Goal: Information Seeking & Learning: Learn about a topic

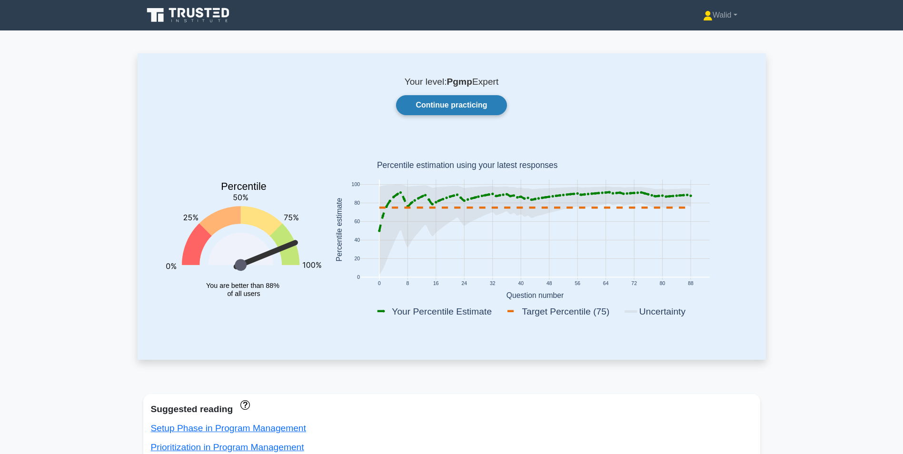
click at [443, 102] on link "Continue practicing" at bounding box center [451, 105] width 110 height 20
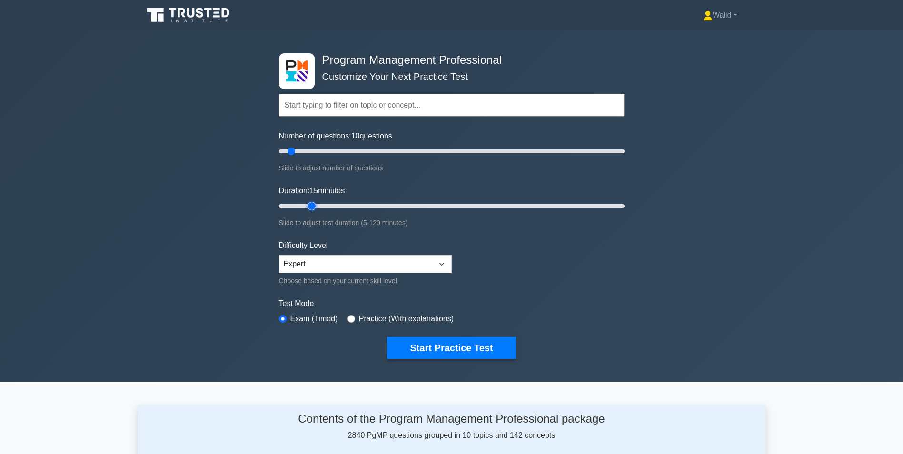
type input "15"
click at [311, 203] on input "Duration: 15 minutes" at bounding box center [452, 205] width 346 height 11
click at [451, 346] on button "Start Practice Test" at bounding box center [451, 348] width 129 height 22
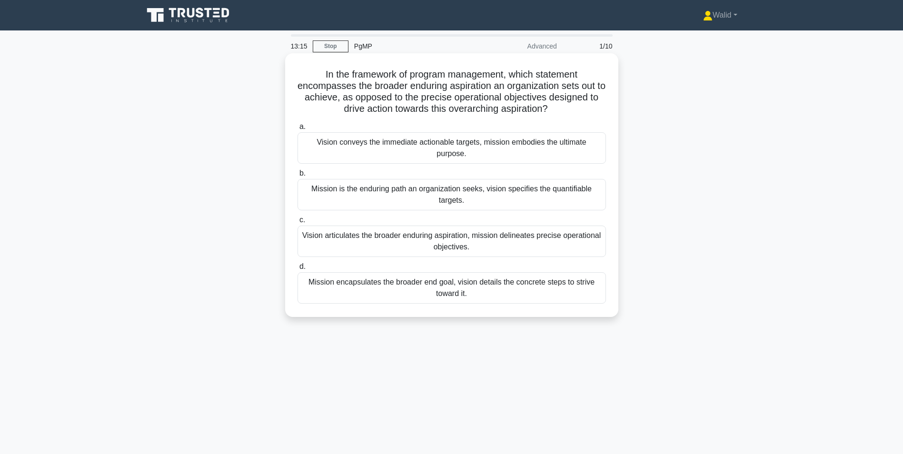
click at [393, 240] on div "Vision articulates the broader enduring aspiration, mission delineates precise …" at bounding box center [452, 241] width 309 height 31
click at [298, 223] on input "c. Vision articulates the broader enduring aspiration, mission delineates preci…" at bounding box center [298, 220] width 0 height 6
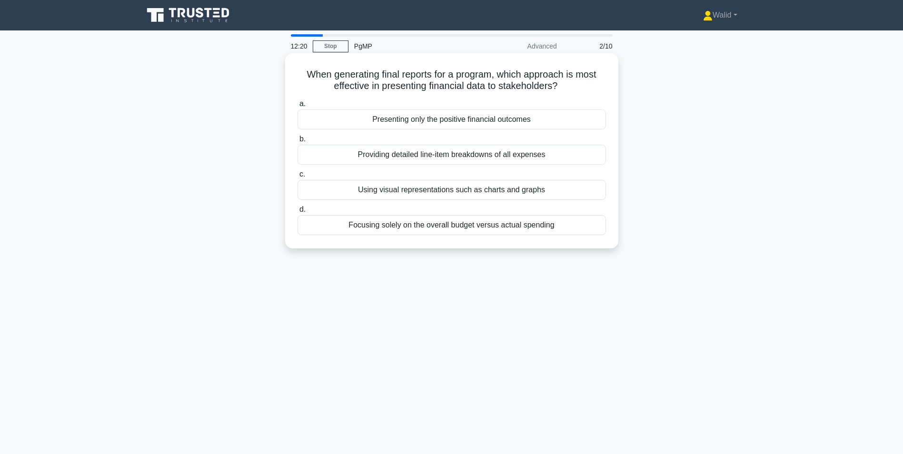
click at [416, 190] on div "Using visual representations such as charts and graphs" at bounding box center [452, 190] width 309 height 20
click at [298, 178] on input "c. Using visual representations such as charts and graphs" at bounding box center [298, 174] width 0 height 6
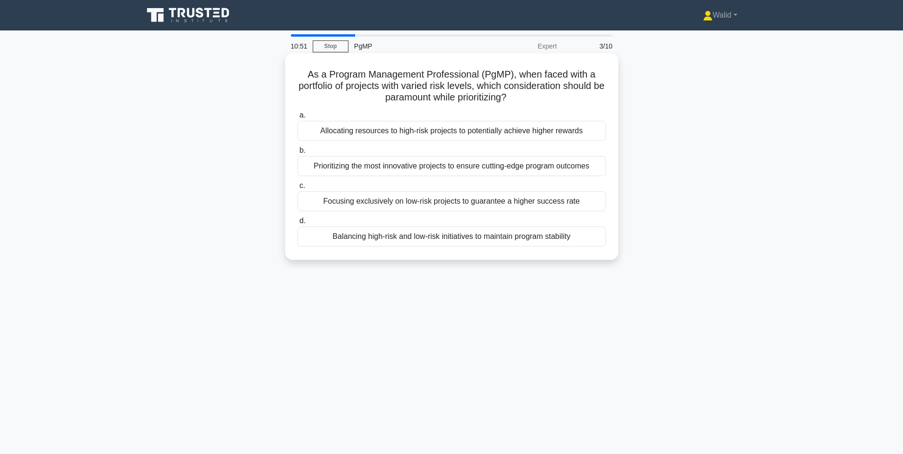
click at [369, 234] on div "Balancing high-risk and low-risk initiatives to maintain program stability" at bounding box center [452, 237] width 309 height 20
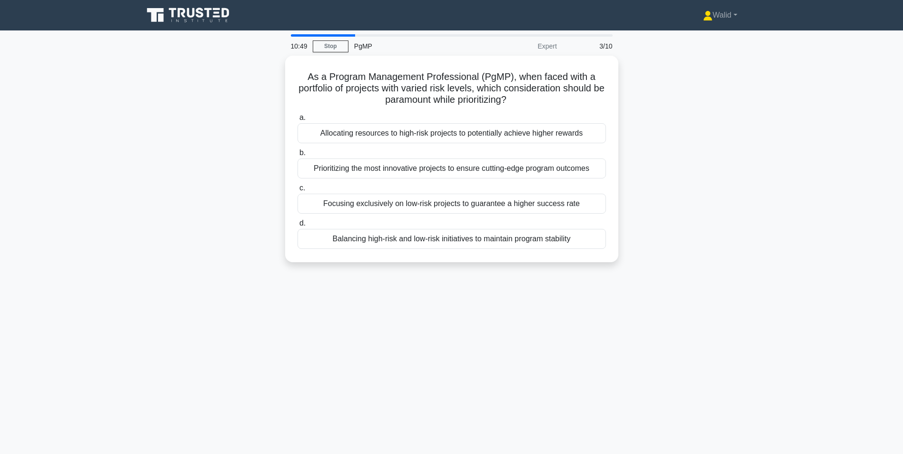
click at [206, 189] on div "As a Program Management Professional (PgMP), when faced with a portfolio of pro…" at bounding box center [452, 165] width 629 height 218
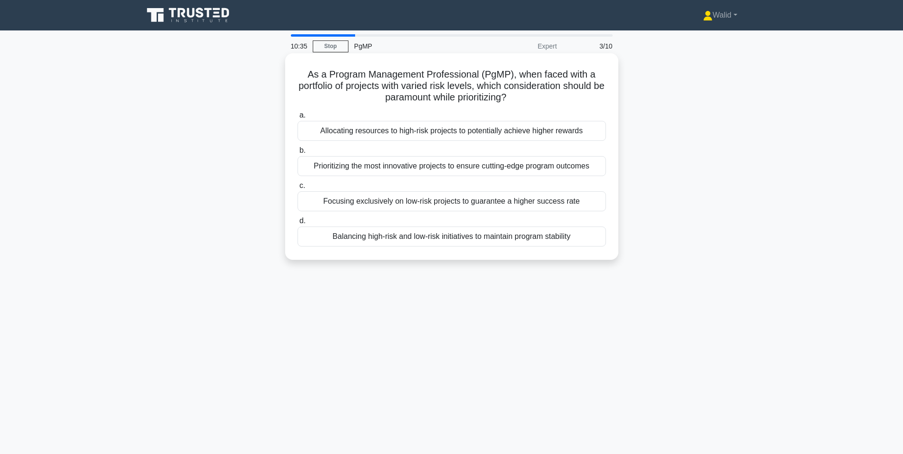
click at [409, 237] on div "Balancing high-risk and low-risk initiatives to maintain program stability" at bounding box center [452, 237] width 309 height 20
click at [298, 224] on input "d. Balancing high-risk and low-risk initiatives to maintain program stability" at bounding box center [298, 221] width 0 height 6
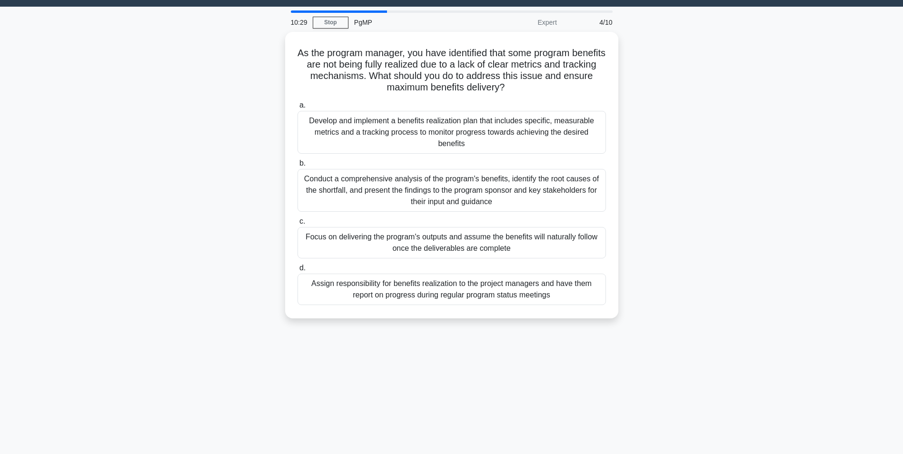
scroll to position [48, 0]
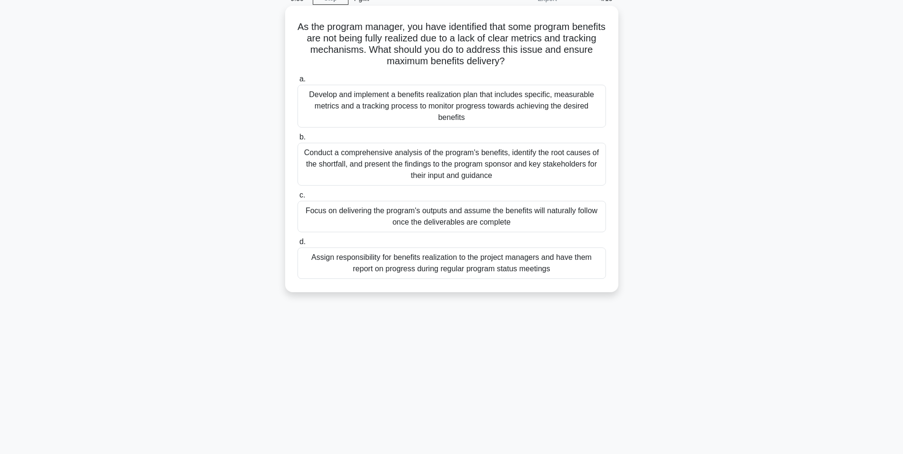
click at [378, 109] on div "Develop and implement a benefits realization plan that includes specific, measu…" at bounding box center [452, 106] width 309 height 43
click at [298, 82] on input "a. Develop and implement a benefits realization plan that includes specific, me…" at bounding box center [298, 79] width 0 height 6
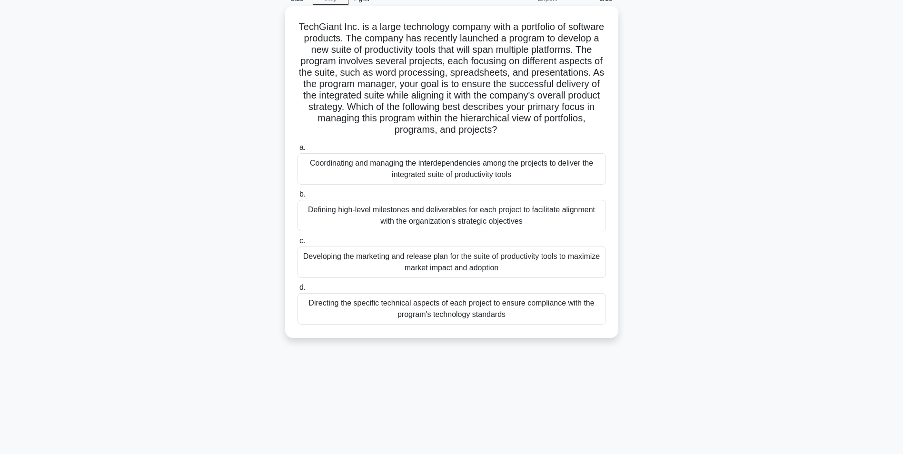
click at [336, 171] on div "Coordinating and managing the interdependencies among the projects to deliver t…" at bounding box center [452, 168] width 309 height 31
click at [298, 151] on input "a. Coordinating and managing the interdependencies among the projects to delive…" at bounding box center [298, 148] width 0 height 6
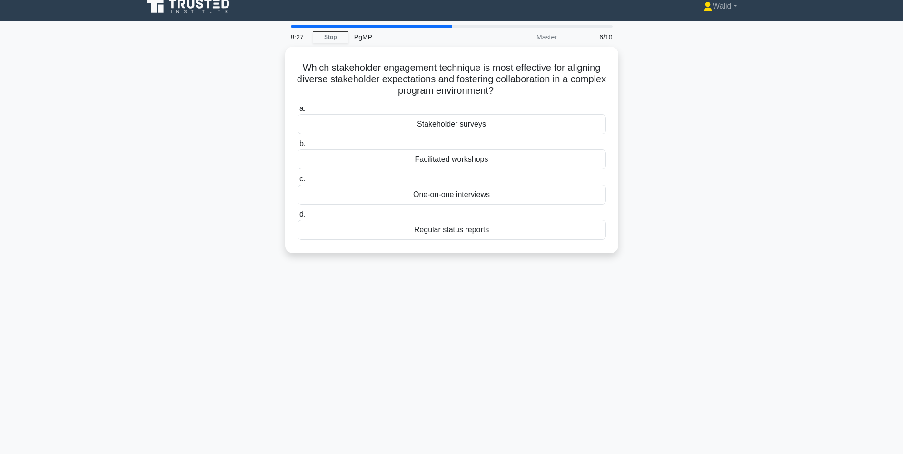
scroll to position [0, 0]
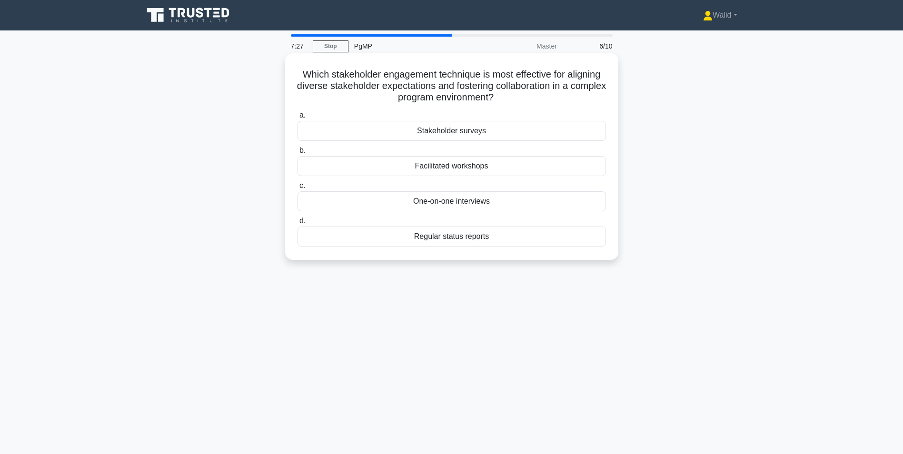
click at [463, 130] on div "Stakeholder surveys" at bounding box center [452, 131] width 309 height 20
click at [298, 119] on input "a. Stakeholder surveys" at bounding box center [298, 115] width 0 height 6
click at [441, 201] on div "Escalation clauses" at bounding box center [452, 201] width 309 height 20
click at [298, 189] on input "c. Escalation clauses" at bounding box center [298, 186] width 0 height 6
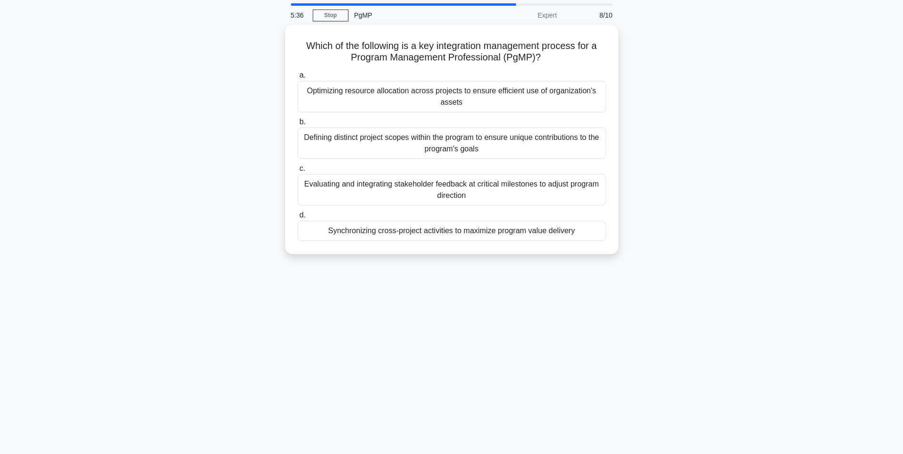
scroll to position [48, 0]
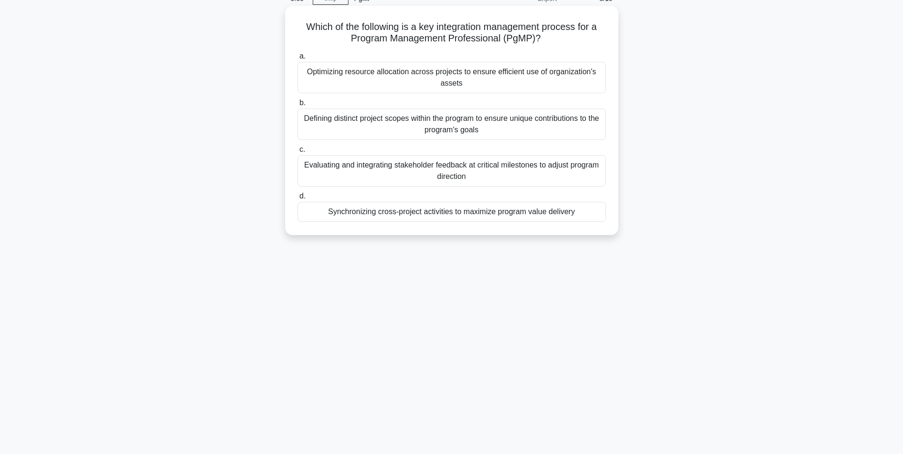
click at [444, 215] on div "Synchronizing cross-project activities to maximize program value delivery" at bounding box center [452, 212] width 309 height 20
click at [298, 200] on input "d. Synchronizing cross-project activities to maximize program value delivery" at bounding box center [298, 196] width 0 height 6
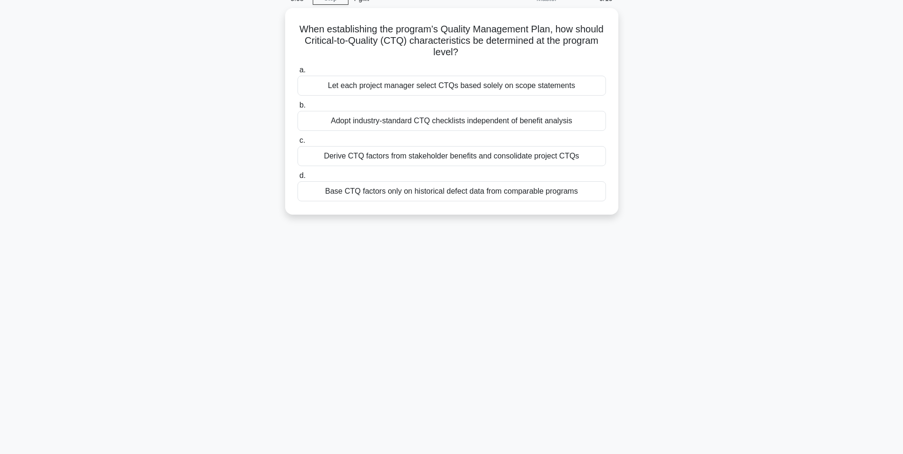
scroll to position [0, 0]
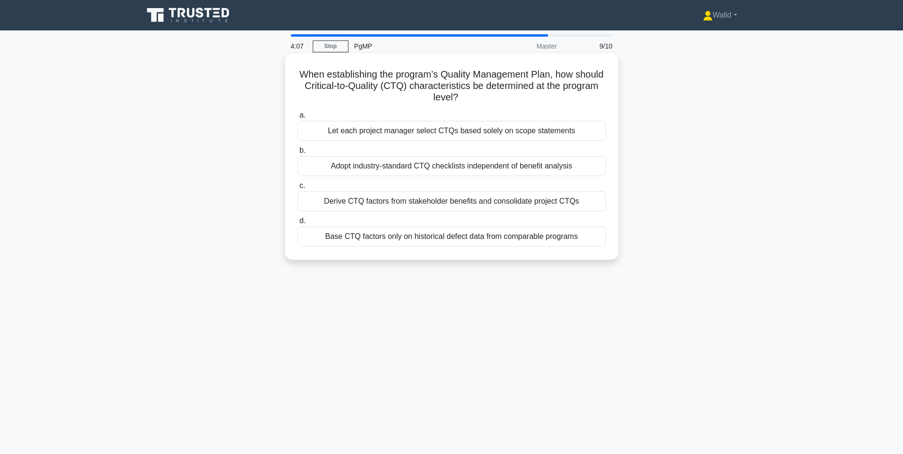
click at [433, 204] on div "Derive CTQ factors from stakeholder benefits and consolidate project CTQs" at bounding box center [452, 201] width 309 height 20
click at [298, 189] on input "c. Derive CTQ factors from stakeholder benefits and consolidate project CTQs" at bounding box center [298, 186] width 0 height 6
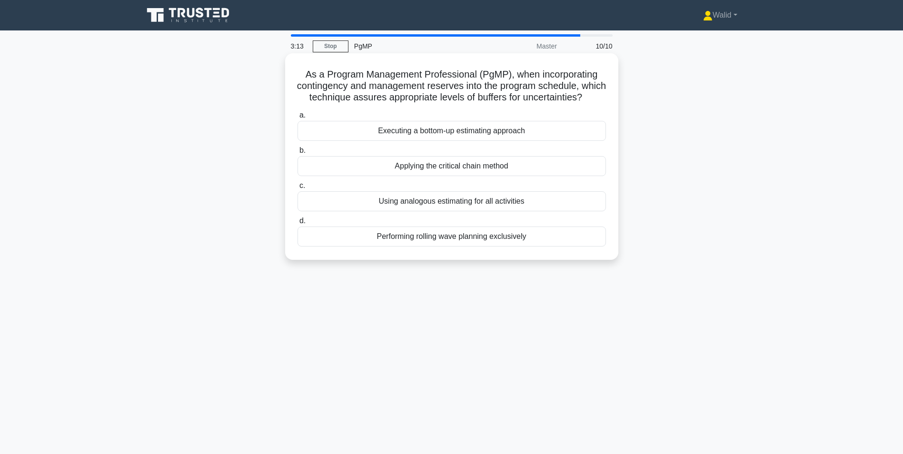
click at [453, 176] on div "Applying the critical chain method" at bounding box center [452, 166] width 309 height 20
click at [298, 154] on input "b. Applying the critical chain method" at bounding box center [298, 151] width 0 height 6
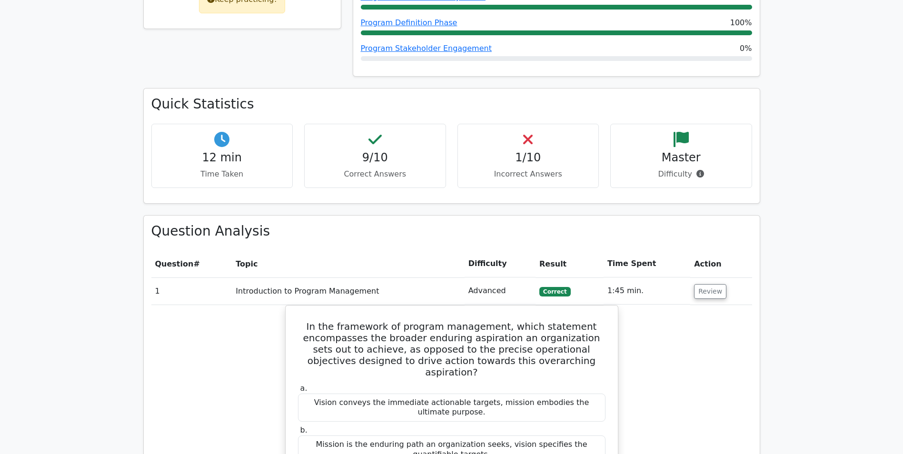
scroll to position [381, 0]
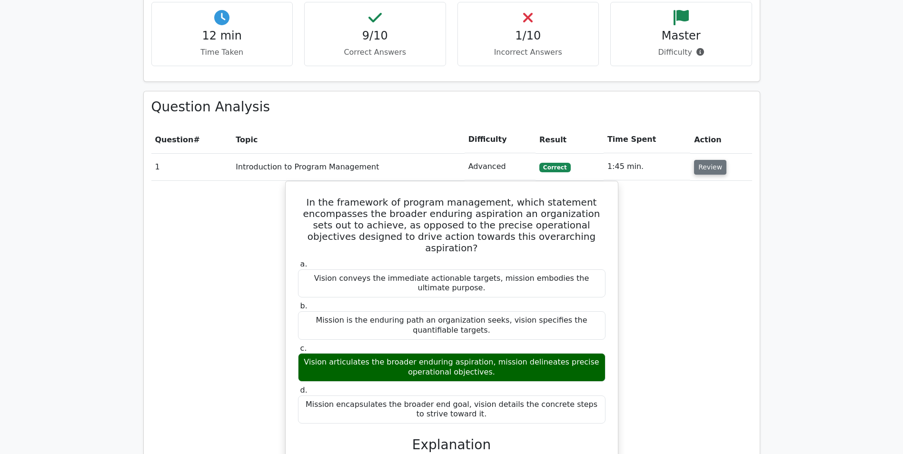
click at [705, 169] on button "Review" at bounding box center [710, 167] width 32 height 15
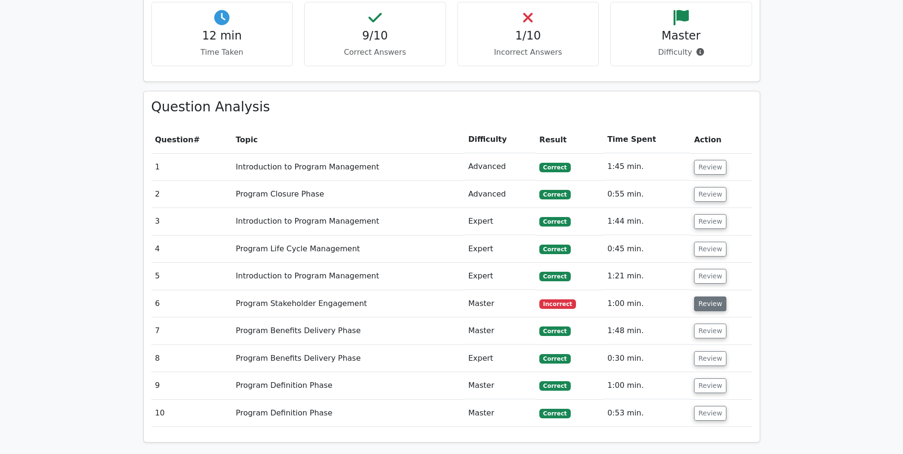
click at [706, 304] on button "Review" at bounding box center [710, 304] width 32 height 15
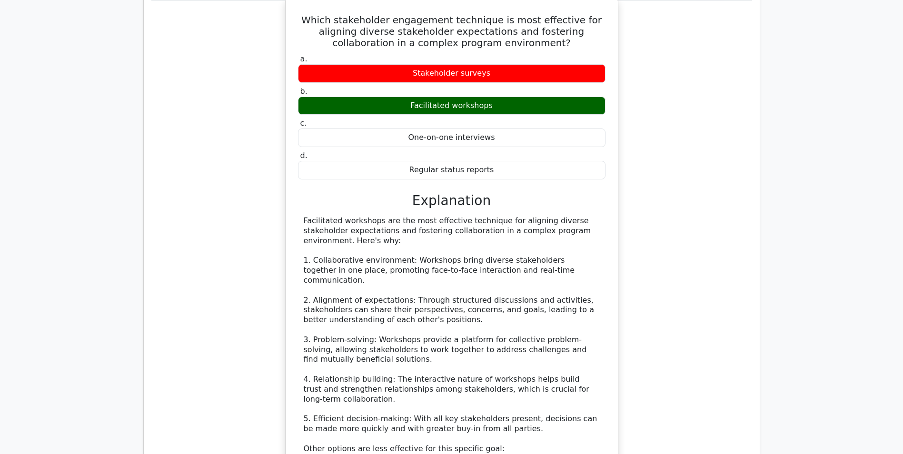
scroll to position [714, 0]
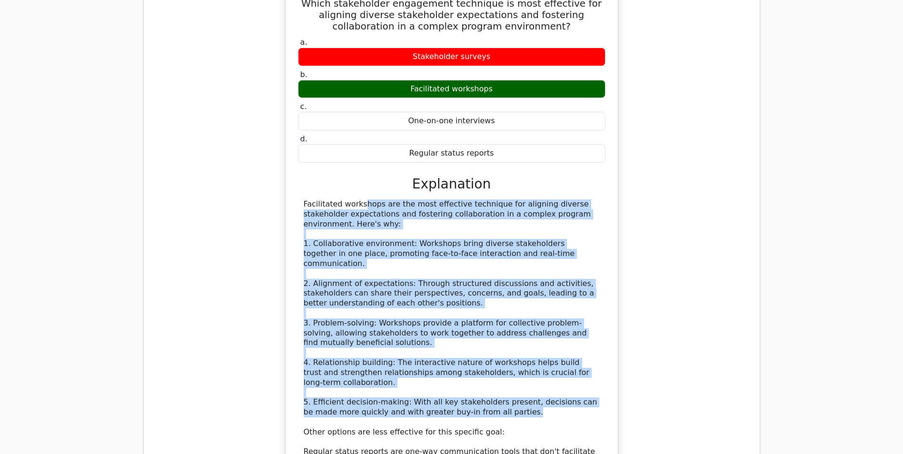
drag, startPoint x: 485, startPoint y: 402, endPoint x: 303, endPoint y: 208, distance: 266.5
click at [304, 208] on div "Facilitated workshops are the most effective technique for aligning diverse sta…" at bounding box center [452, 373] width 296 height 347
drag, startPoint x: 303, startPoint y: 208, endPoint x: 324, endPoint y: 207, distance: 21.0
copy div "Facilitated workshops are the most effective technique for aligning diverse sta…"
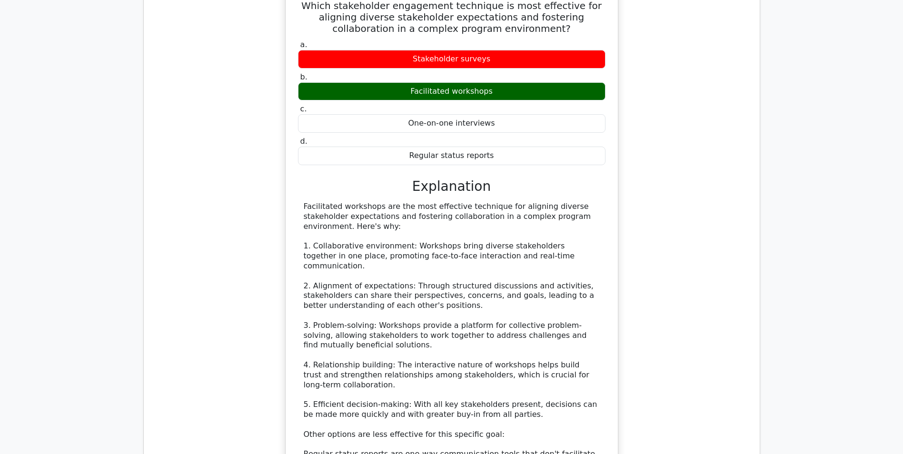
click at [653, 161] on div "Which stakeholder engagement technique is most effective for aligning diverse s…" at bounding box center [451, 291] width 601 height 615
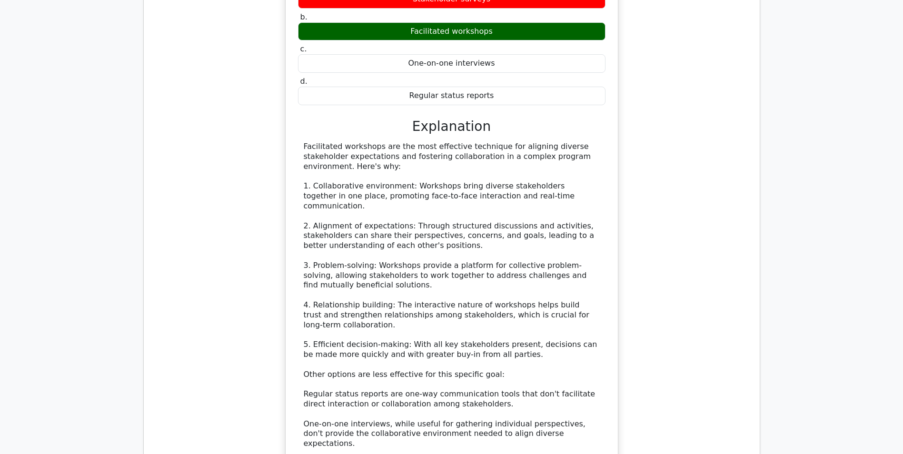
scroll to position [619, 0]
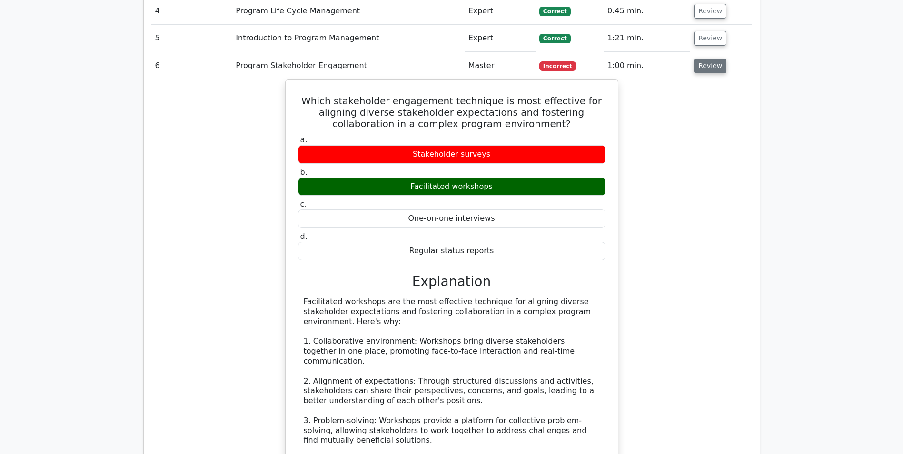
click at [704, 65] on button "Review" at bounding box center [710, 66] width 32 height 15
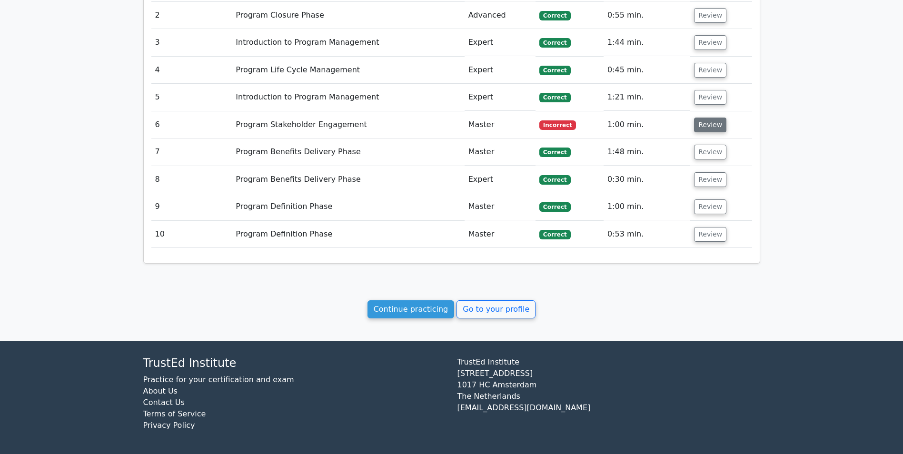
scroll to position [560, 0]
click at [701, 235] on button "Review" at bounding box center [710, 234] width 32 height 15
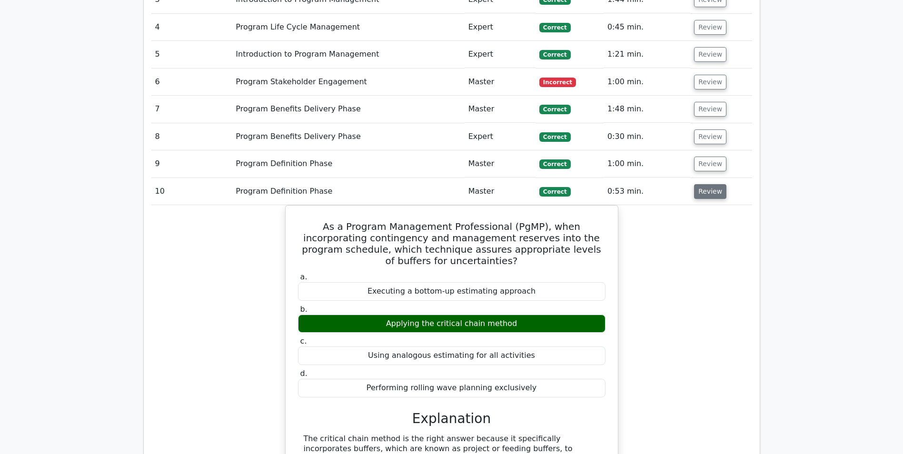
scroll to position [655, 0]
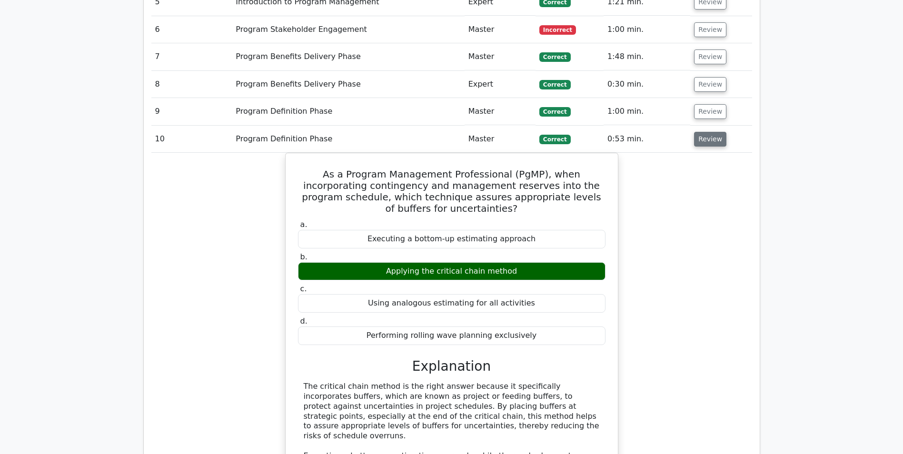
click at [709, 140] on button "Review" at bounding box center [710, 139] width 32 height 15
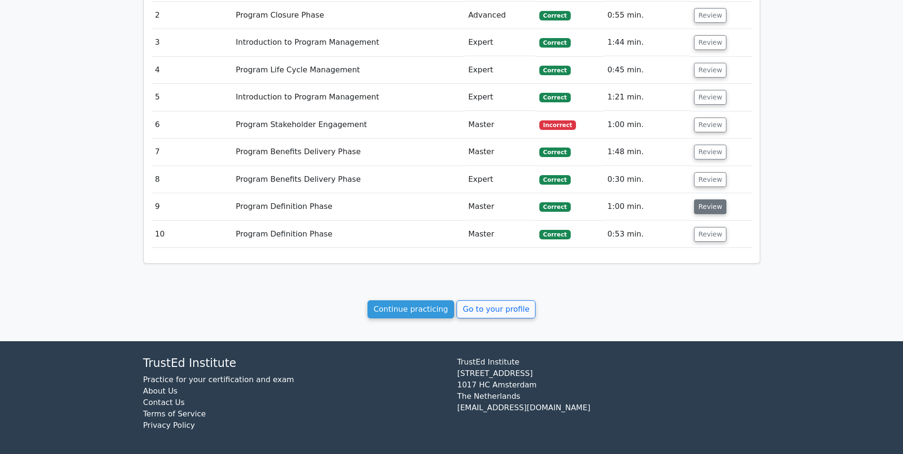
click at [705, 207] on button "Review" at bounding box center [710, 207] width 32 height 15
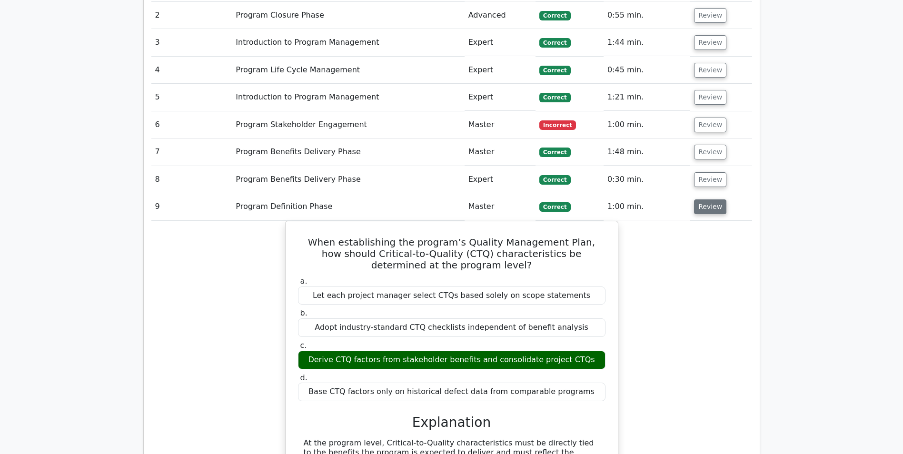
click at [703, 209] on button "Review" at bounding box center [710, 207] width 32 height 15
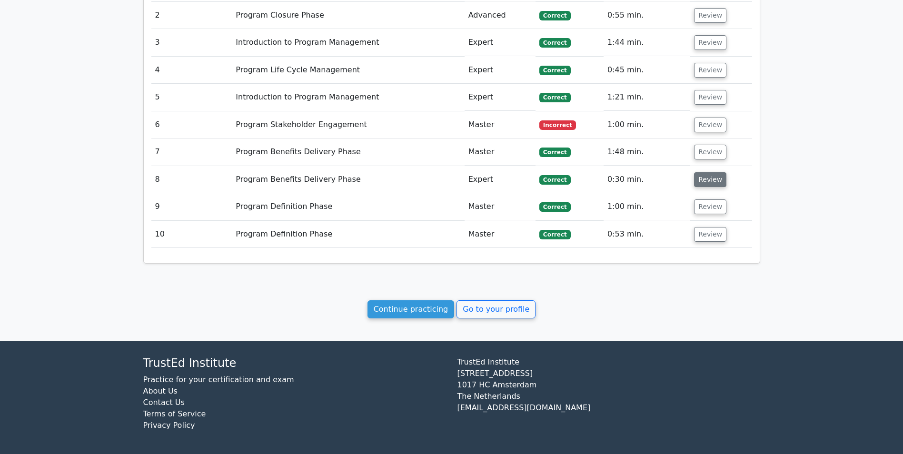
click at [705, 181] on button "Review" at bounding box center [710, 179] width 32 height 15
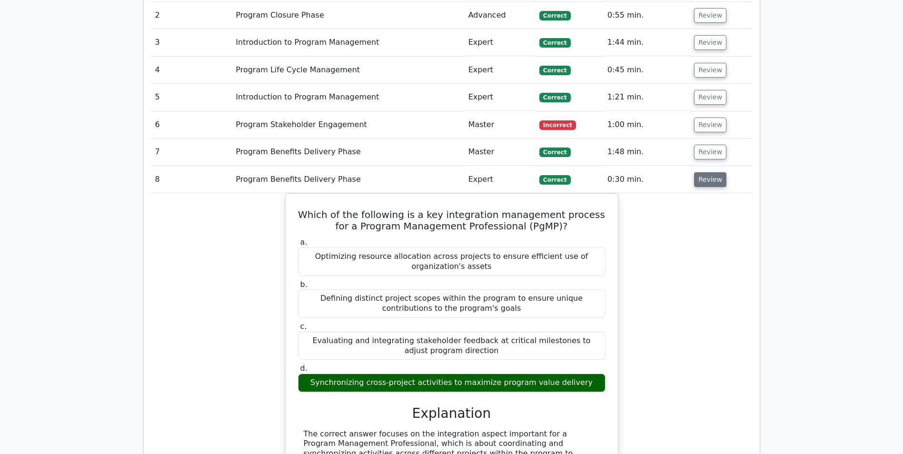
click at [705, 181] on button "Review" at bounding box center [710, 179] width 32 height 15
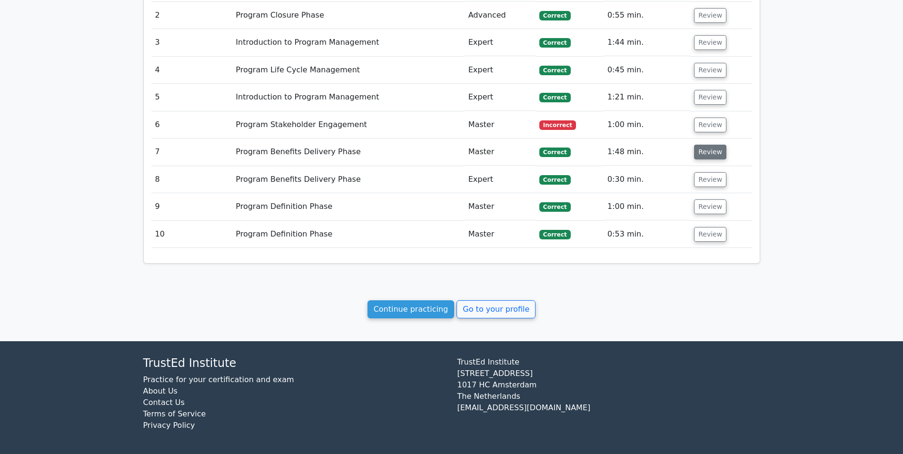
click at [708, 154] on button "Review" at bounding box center [710, 152] width 32 height 15
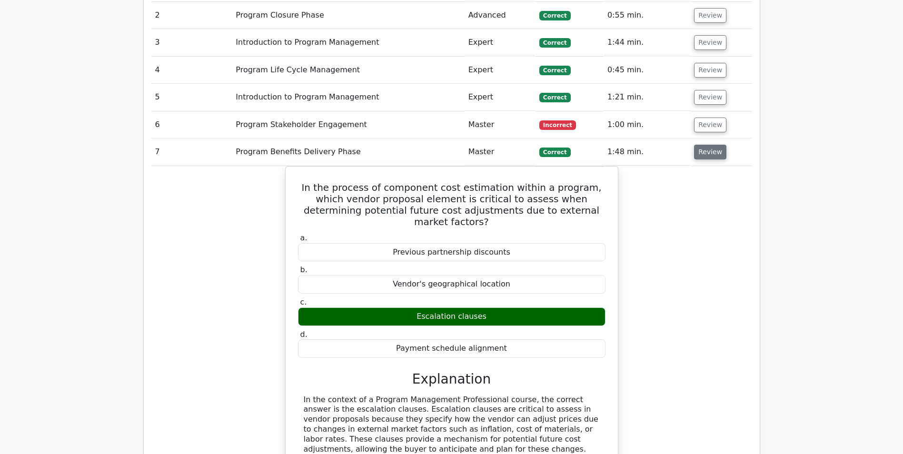
click at [708, 154] on button "Review" at bounding box center [710, 152] width 32 height 15
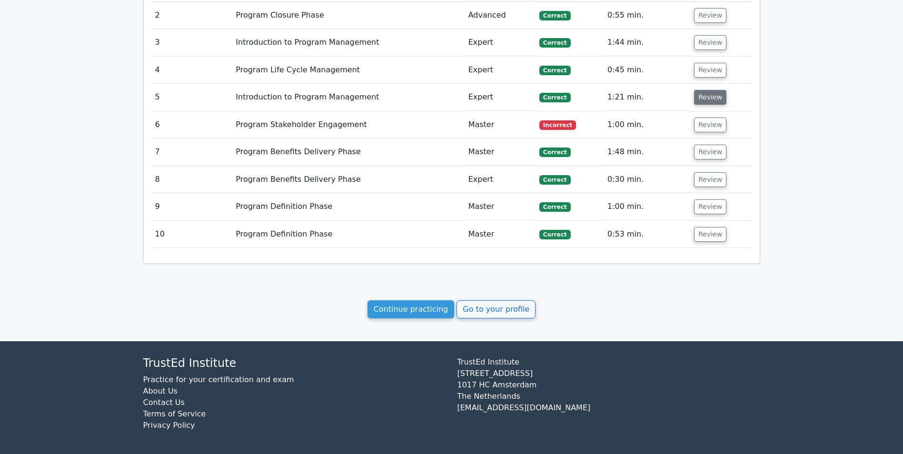
click at [702, 100] on button "Review" at bounding box center [710, 97] width 32 height 15
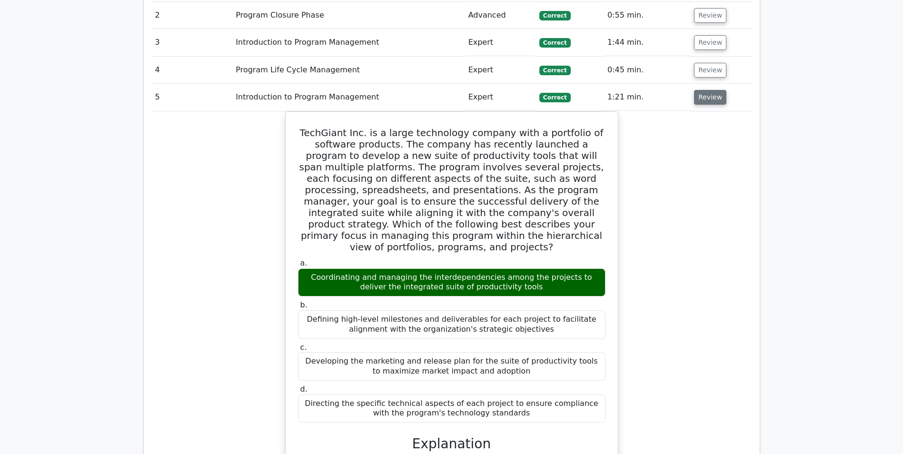
click at [702, 100] on button "Review" at bounding box center [710, 97] width 32 height 15
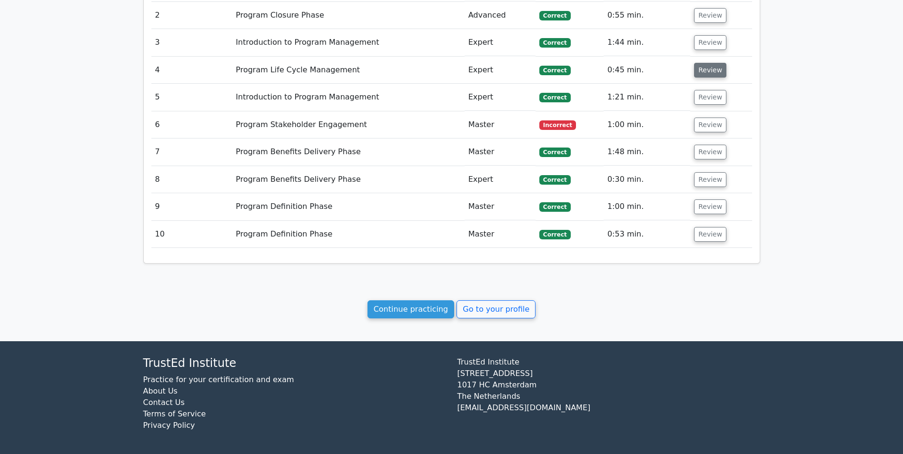
click at [703, 74] on button "Review" at bounding box center [710, 70] width 32 height 15
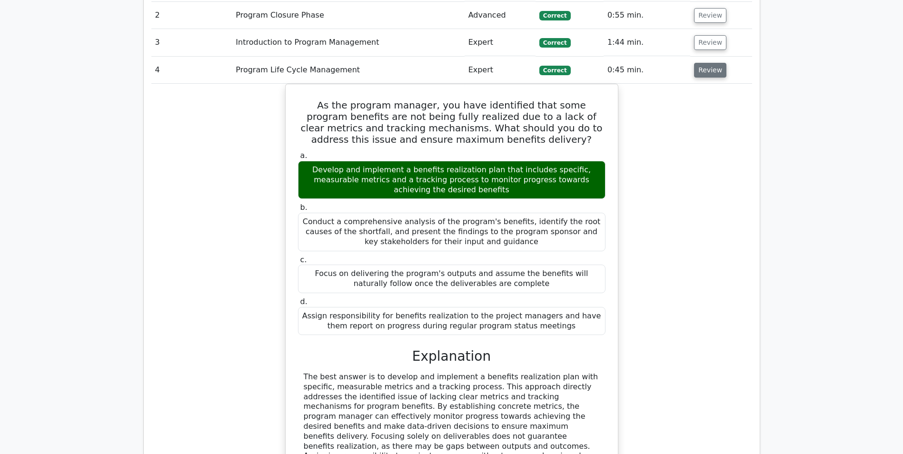
click at [703, 74] on button "Review" at bounding box center [710, 70] width 32 height 15
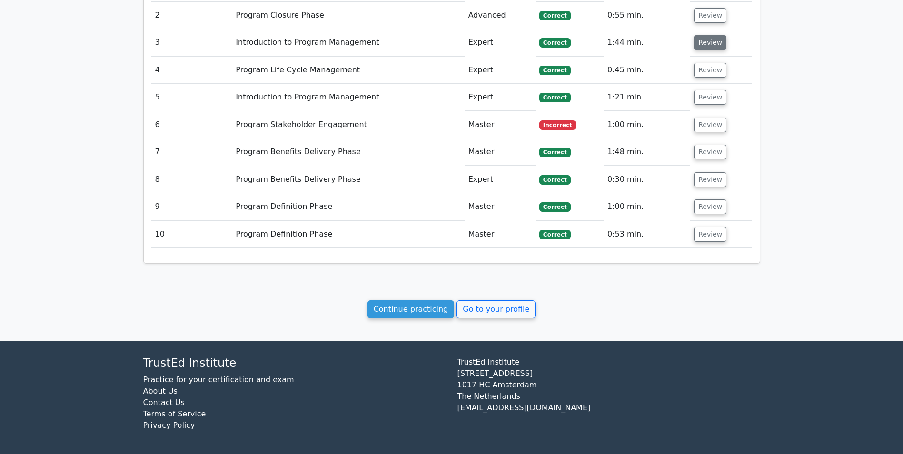
click at [702, 45] on button "Review" at bounding box center [710, 42] width 32 height 15
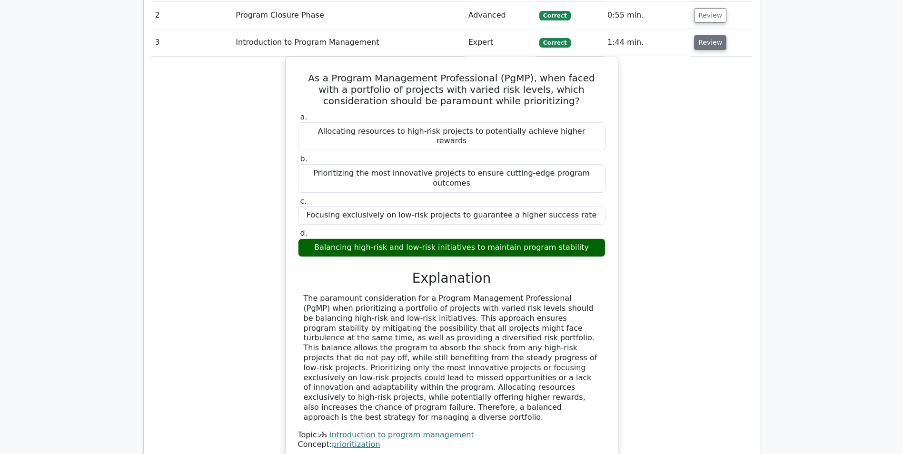
click at [702, 45] on button "Review" at bounding box center [710, 42] width 32 height 15
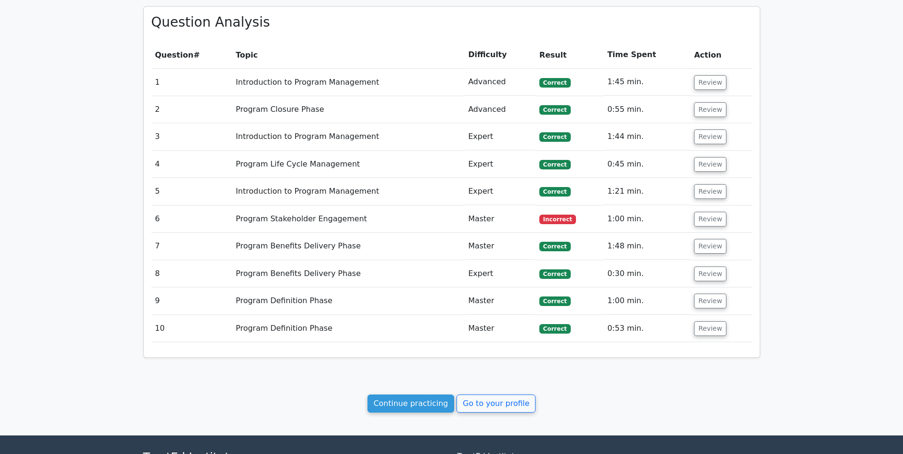
scroll to position [465, 0]
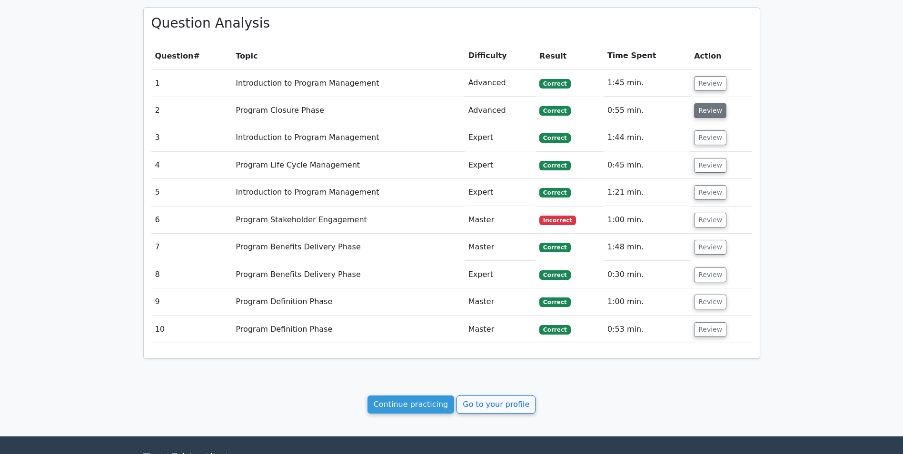
click at [706, 112] on button "Review" at bounding box center [710, 110] width 32 height 15
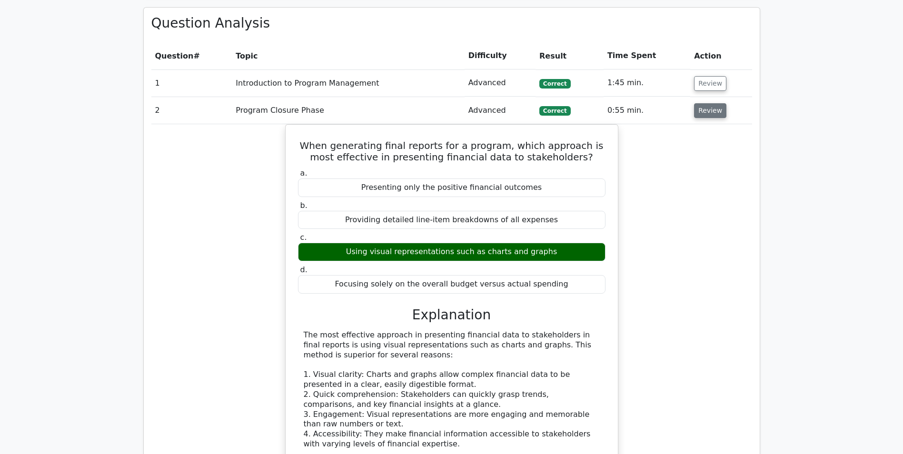
click at [705, 111] on button "Review" at bounding box center [710, 110] width 32 height 15
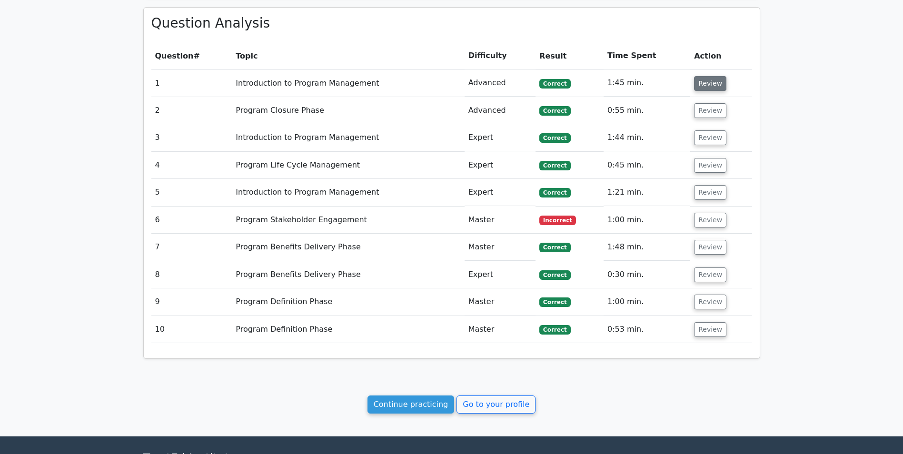
click at [701, 87] on button "Review" at bounding box center [710, 83] width 32 height 15
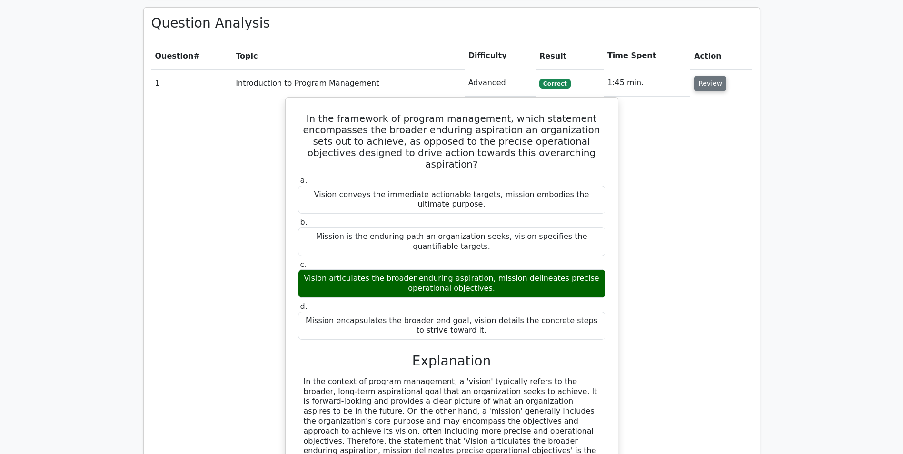
click at [701, 87] on button "Review" at bounding box center [710, 83] width 32 height 15
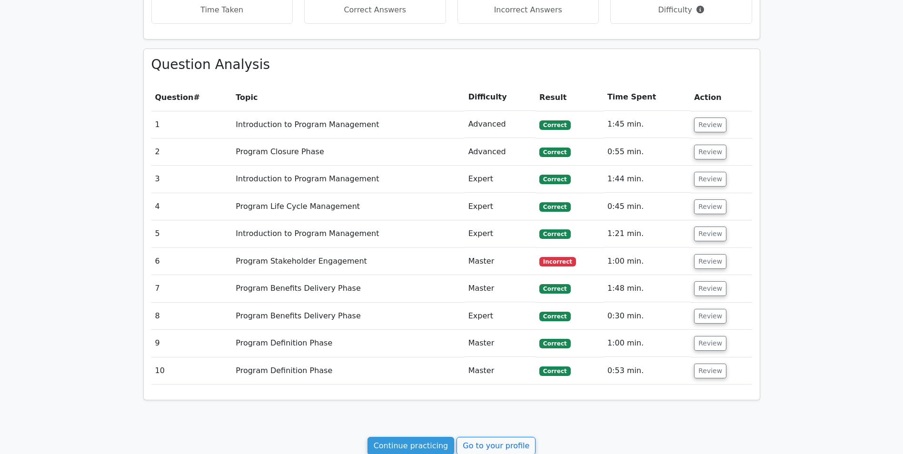
scroll to position [512, 0]
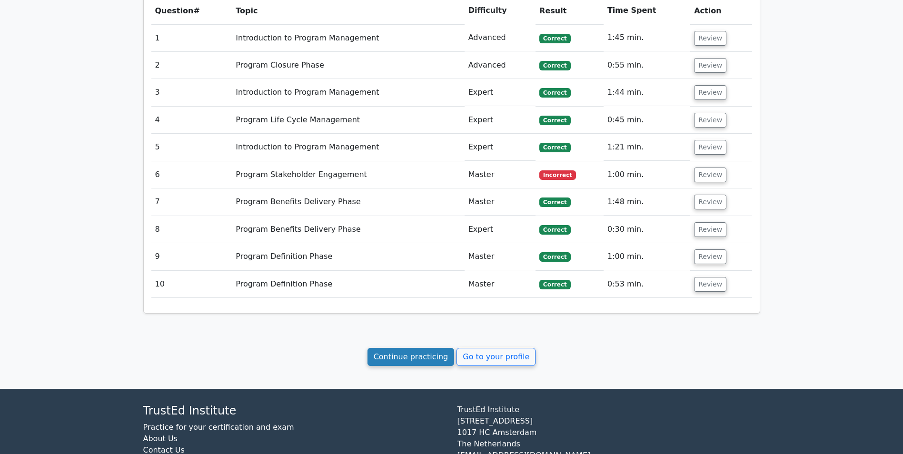
click at [421, 360] on link "Continue practicing" at bounding box center [411, 357] width 87 height 18
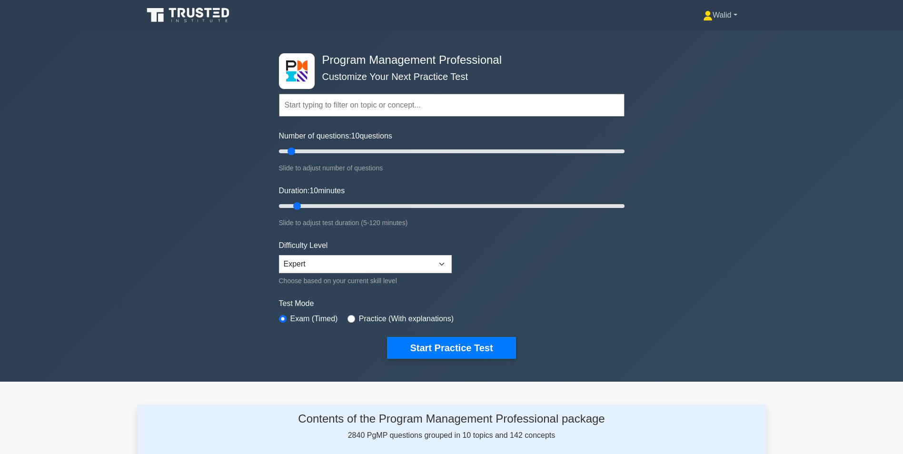
click at [708, 16] on link "Walid" at bounding box center [720, 15] width 80 height 19
click at [709, 40] on link "Profile" at bounding box center [718, 37] width 75 height 15
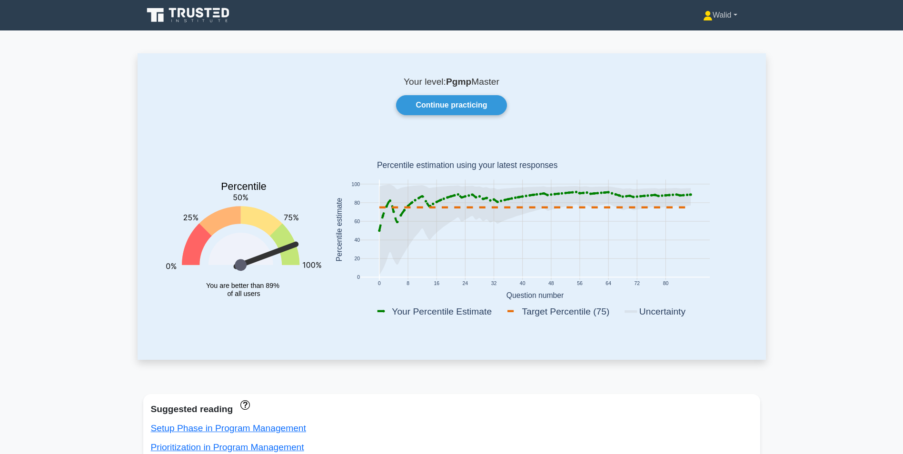
click at [718, 9] on link "Walid" at bounding box center [720, 15] width 80 height 19
click at [708, 38] on link "Profile" at bounding box center [718, 37] width 75 height 15
click at [438, 107] on link "Continue practicing" at bounding box center [451, 105] width 110 height 20
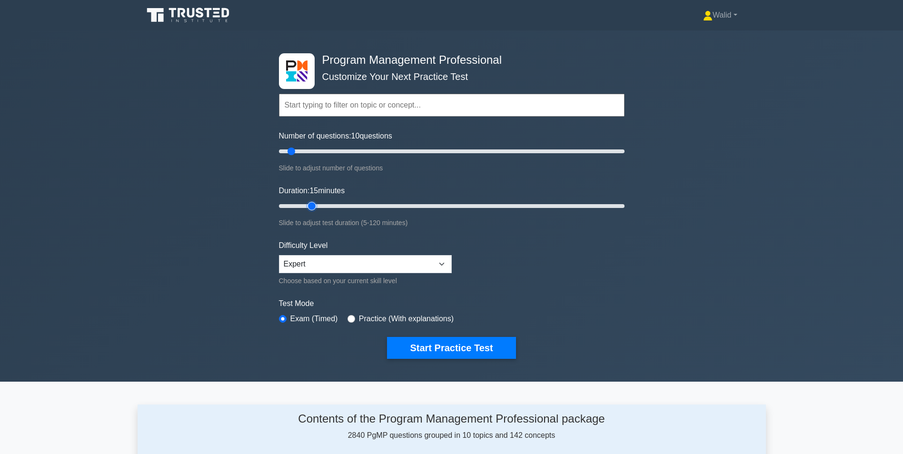
type input "15"
click at [315, 207] on input "Duration: 15 minutes" at bounding box center [452, 205] width 346 height 11
click at [444, 350] on button "Start Practice Test" at bounding box center [451, 348] width 129 height 22
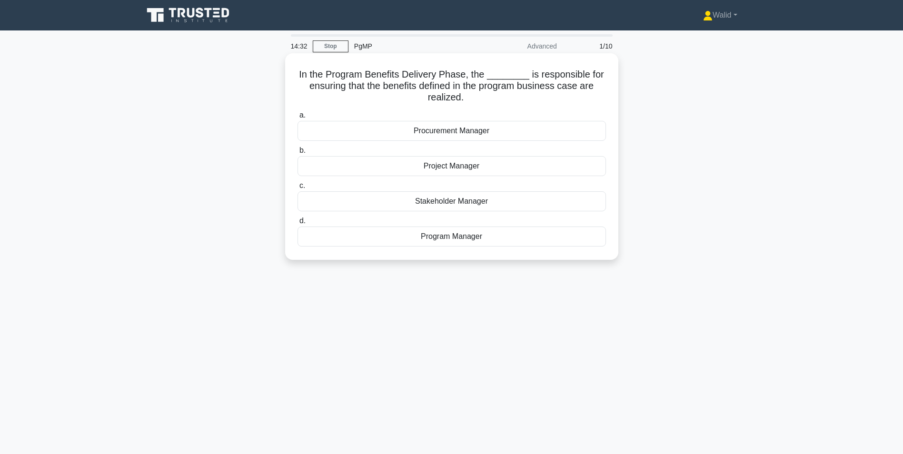
click at [447, 239] on div "Program Manager" at bounding box center [452, 237] width 309 height 20
click at [298, 224] on input "d. Program Manager" at bounding box center [298, 221] width 0 height 6
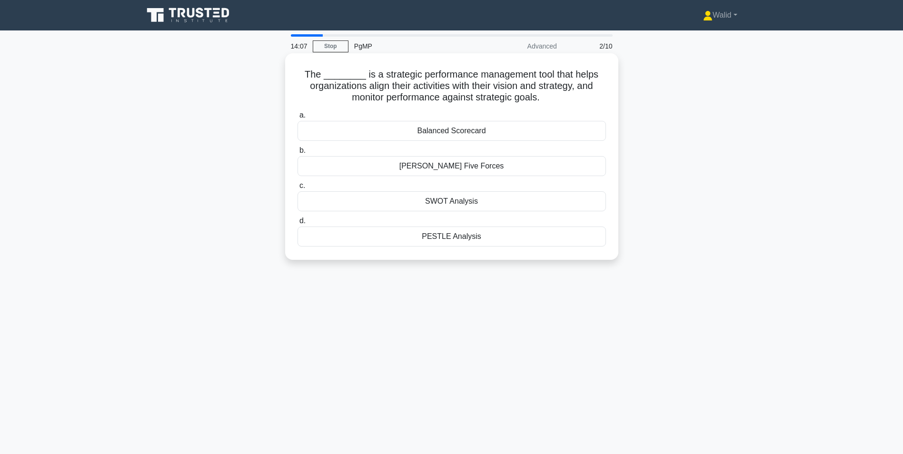
click at [452, 132] on div "Balanced Scorecard" at bounding box center [452, 131] width 309 height 20
click at [298, 119] on input "a. Balanced Scorecard" at bounding box center [298, 115] width 0 height 6
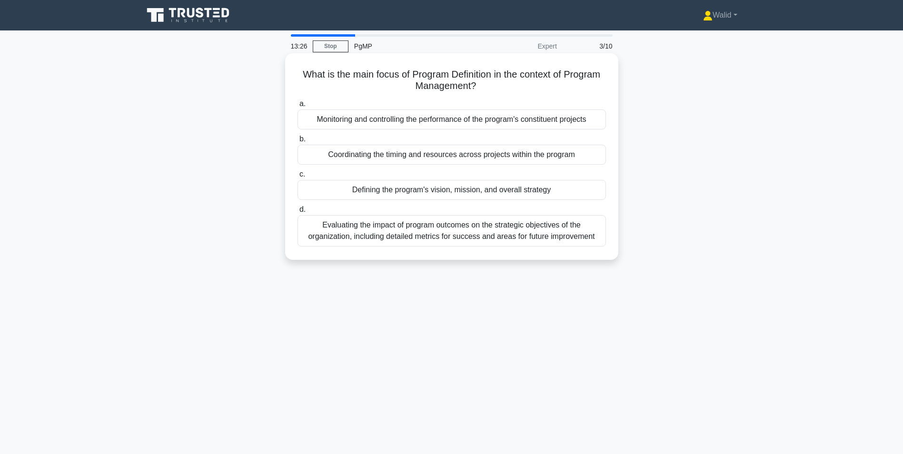
click at [424, 192] on div "Defining the program's vision, mission, and overall strategy" at bounding box center [452, 190] width 309 height 20
click at [298, 178] on input "c. Defining the program's vision, mission, and overall strategy" at bounding box center [298, 174] width 0 height 6
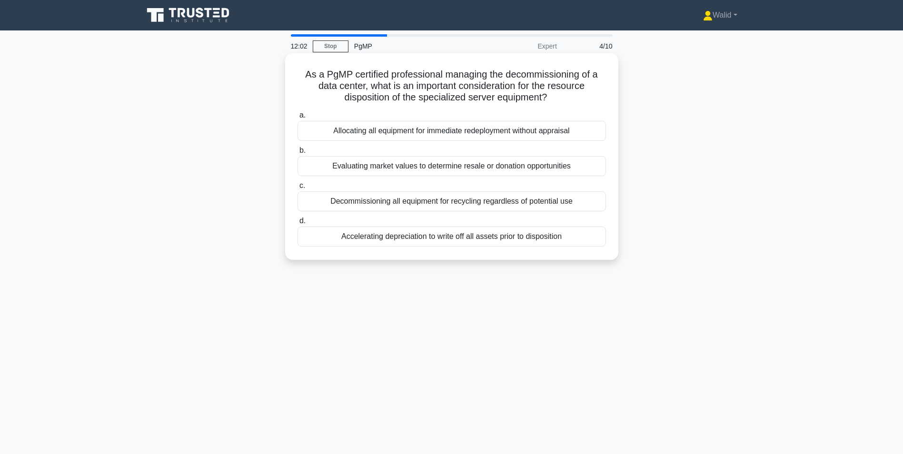
click at [409, 204] on div "Decommissioning all equipment for recycling regardless of potential use" at bounding box center [452, 201] width 309 height 20
click at [298, 189] on input "c. Decommissioning all equipment for recycling regardless of potential use" at bounding box center [298, 186] width 0 height 6
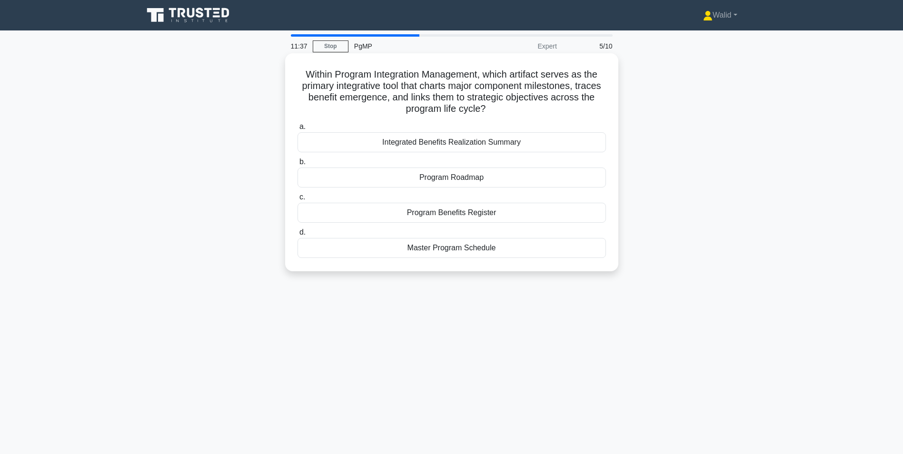
click at [475, 178] on div "Program Roadmap" at bounding box center [452, 178] width 309 height 20
click at [298, 165] on input "b. Program Roadmap" at bounding box center [298, 162] width 0 height 6
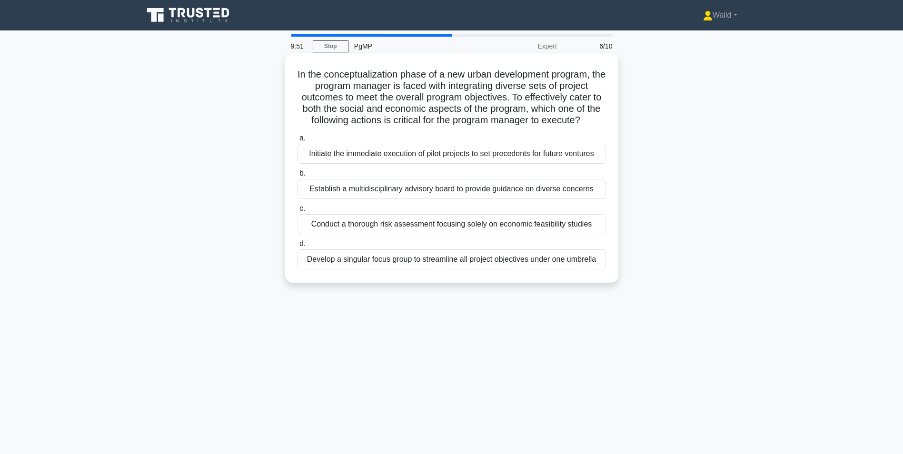
click at [416, 260] on div "Develop a singular focus group to streamline all project objectives under one u…" at bounding box center [452, 260] width 309 height 20
click at [298, 247] on input "d. Develop a singular focus group to streamline all project objectives under on…" at bounding box center [298, 244] width 0 height 6
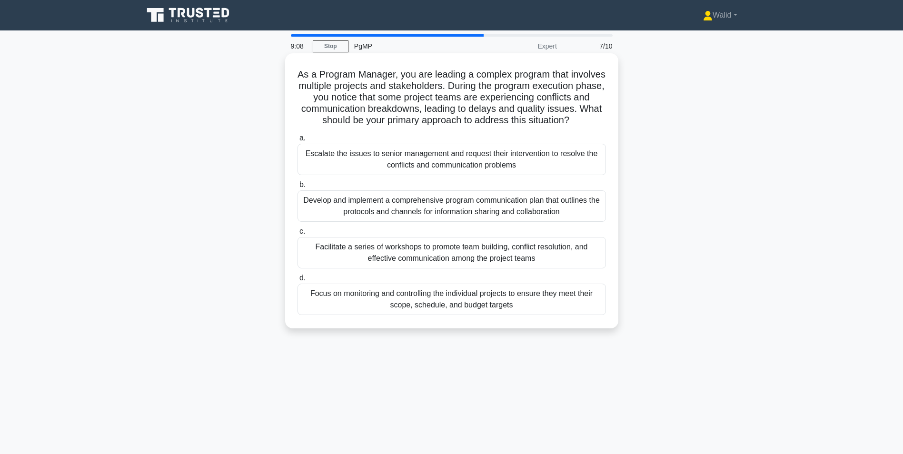
click at [439, 221] on div "Develop and implement a comprehensive program communication plan that outlines …" at bounding box center [452, 205] width 309 height 31
click at [298, 188] on input "b. Develop and implement a comprehensive program communication plan that outlin…" at bounding box center [298, 185] width 0 height 6
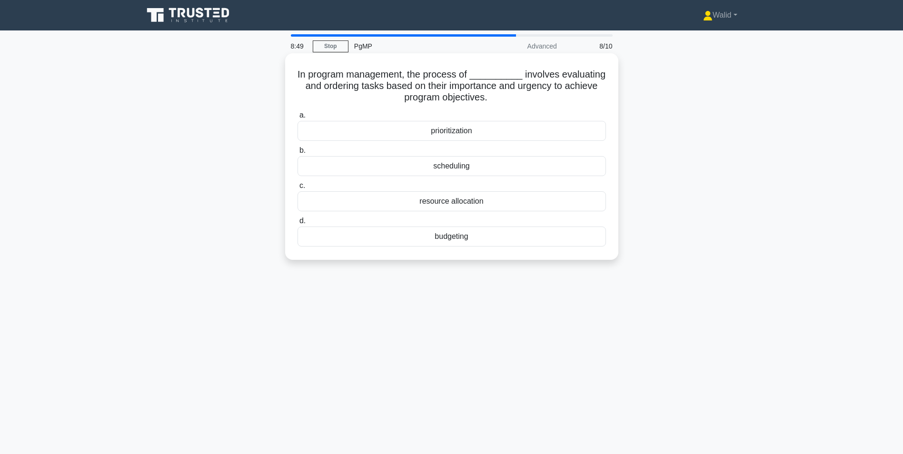
click at [458, 133] on div "prioritization" at bounding box center [452, 131] width 309 height 20
click at [298, 119] on input "a. prioritization" at bounding box center [298, 115] width 0 height 6
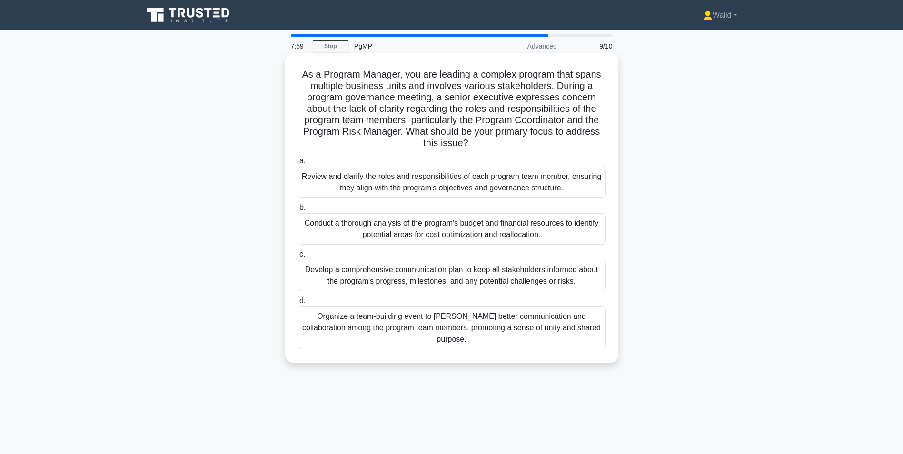
click at [394, 188] on div "Review and clarify the roles and responsibilities of each program team member, …" at bounding box center [452, 182] width 309 height 31
click at [298, 164] on input "a. Review and clarify the roles and responsibilities of each program team membe…" at bounding box center [298, 161] width 0 height 6
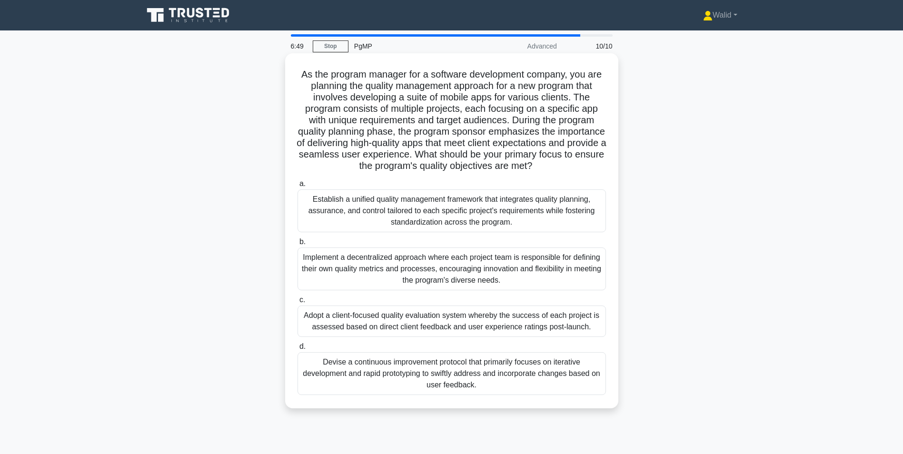
click at [424, 227] on div "Establish a unified quality management framework that integrates quality planni…" at bounding box center [452, 211] width 309 height 43
click at [298, 187] on input "a. Establish a unified quality management framework that integrates quality pla…" at bounding box center [298, 184] width 0 height 6
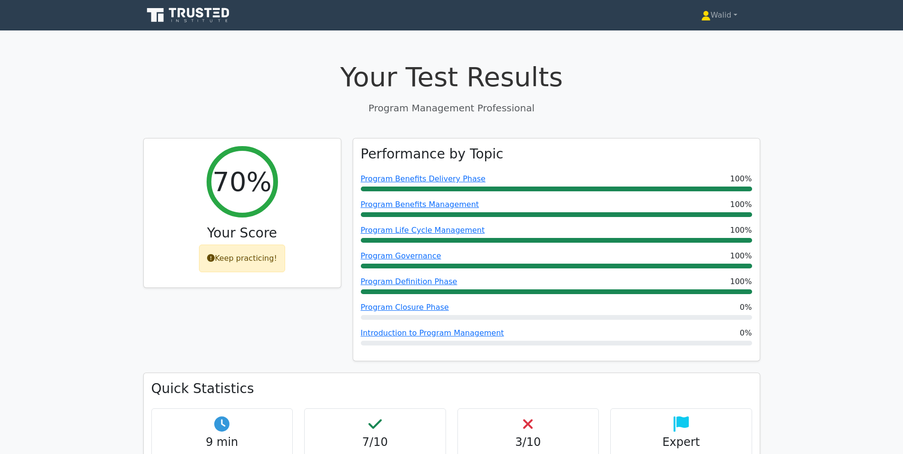
scroll to position [333, 0]
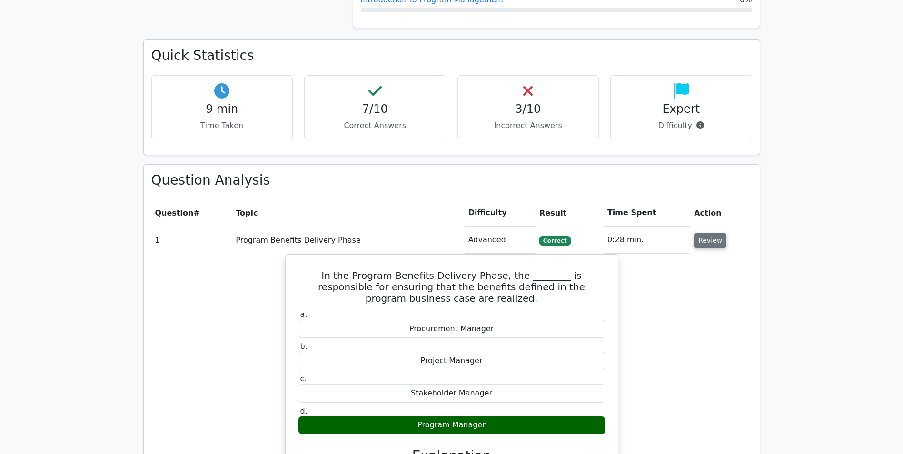
click at [708, 238] on button "Review" at bounding box center [710, 240] width 32 height 15
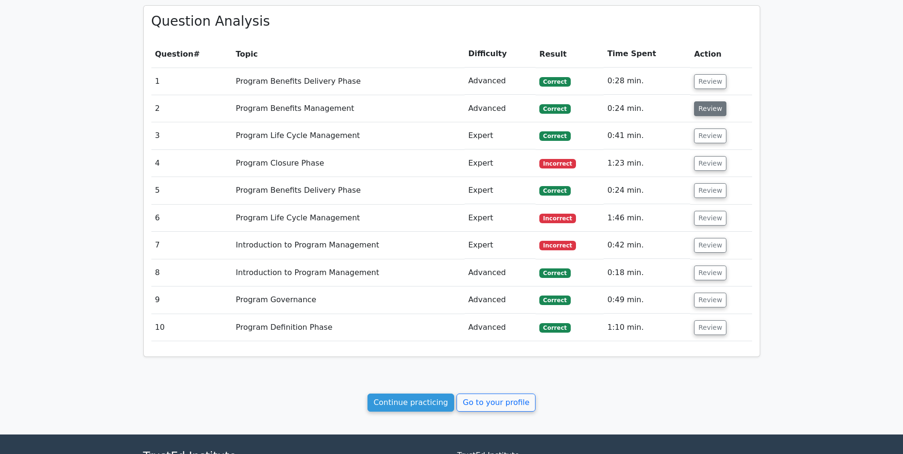
scroll to position [429, 0]
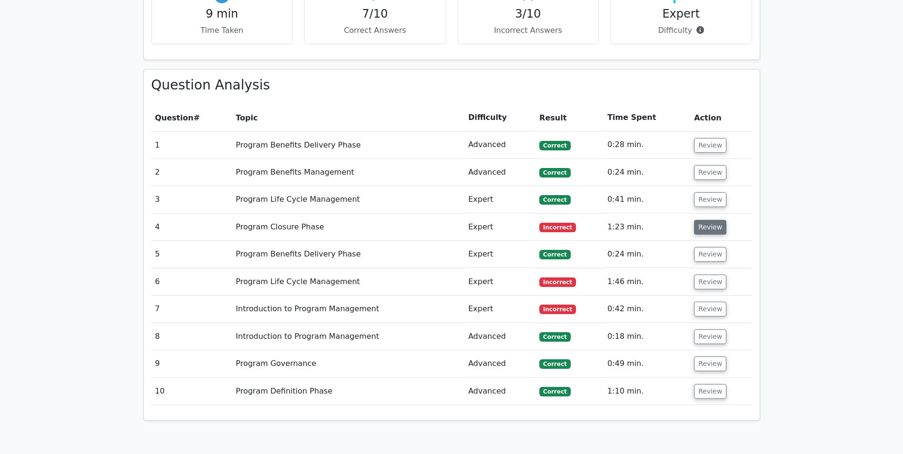
click at [704, 228] on button "Review" at bounding box center [710, 227] width 32 height 15
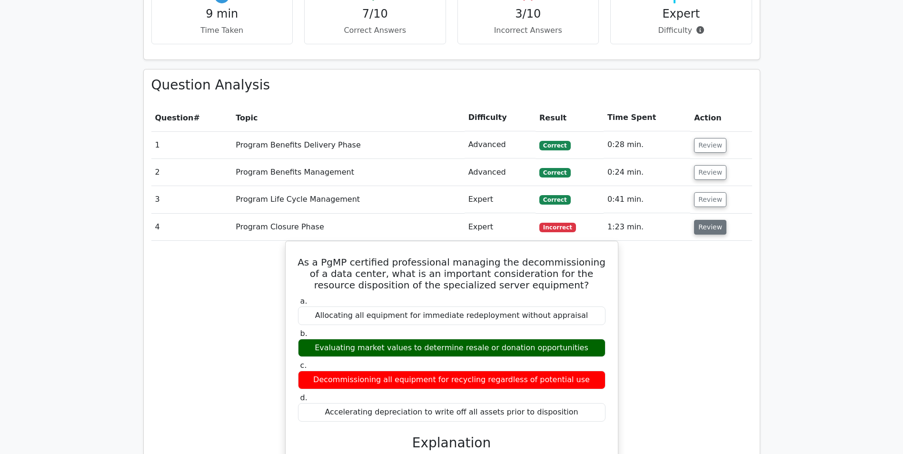
click at [704, 226] on button "Review" at bounding box center [710, 227] width 32 height 15
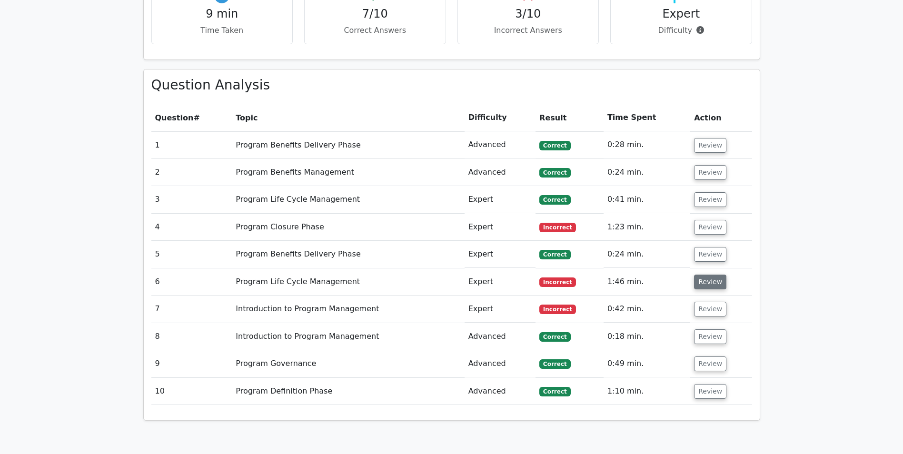
click at [702, 280] on button "Review" at bounding box center [710, 282] width 32 height 15
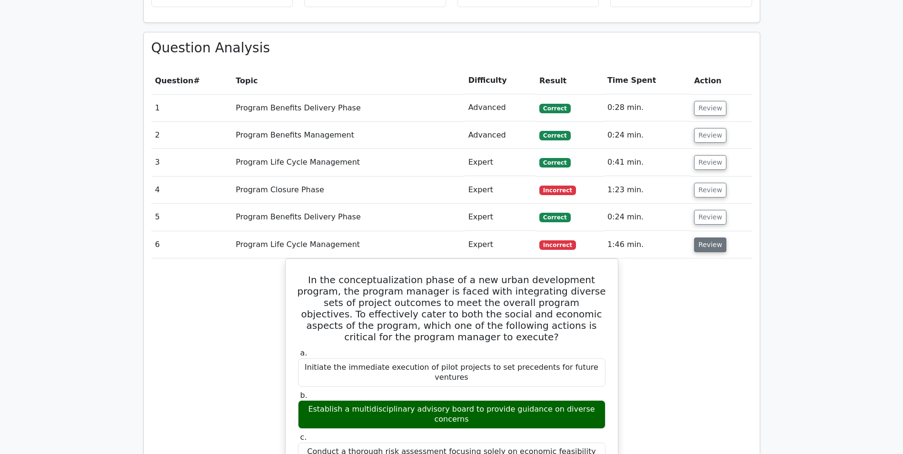
scroll to position [524, 0]
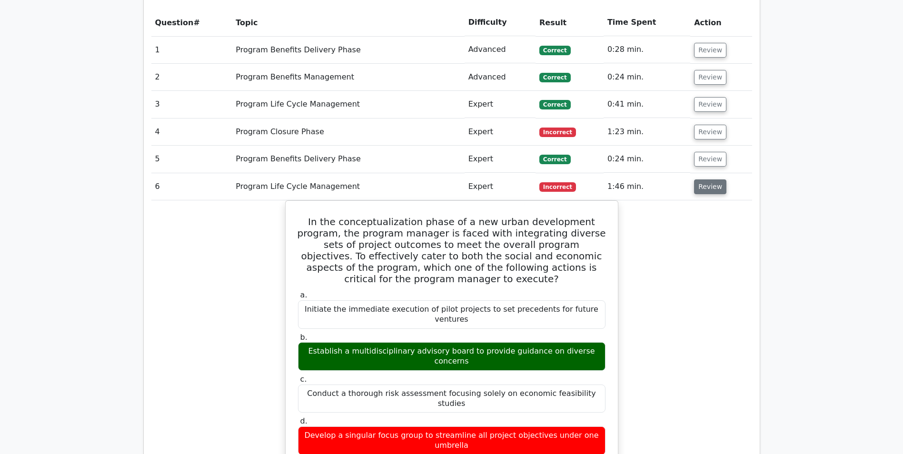
click at [706, 182] on button "Review" at bounding box center [710, 187] width 32 height 15
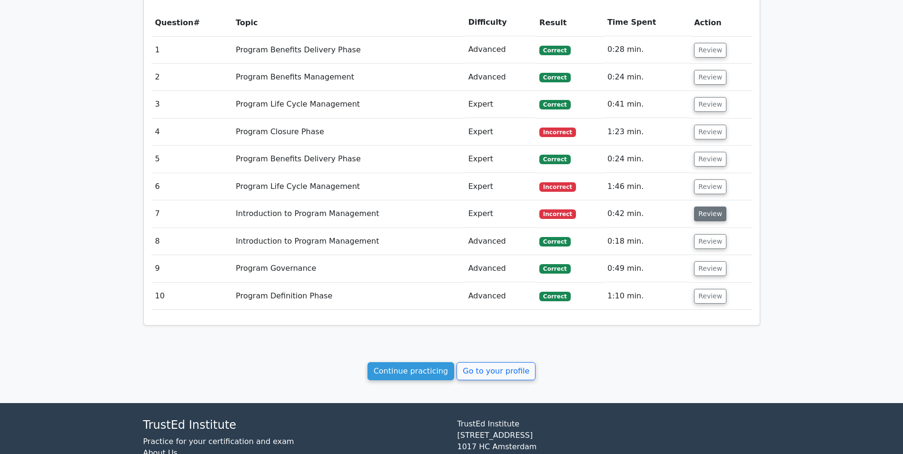
click at [706, 219] on button "Review" at bounding box center [710, 214] width 32 height 15
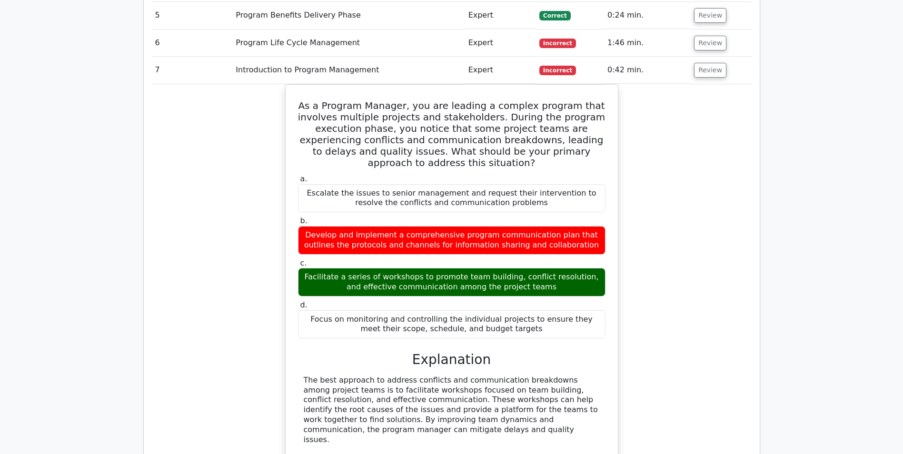
scroll to position [714, 0]
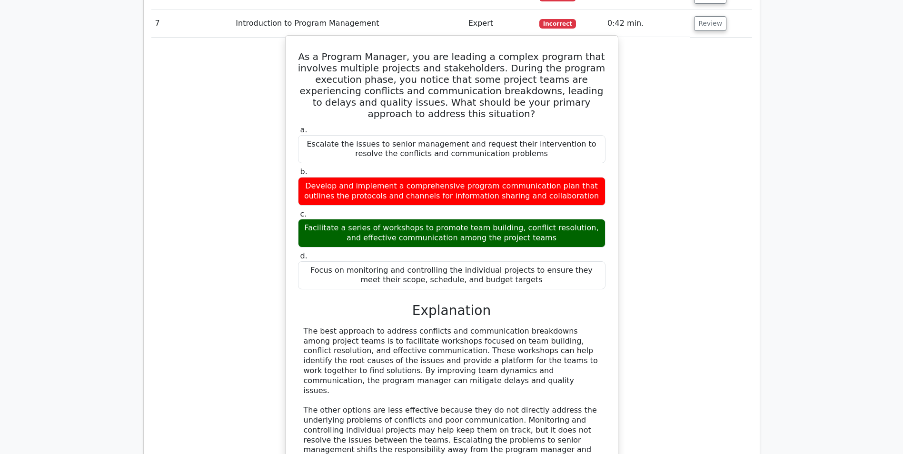
drag, startPoint x: 305, startPoint y: 331, endPoint x: 392, endPoint y: 379, distance: 99.1
click at [392, 379] on div "The best approach to address conflicts and communication breakdowns among proje…" at bounding box center [452, 406] width 296 height 159
drag, startPoint x: 392, startPoint y: 379, endPoint x: 383, endPoint y: 369, distance: 13.5
copy div "The best approach to address conflicts and communication breakdowns among proje…"
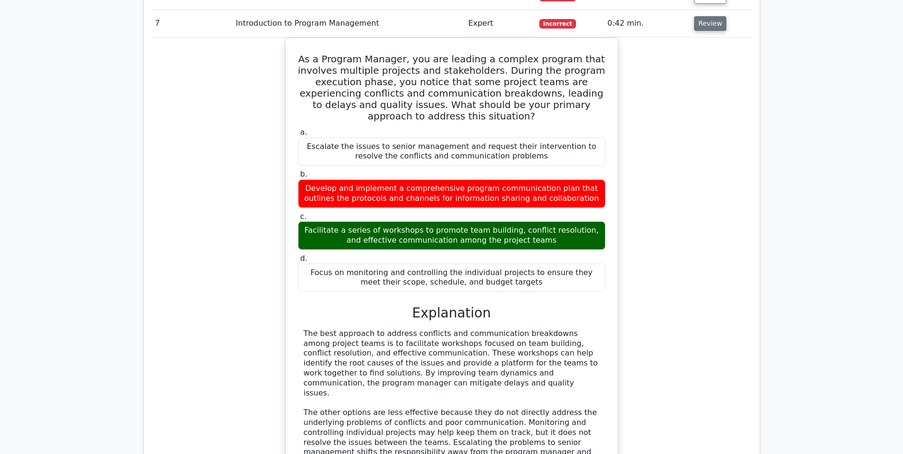
click at [706, 28] on button "Review" at bounding box center [710, 23] width 32 height 15
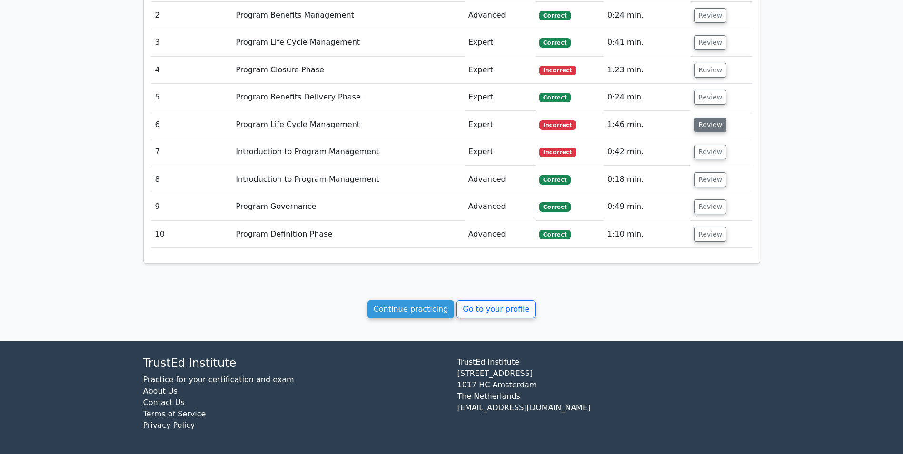
click at [707, 121] on button "Review" at bounding box center [710, 125] width 32 height 15
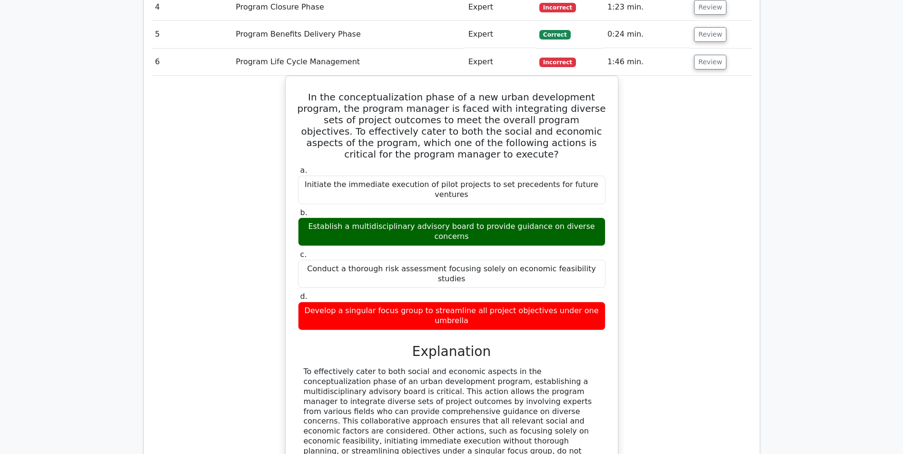
scroll to position [633, 0]
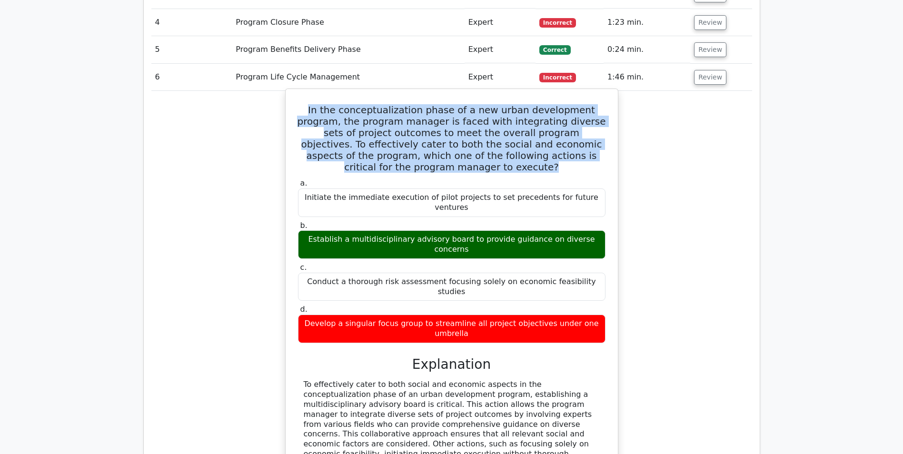
drag, startPoint x: 301, startPoint y: 110, endPoint x: 604, endPoint y: 158, distance: 306.2
click at [604, 158] on h5 "In the conceptualization phase of a new urban development program, the program …" at bounding box center [452, 138] width 310 height 69
drag, startPoint x: 604, startPoint y: 158, endPoint x: 537, endPoint y: 136, distance: 70.2
copy h5 "In the conceptualization phase of a new urban development program, the program …"
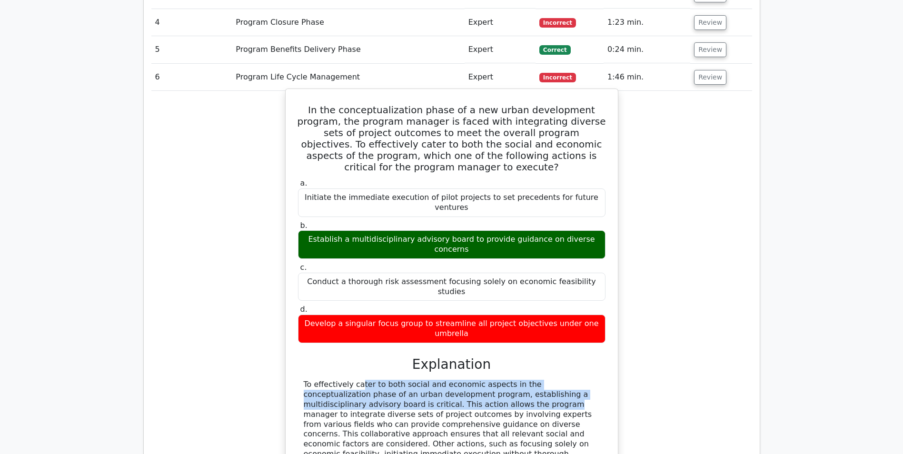
drag, startPoint x: 304, startPoint y: 334, endPoint x: 370, endPoint y: 353, distance: 68.4
click at [370, 380] on div "To effectively cater to both social and economic aspects in the conceptualizati…" at bounding box center [452, 434] width 296 height 109
drag, startPoint x: 370, startPoint y: 353, endPoint x: 599, endPoint y: 218, distance: 266.1
click at [599, 230] on div "Establish a multidisciplinary advisory board to provide guidance on diverse con…" at bounding box center [452, 244] width 308 height 29
drag, startPoint x: 599, startPoint y: 218, endPoint x: 574, endPoint y: 223, distance: 25.7
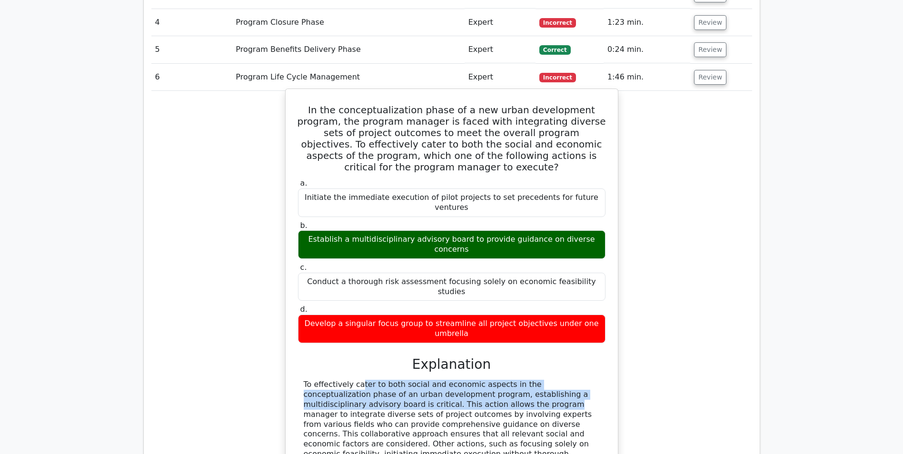
copy div "Establish a multidisciplinary advisory board to provide guidance on diverse con…"
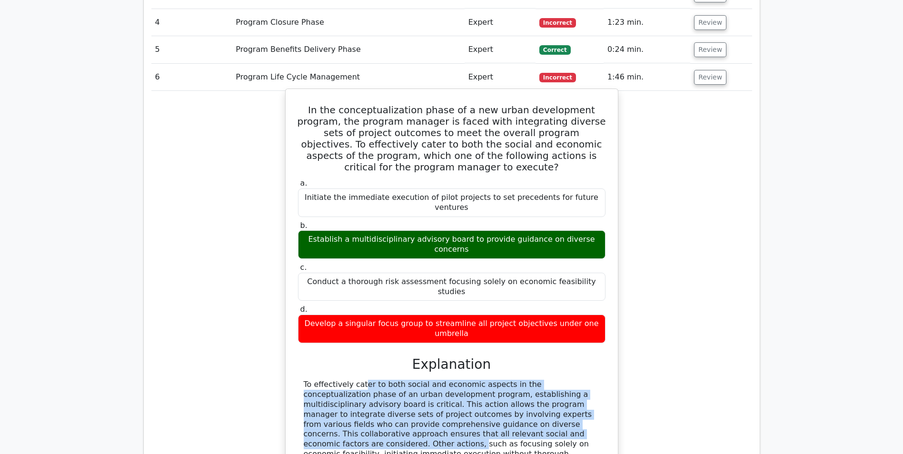
drag, startPoint x: 305, startPoint y: 333, endPoint x: 449, endPoint y: 380, distance: 151.2
click at [449, 380] on div "To effectively cater to both social and economic aspects in the conceptualizati…" at bounding box center [452, 434] width 296 height 109
drag, startPoint x: 449, startPoint y: 380, endPoint x: 428, endPoint y: 370, distance: 23.2
copy div "o effectively cater to both social and economic aspects in the conceptualizatio…"
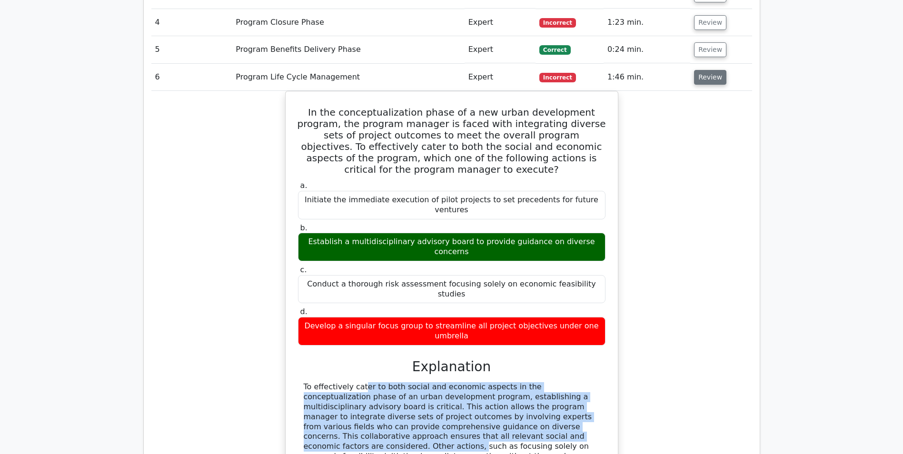
click at [702, 78] on button "Review" at bounding box center [710, 77] width 32 height 15
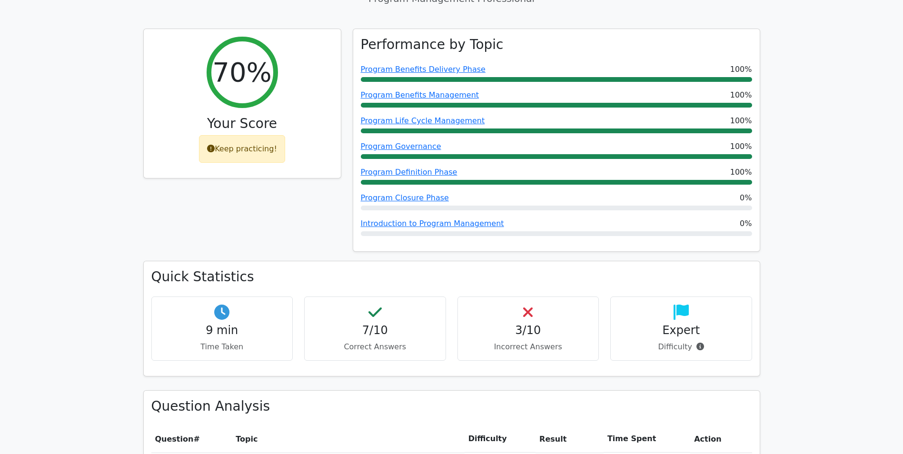
scroll to position [0, 0]
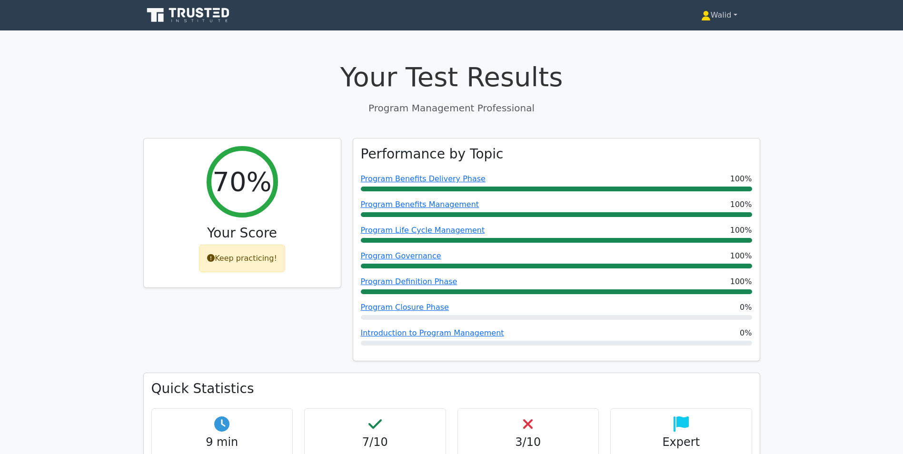
click at [719, 18] on link "Walid" at bounding box center [720, 15] width 82 height 19
click at [706, 35] on link "Profile" at bounding box center [716, 37] width 75 height 15
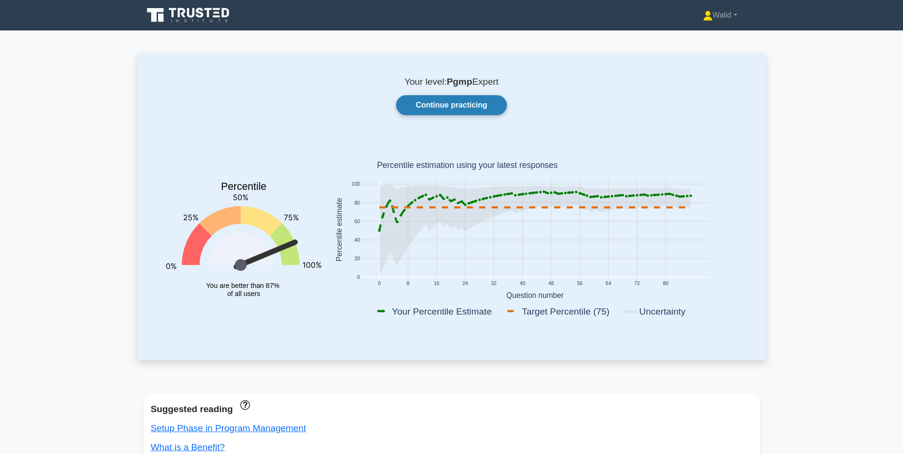
click at [436, 107] on link "Continue practicing" at bounding box center [451, 105] width 110 height 20
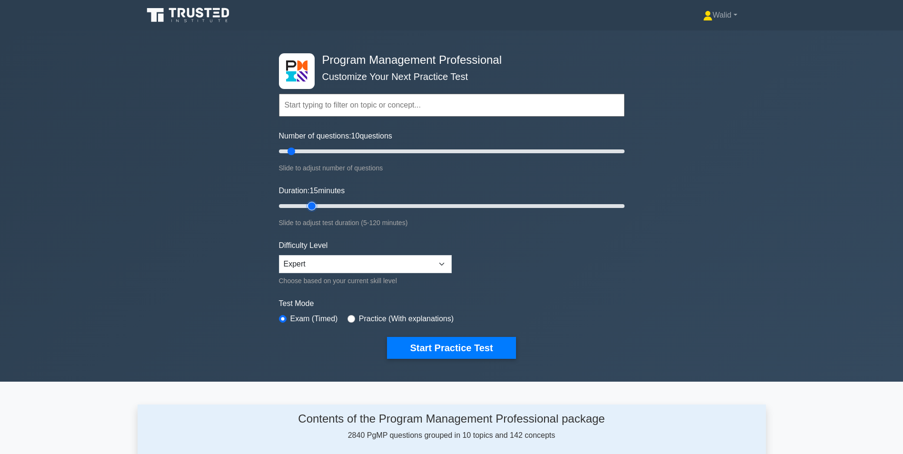
type input "15"
click at [311, 204] on input "Duration: 15 minutes" at bounding box center [452, 205] width 346 height 11
click at [449, 344] on button "Start Practice Test" at bounding box center [451, 348] width 129 height 22
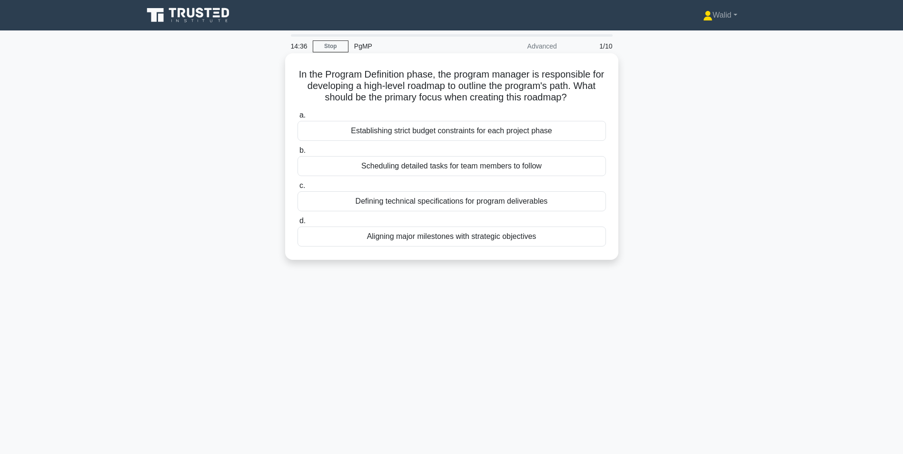
click at [446, 238] on div "Aligning major milestones with strategic objectives" at bounding box center [452, 237] width 309 height 20
click at [298, 224] on input "d. Aligning major milestones with strategic objectives" at bounding box center [298, 221] width 0 height 6
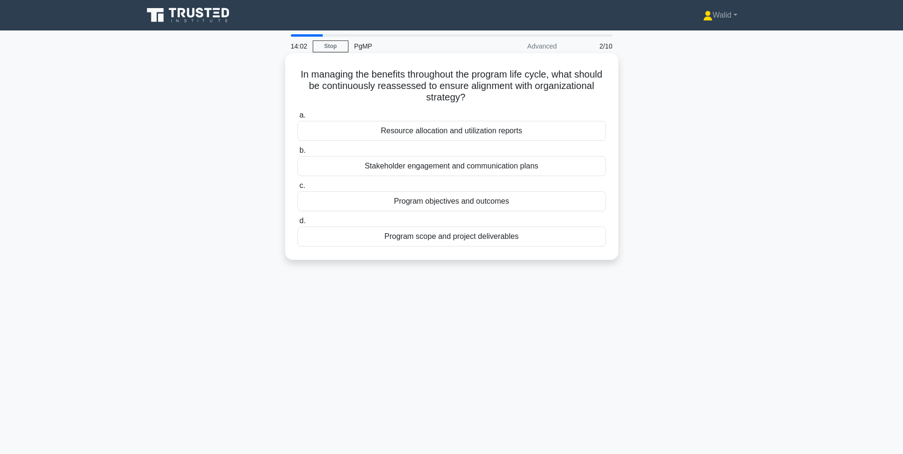
click at [450, 205] on div "Program objectives and outcomes" at bounding box center [452, 201] width 309 height 20
click at [298, 189] on input "c. Program objectives and outcomes" at bounding box center [298, 186] width 0 height 6
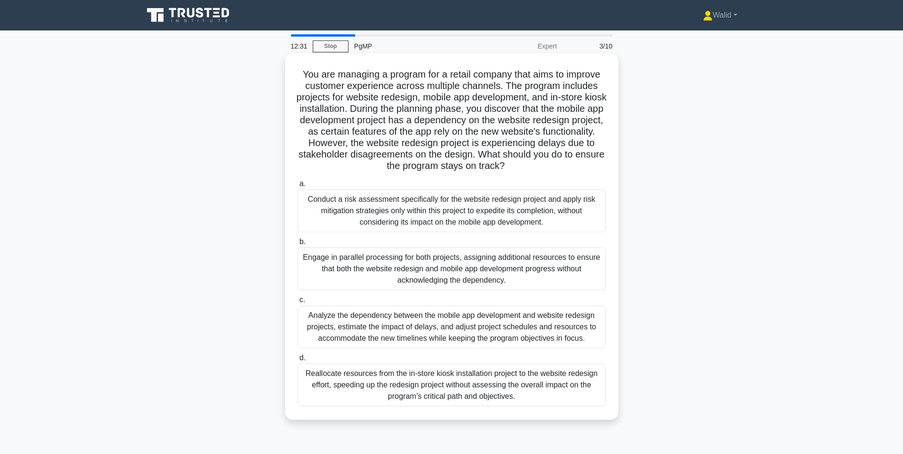
click at [420, 331] on div "Analyze the dependency between the mobile app development and website redesign …" at bounding box center [452, 327] width 309 height 43
click at [298, 303] on input "c. Analyze the dependency between the mobile app development and website redesi…" at bounding box center [298, 300] width 0 height 6
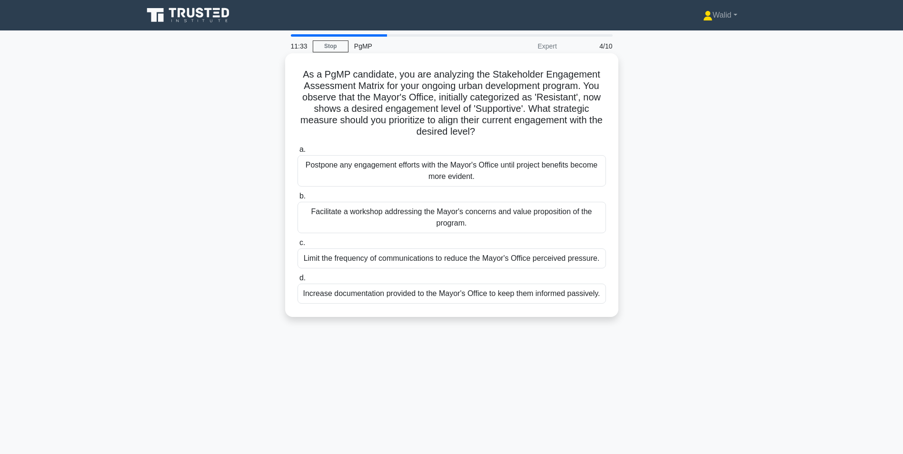
click at [450, 221] on div "Facilitate a workshop addressing the Mayor's concerns and value proposition of …" at bounding box center [452, 217] width 309 height 31
click at [298, 200] on input "b. Facilitate a workshop addressing the Mayor's concerns and value proposition …" at bounding box center [298, 196] width 0 height 6
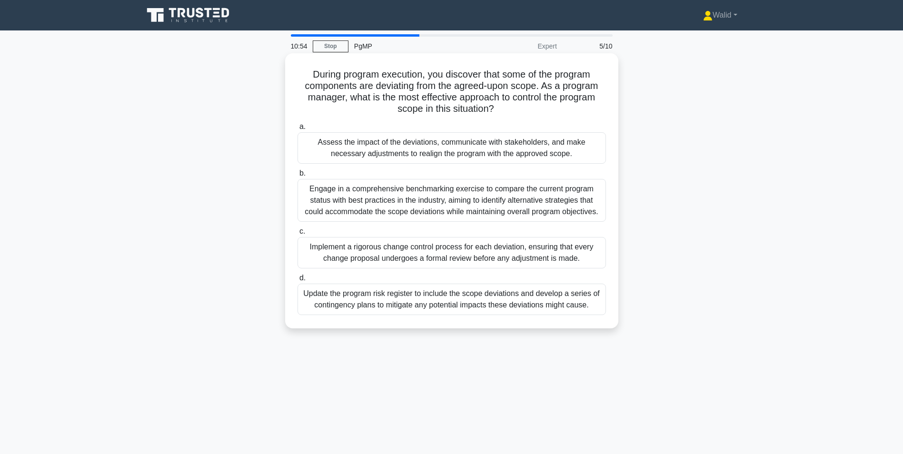
click at [366, 255] on div "Implement a rigorous change control process for each deviation, ensuring that e…" at bounding box center [452, 252] width 309 height 31
click at [298, 235] on input "c. Implement a rigorous change control process for each deviation, ensuring tha…" at bounding box center [298, 232] width 0 height 6
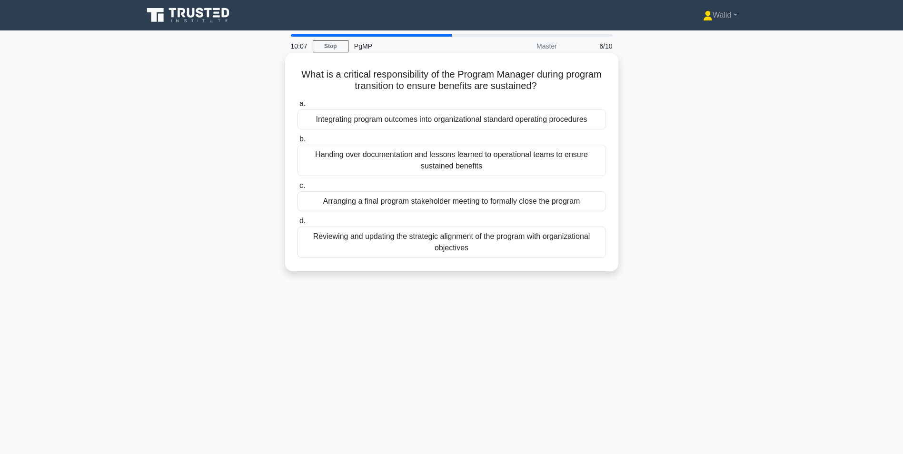
click at [353, 167] on div "Handing over documentation and lessons learned to operational teams to ensure s…" at bounding box center [452, 160] width 309 height 31
click at [298, 142] on input "b. Handing over documentation and lessons learned to operational teams to ensur…" at bounding box center [298, 139] width 0 height 6
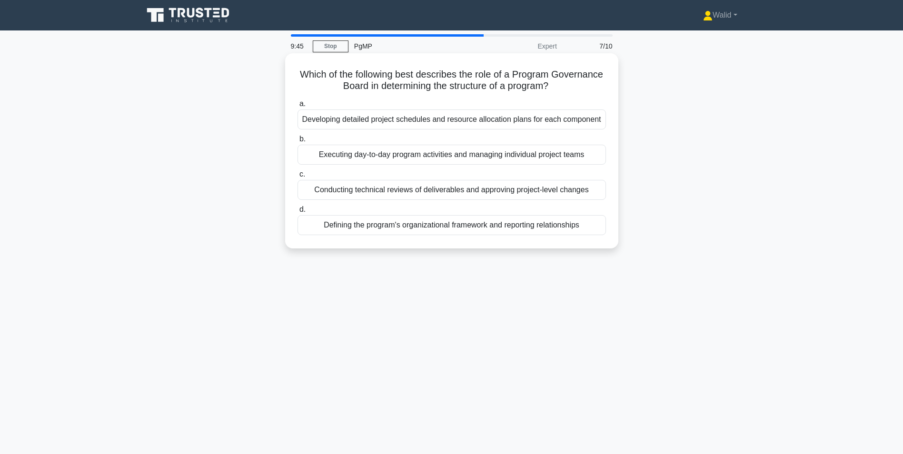
click at [399, 229] on div "Defining the program's organizational framework and reporting relationships" at bounding box center [452, 225] width 309 height 20
click at [298, 213] on input "d. Defining the program's organizational framework and reporting relationships" at bounding box center [298, 210] width 0 height 6
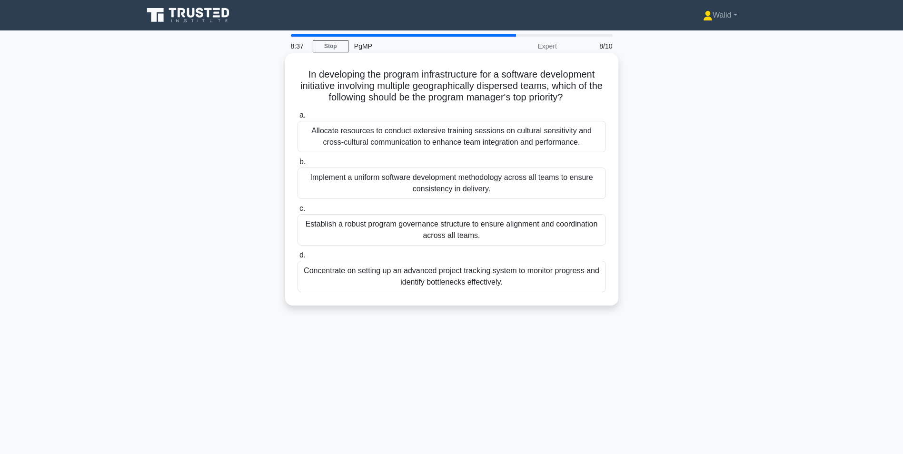
click at [383, 232] on div "Establish a robust program governance structure to ensure alignment and coordin…" at bounding box center [452, 229] width 309 height 31
click at [298, 212] on input "c. Establish a robust program governance structure to ensure alignment and coor…" at bounding box center [298, 209] width 0 height 6
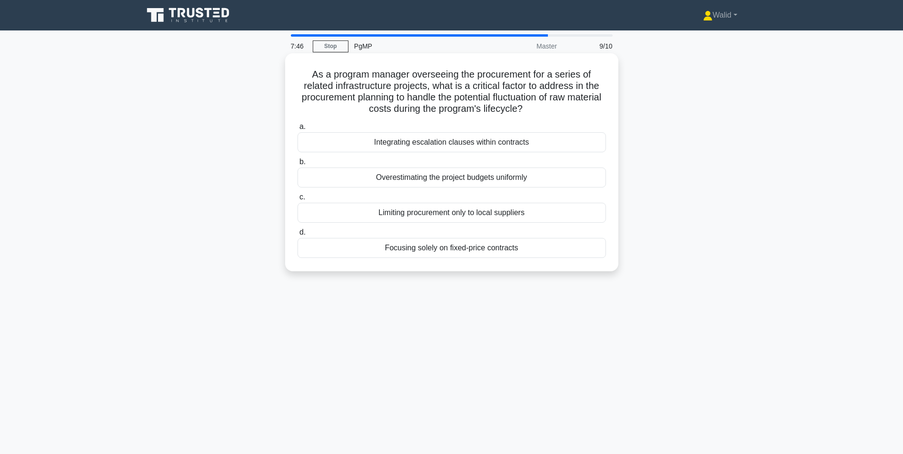
click at [492, 144] on div "Integrating escalation clauses within contracts" at bounding box center [452, 142] width 309 height 20
click at [298, 130] on input "a. Integrating escalation clauses within contracts" at bounding box center [298, 127] width 0 height 6
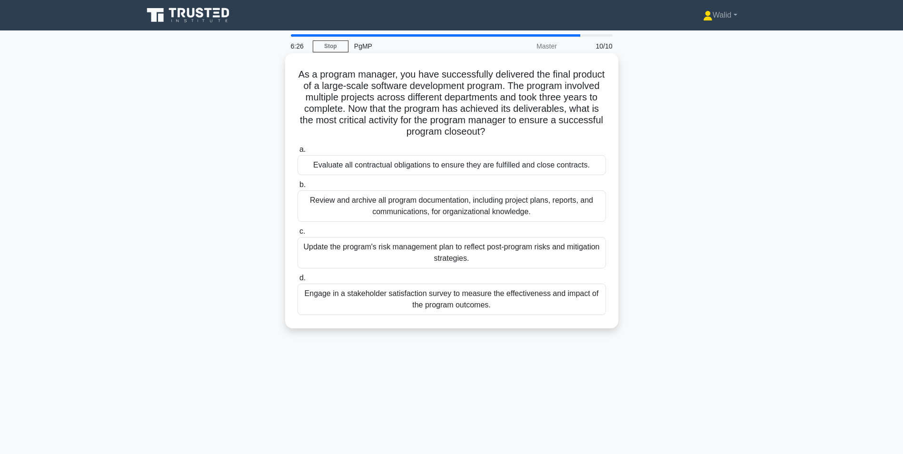
click at [394, 167] on div "Evaluate all contractual obligations to ensure they are fulfilled and close con…" at bounding box center [452, 165] width 309 height 20
click at [298, 153] on input "a. Evaluate all contractual obligations to ensure they are fulfilled and close …" at bounding box center [298, 150] width 0 height 6
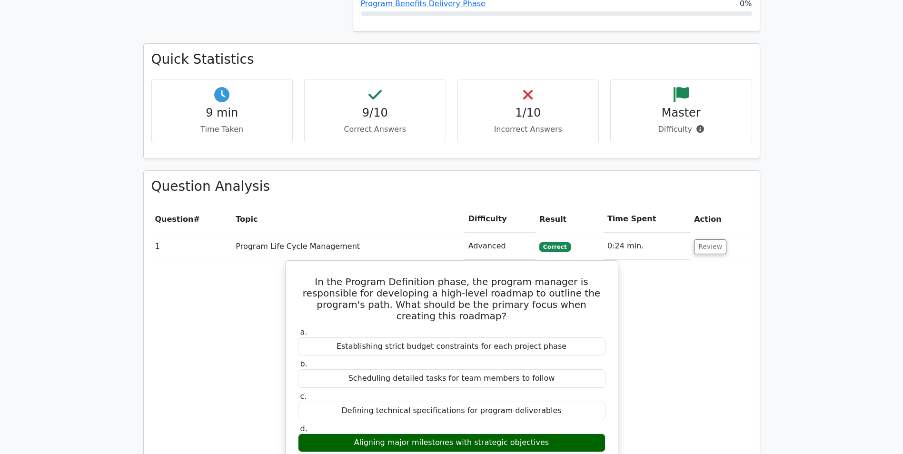
scroll to position [286, 0]
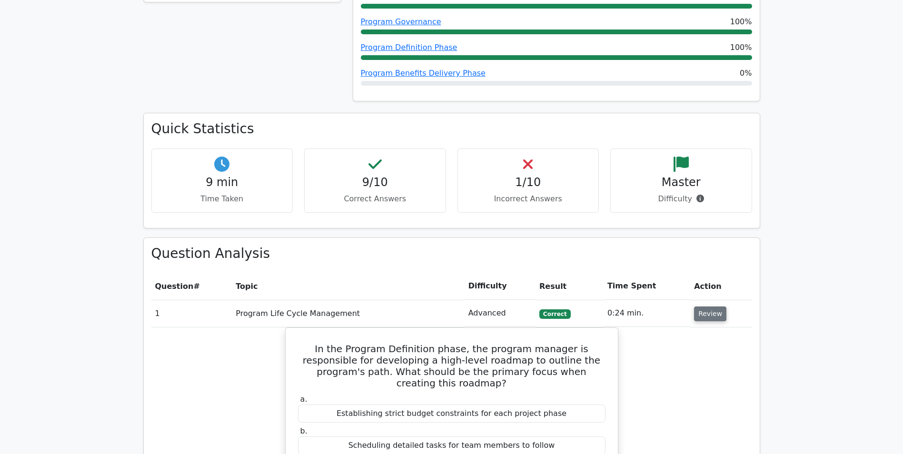
click at [713, 316] on button "Review" at bounding box center [710, 314] width 32 height 15
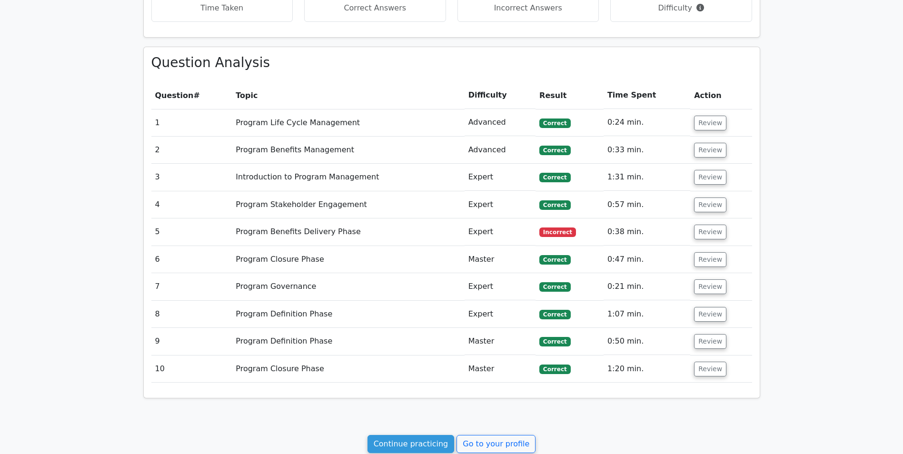
scroll to position [524, 0]
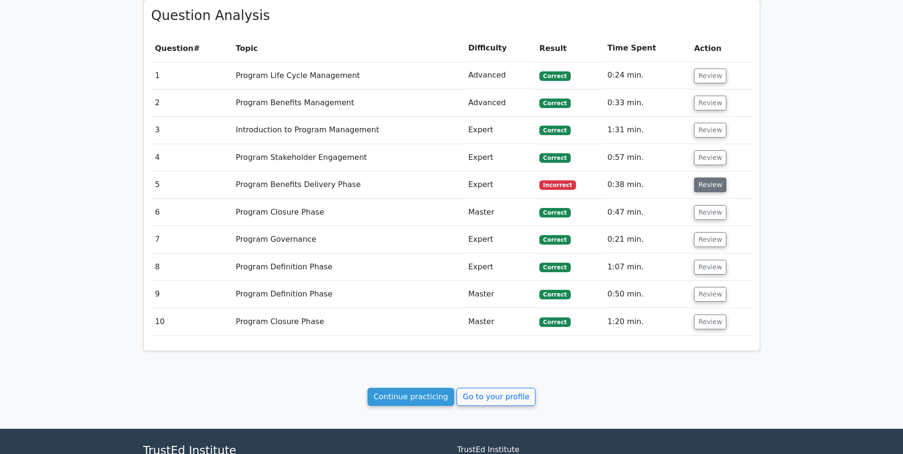
click at [703, 183] on button "Review" at bounding box center [710, 185] width 32 height 15
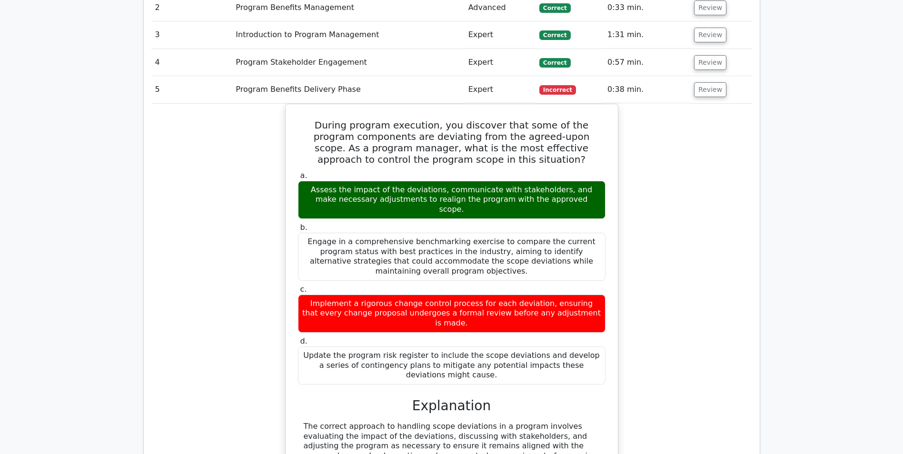
scroll to position [714, 0]
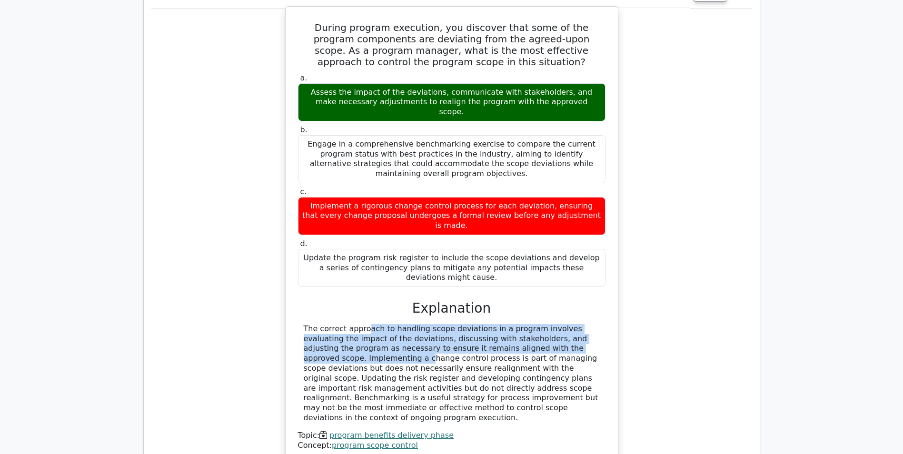
drag, startPoint x: 305, startPoint y: 288, endPoint x: 518, endPoint y: 310, distance: 214.5
click at [518, 324] on div "The correct approach to handling scope deviations in a program involves evaluat…" at bounding box center [452, 373] width 296 height 99
drag, startPoint x: 518, startPoint y: 310, endPoint x: 498, endPoint y: 304, distance: 21.5
copy div "The correct approach to handling scope deviations in a program involves evaluat…"
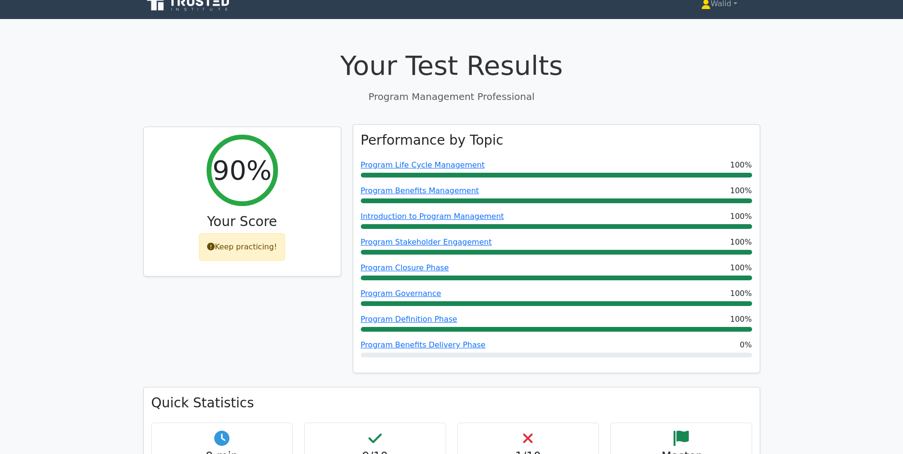
scroll to position [0, 0]
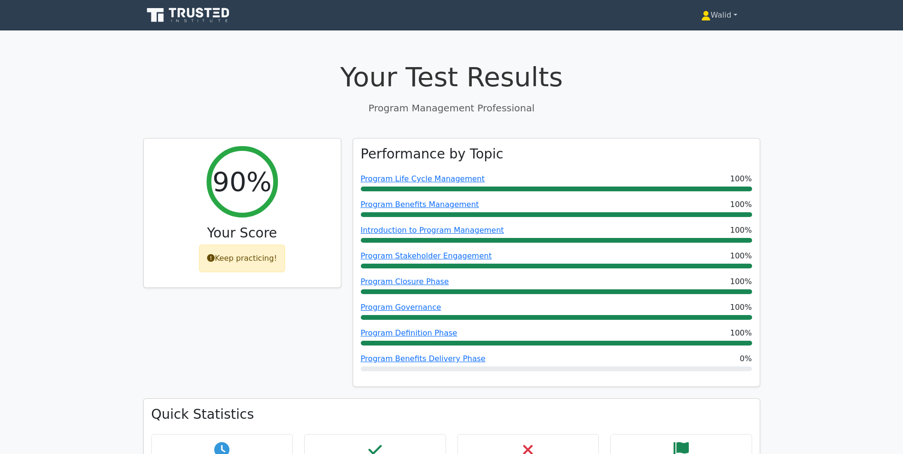
click at [710, 14] on link "Walid" at bounding box center [720, 15] width 82 height 19
click at [699, 40] on link "Profile" at bounding box center [716, 37] width 75 height 15
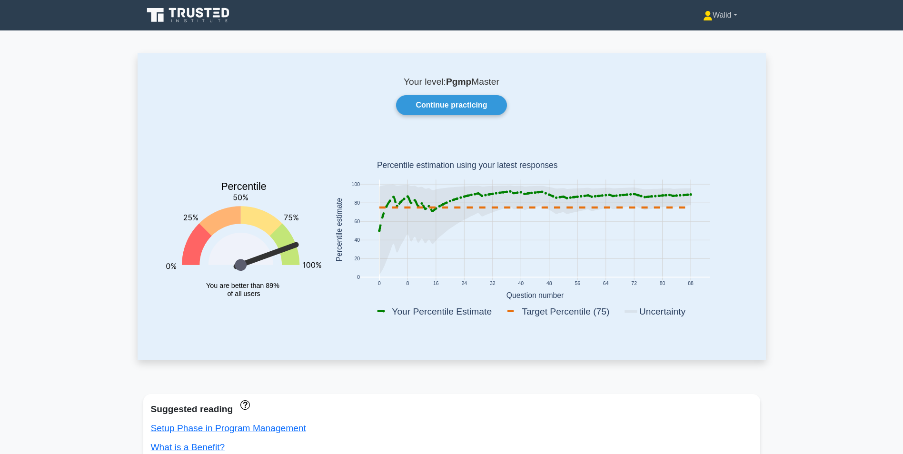
click at [713, 13] on link "Walid" at bounding box center [720, 15] width 80 height 19
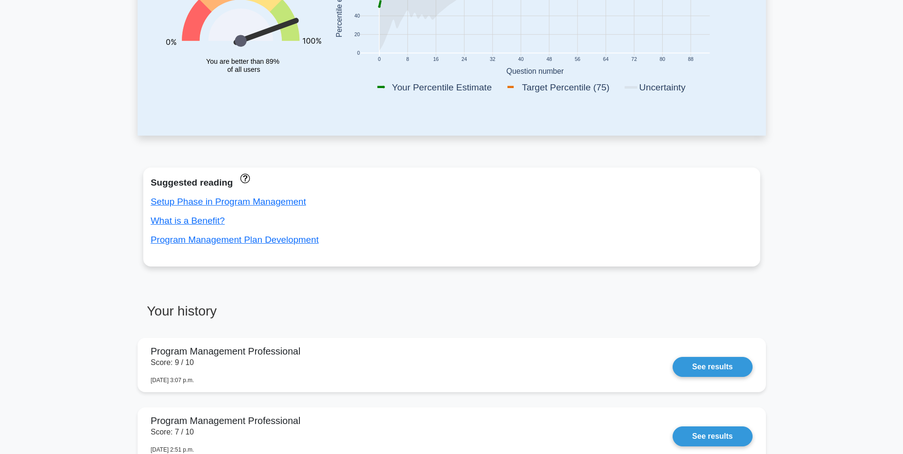
scroll to position [286, 0]
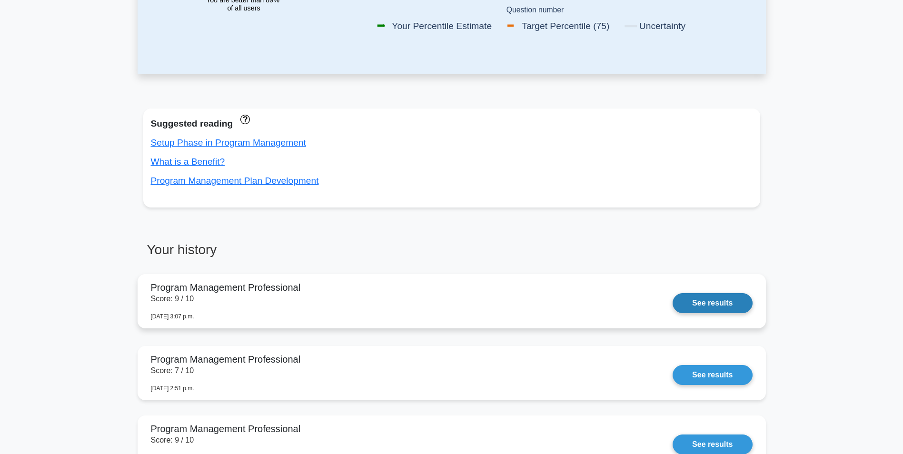
click at [713, 303] on link "See results" at bounding box center [713, 303] width 80 height 20
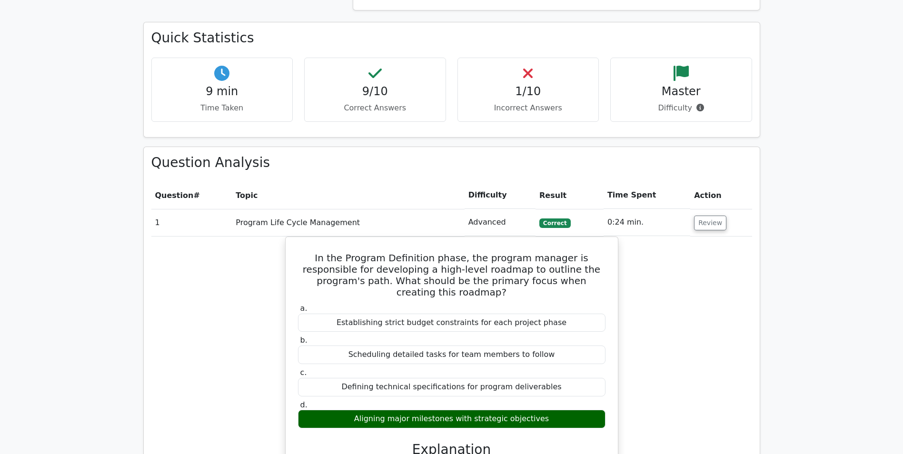
scroll to position [381, 0]
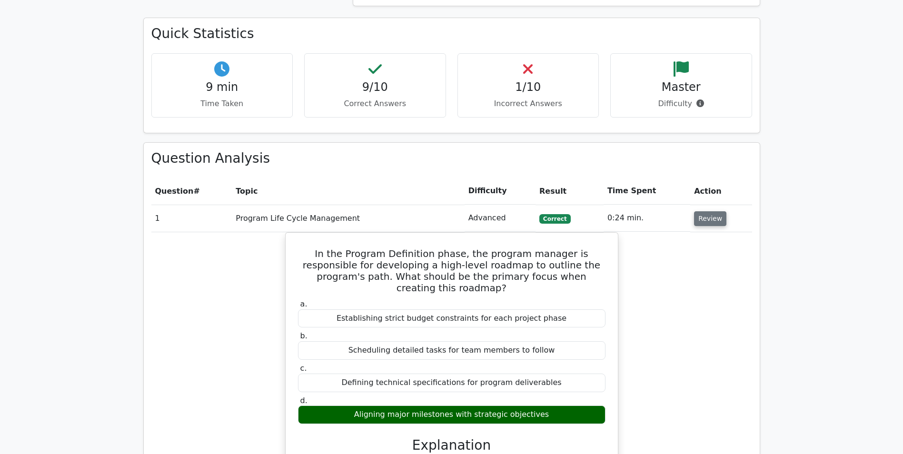
click at [708, 220] on button "Review" at bounding box center [710, 218] width 32 height 15
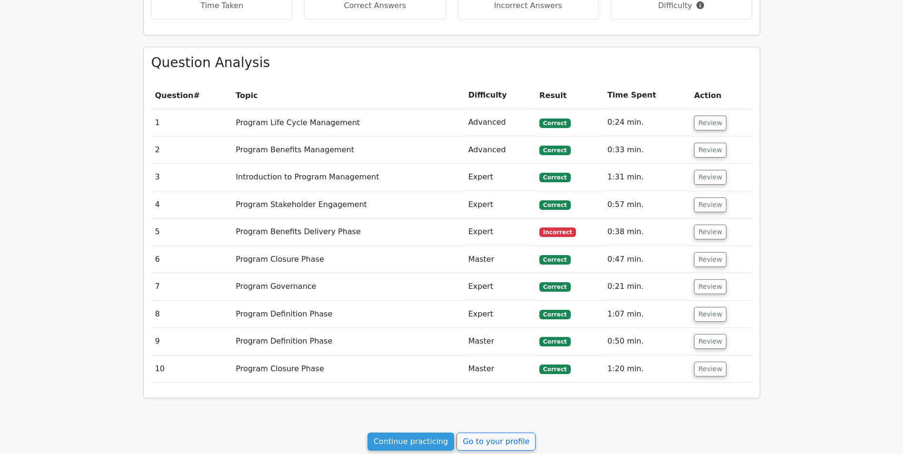
scroll to position [611, 0]
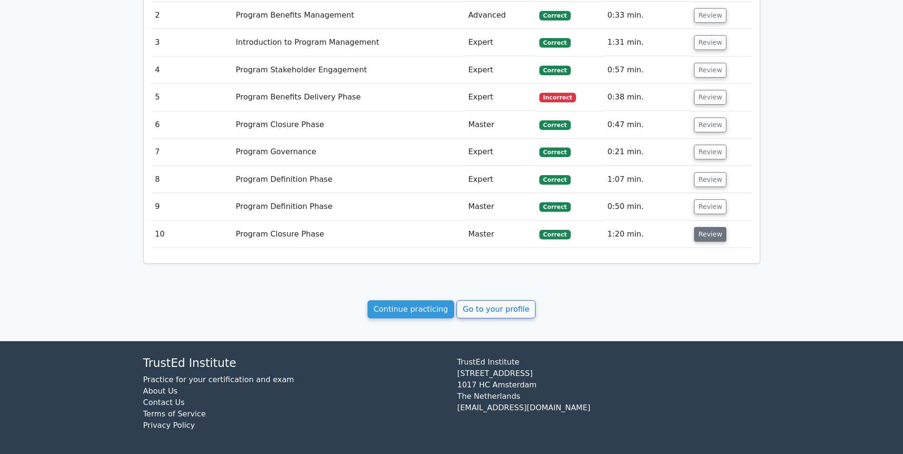
click at [710, 239] on button "Review" at bounding box center [710, 234] width 32 height 15
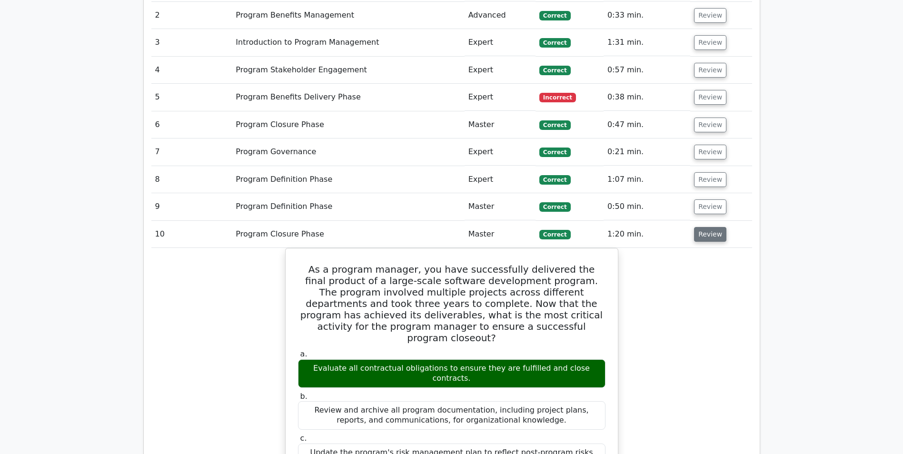
click at [709, 236] on button "Review" at bounding box center [710, 234] width 32 height 15
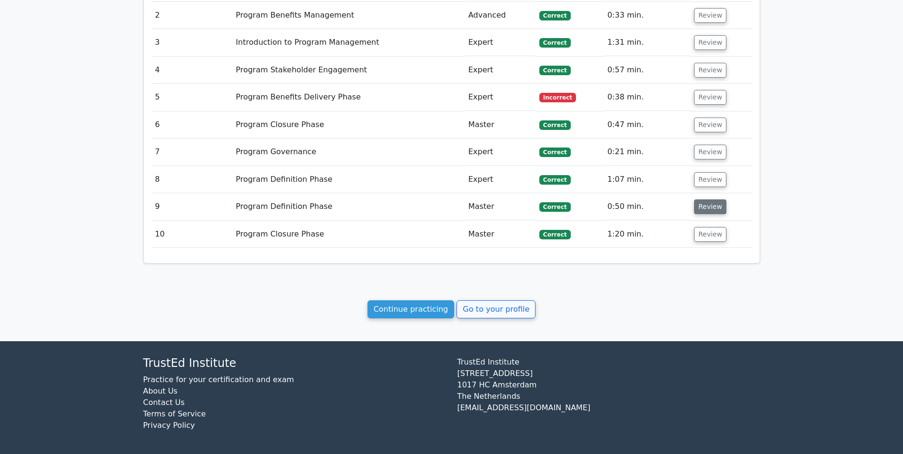
click at [709, 209] on button "Review" at bounding box center [710, 207] width 32 height 15
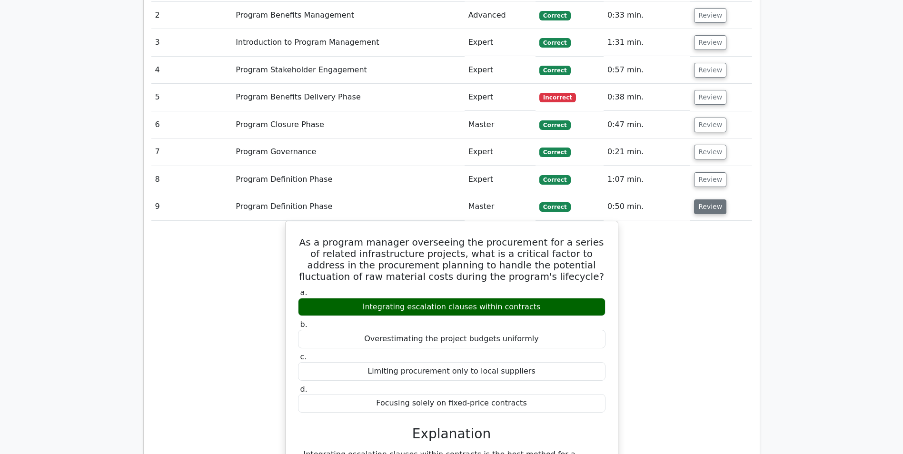
click at [709, 209] on button "Review" at bounding box center [710, 207] width 32 height 15
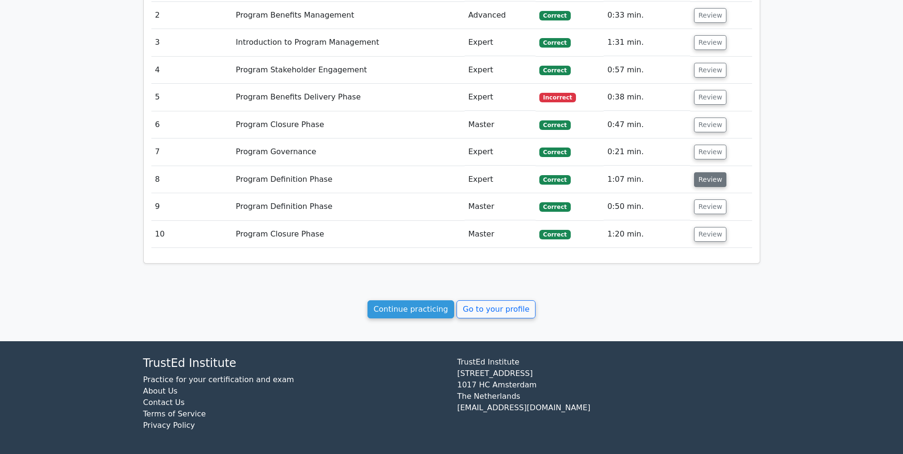
click at [704, 180] on button "Review" at bounding box center [710, 179] width 32 height 15
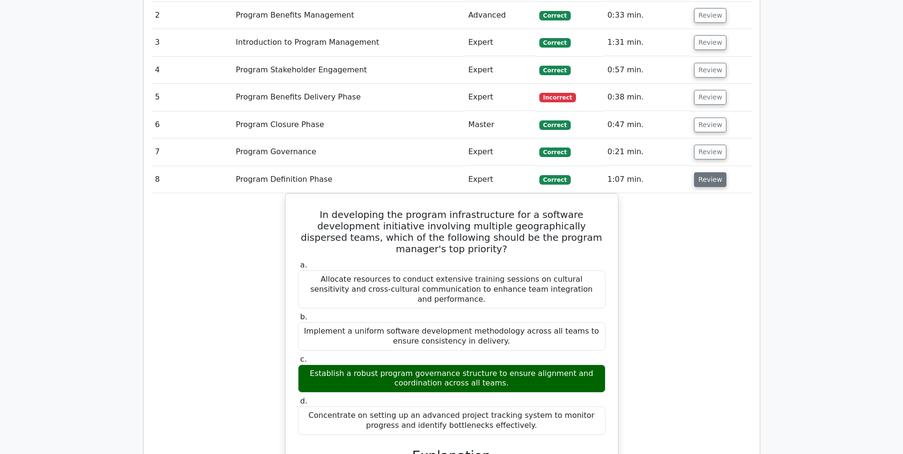
click at [703, 178] on button "Review" at bounding box center [710, 179] width 32 height 15
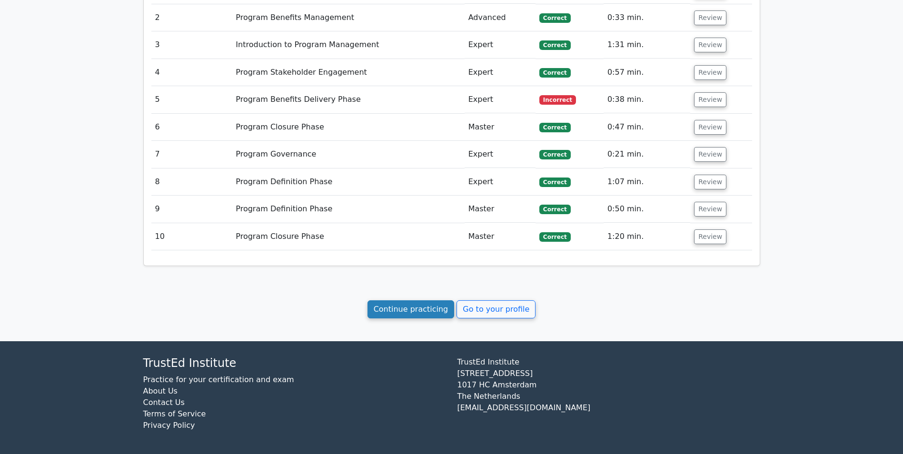
click at [402, 304] on link "Continue practicing" at bounding box center [411, 309] width 87 height 18
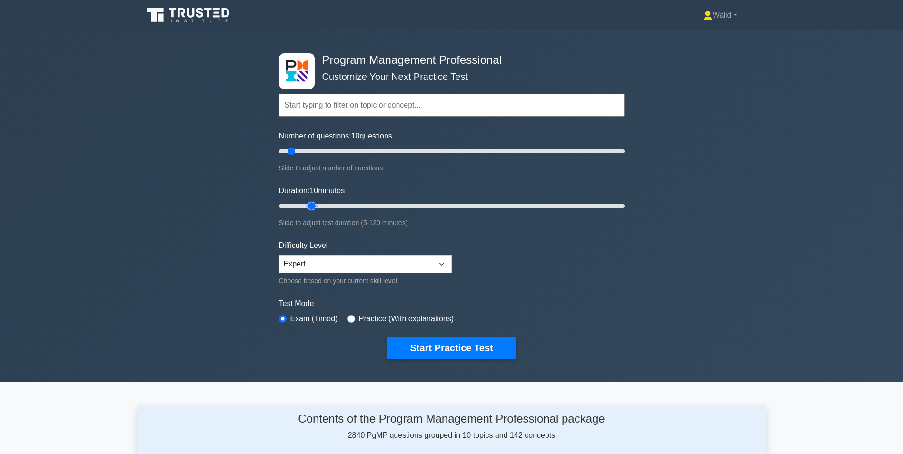
type input "15"
click at [310, 206] on input "Duration: 10 minutes" at bounding box center [452, 205] width 346 height 11
click at [457, 344] on button "Start Practice Test" at bounding box center [451, 348] width 129 height 22
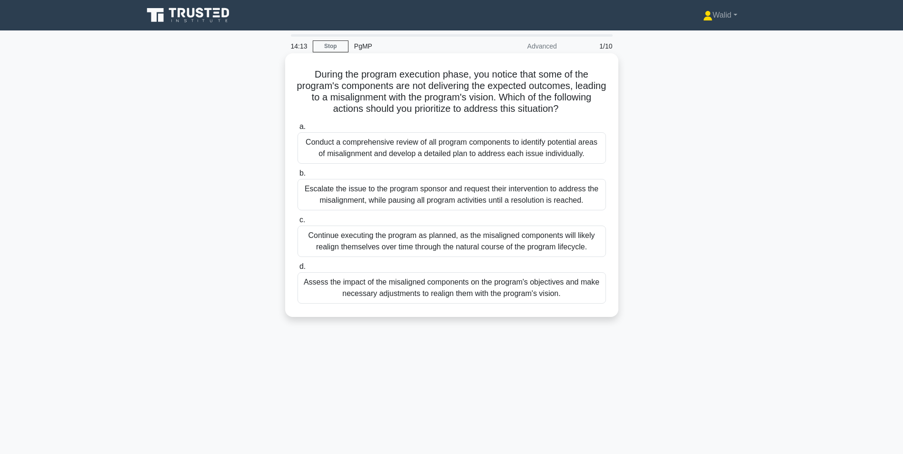
click at [459, 291] on div "Assess the impact of the misaligned components on the program's objectives and …" at bounding box center [452, 287] width 309 height 31
click at [298, 270] on input "d. Assess the impact of the misaligned components on the program's objectives a…" at bounding box center [298, 267] width 0 height 6
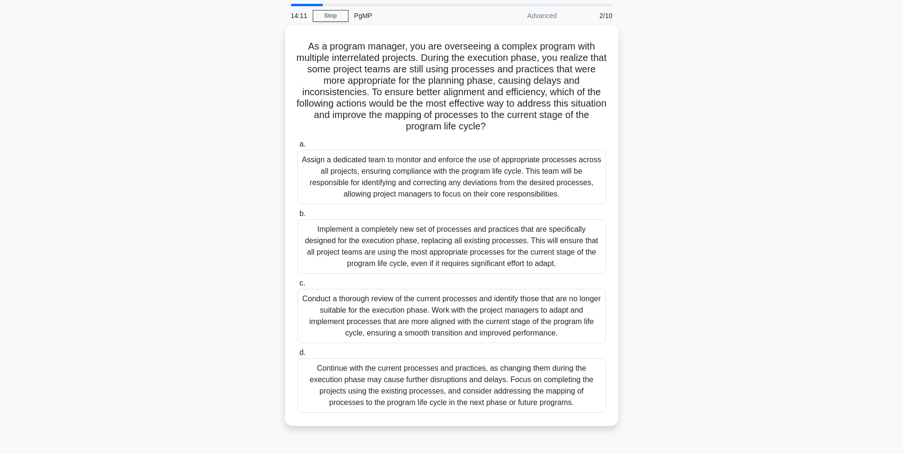
scroll to position [48, 0]
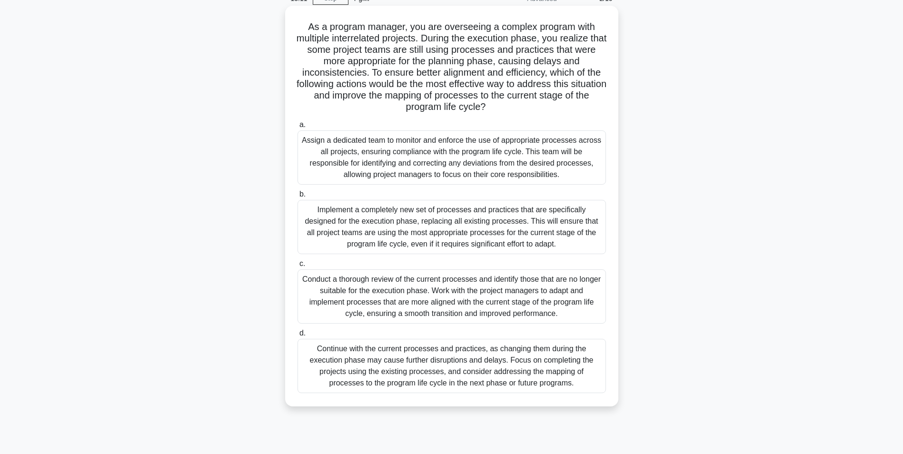
click at [434, 299] on div "Conduct a thorough review of the current processes and identify those that are …" at bounding box center [452, 297] width 309 height 54
click at [298, 267] on input "c. Conduct a thorough review of the current processes and identify those that a…" at bounding box center [298, 264] width 0 height 6
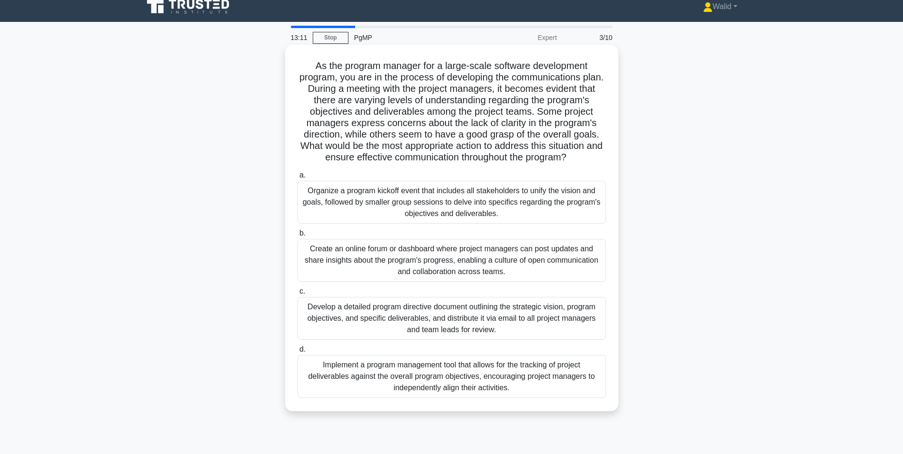
scroll to position [0, 0]
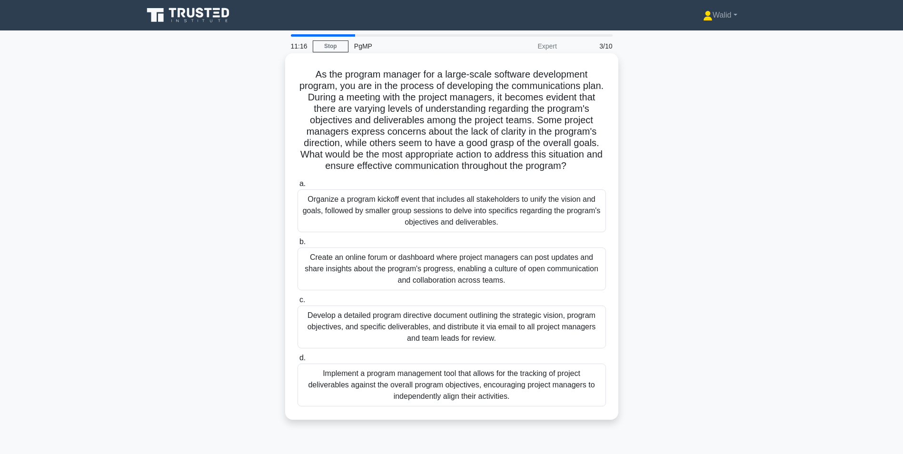
click at [394, 207] on div "Organize a program kickoff event that includes all stakeholders to unify the vi…" at bounding box center [452, 211] width 309 height 43
click at [298, 187] on input "a. Organize a program kickoff event that includes all stakeholders to unify the…" at bounding box center [298, 184] width 0 height 6
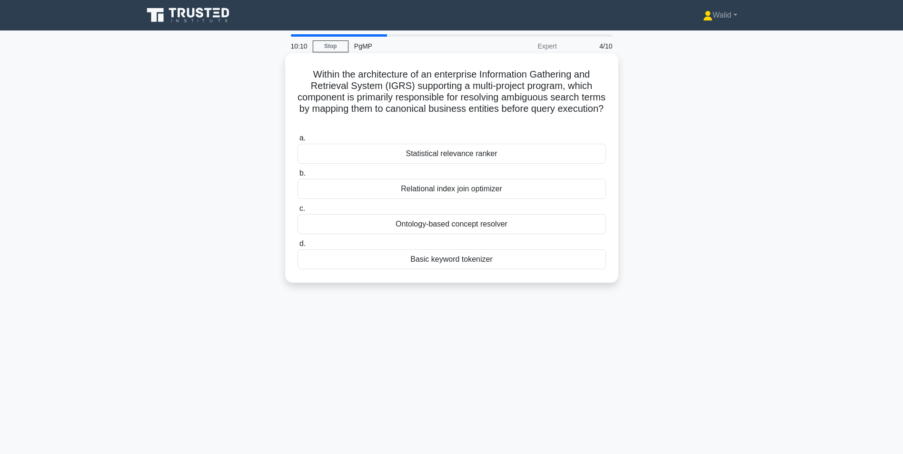
click at [438, 189] on div "Relational index join optimizer" at bounding box center [452, 189] width 309 height 20
click at [298, 177] on input "b. Relational index join optimizer" at bounding box center [298, 173] width 0 height 6
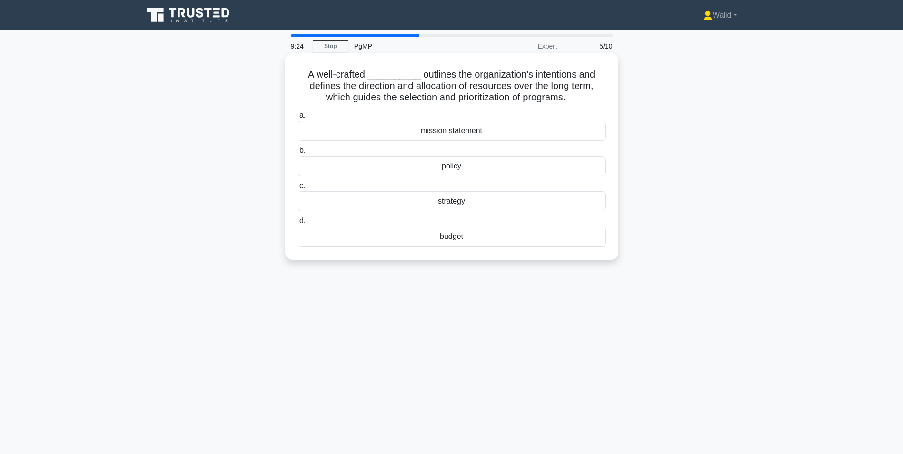
click at [456, 204] on div "strategy" at bounding box center [452, 201] width 309 height 20
click at [298, 189] on input "c. strategy" at bounding box center [298, 186] width 0 height 6
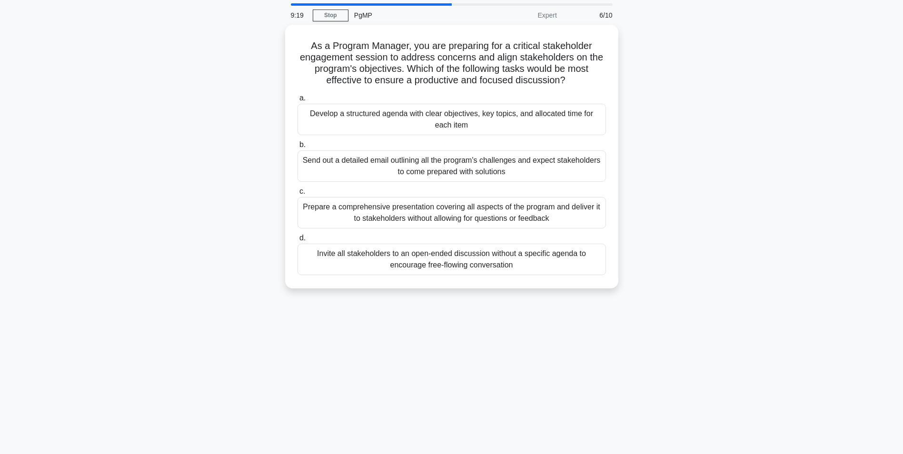
scroll to position [48, 0]
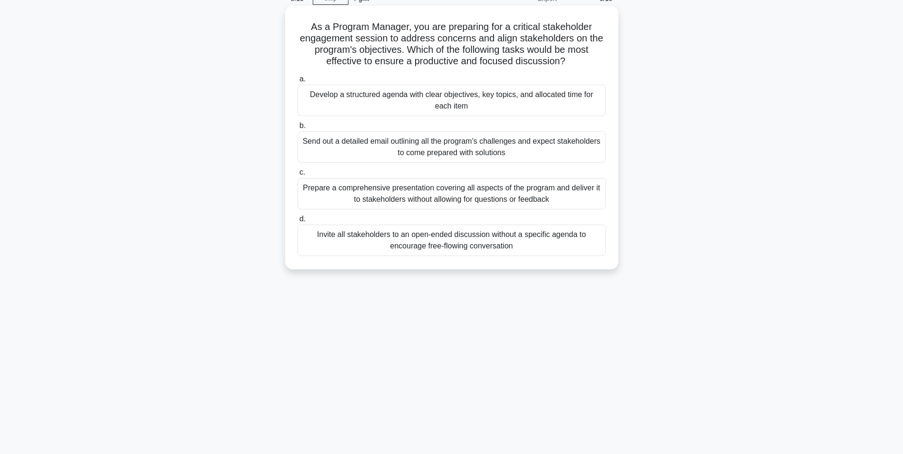
click at [423, 102] on div "Develop a structured agenda with clear objectives, key topics, and allocated ti…" at bounding box center [452, 100] width 309 height 31
click at [298, 82] on input "a. Develop a structured agenda with clear objectives, key topics, and allocated…" at bounding box center [298, 79] width 0 height 6
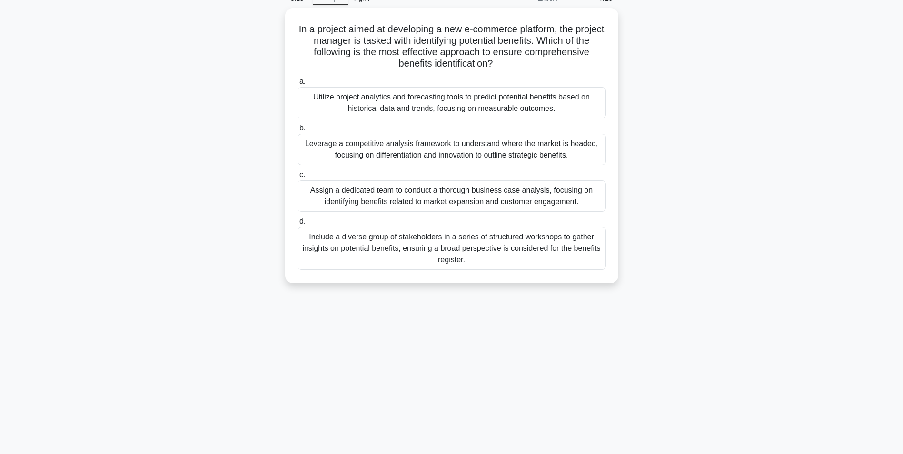
scroll to position [0, 0]
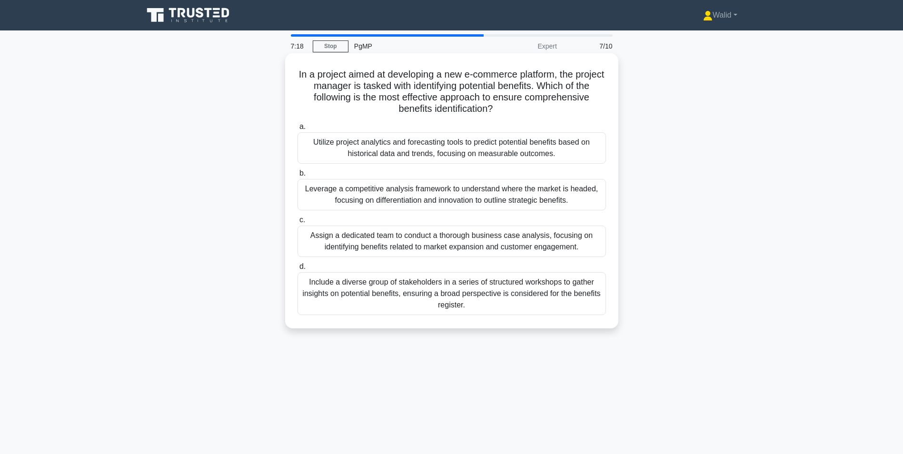
click at [442, 301] on div "Include a diverse group of stakeholders in a series of structured workshops to …" at bounding box center [452, 293] width 309 height 43
click at [298, 270] on input "d. Include a diverse group of stakeholders in a series of structured workshops …" at bounding box center [298, 267] width 0 height 6
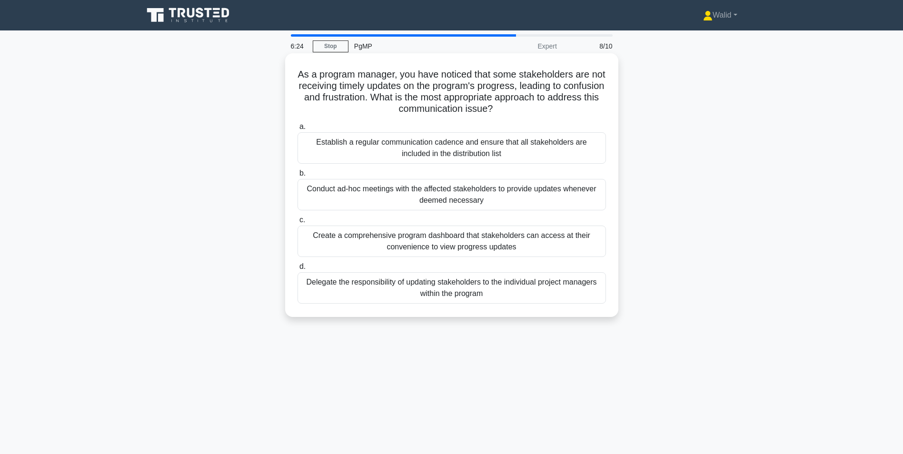
click at [359, 192] on div "Conduct ad-hoc meetings with the affected stakeholders to provide updates whene…" at bounding box center [452, 194] width 309 height 31
click at [298, 177] on input "b. Conduct ad-hoc meetings with the affected stakeholders to provide updates wh…" at bounding box center [298, 173] width 0 height 6
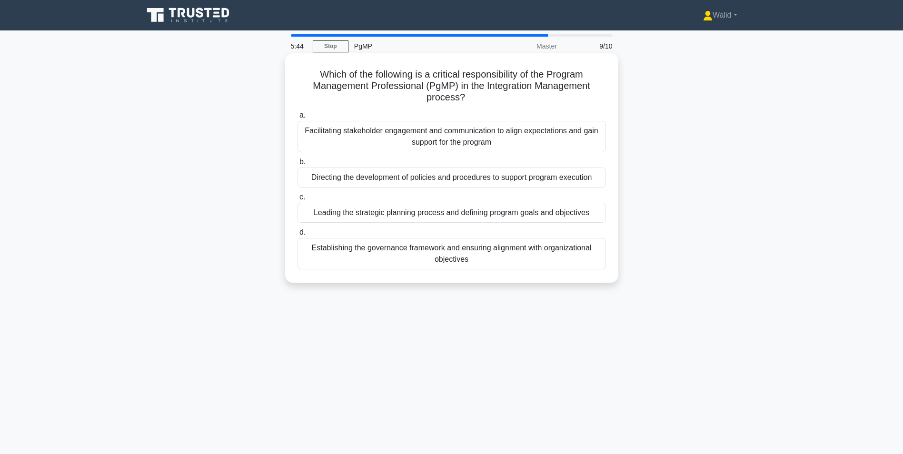
click at [451, 137] on div "Facilitating stakeholder engagement and communication to align expectations and…" at bounding box center [452, 136] width 309 height 31
click at [298, 119] on input "a. Facilitating stakeholder engagement and communication to align expectations …" at bounding box center [298, 115] width 0 height 6
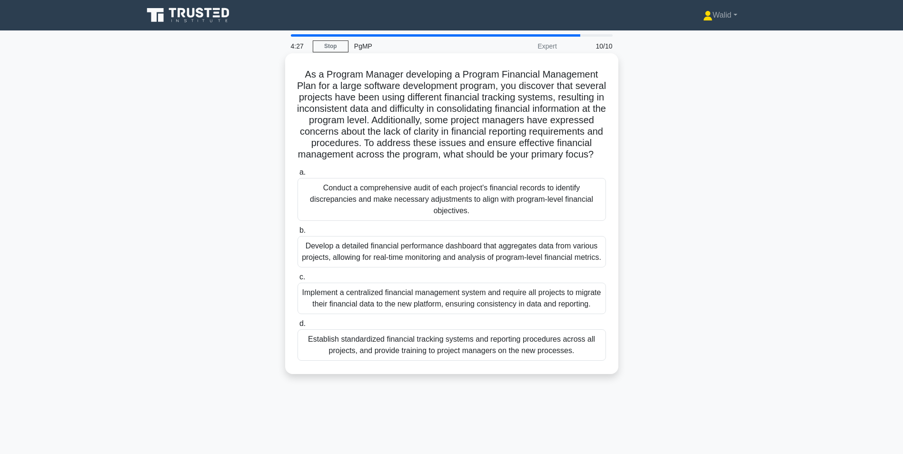
click at [430, 314] on div "Implement a centralized financial management system and require all projects to…" at bounding box center [452, 298] width 309 height 31
click at [298, 280] on input "c. Implement a centralized financial management system and require all projects…" at bounding box center [298, 277] width 0 height 6
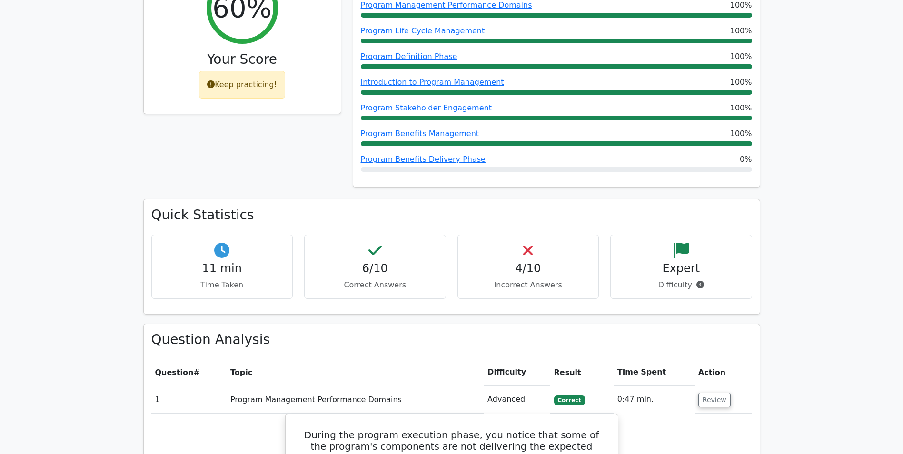
scroll to position [190, 0]
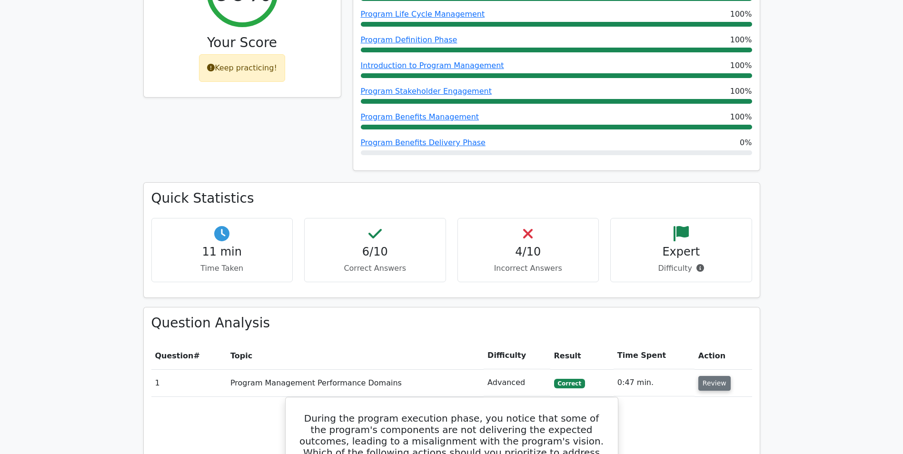
click at [711, 383] on button "Review" at bounding box center [715, 383] width 32 height 15
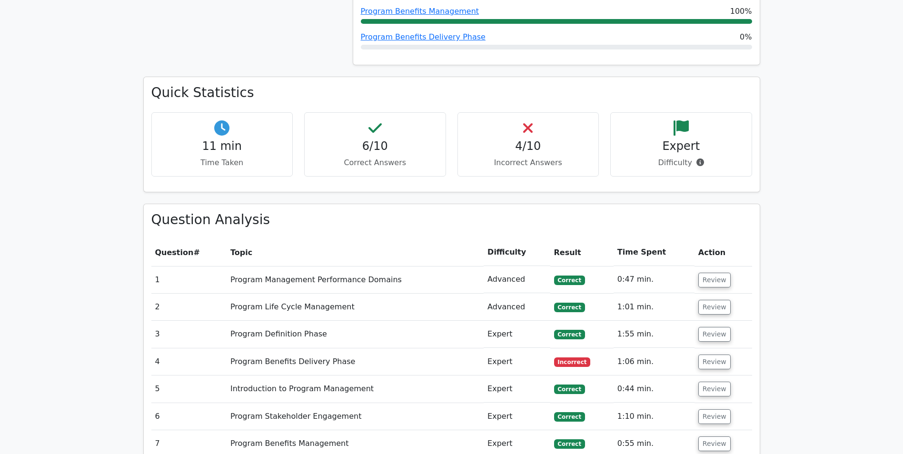
scroll to position [476, 0]
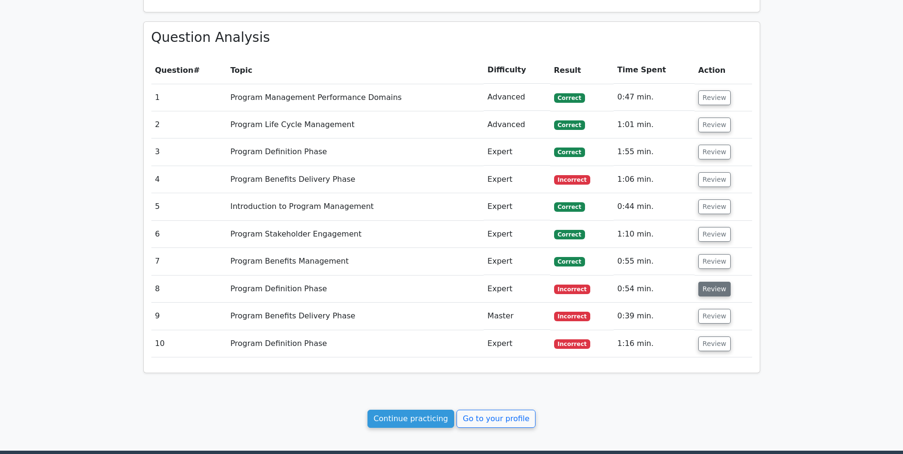
click at [713, 292] on button "Review" at bounding box center [715, 289] width 32 height 15
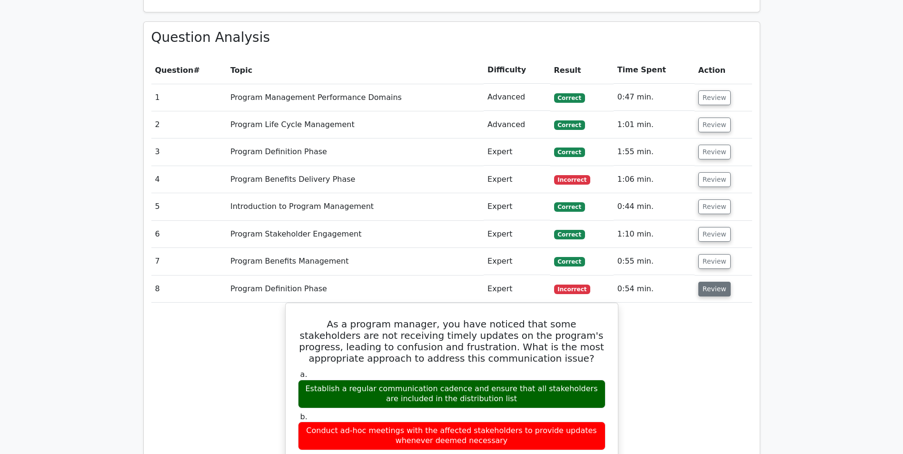
click at [713, 291] on button "Review" at bounding box center [715, 289] width 32 height 15
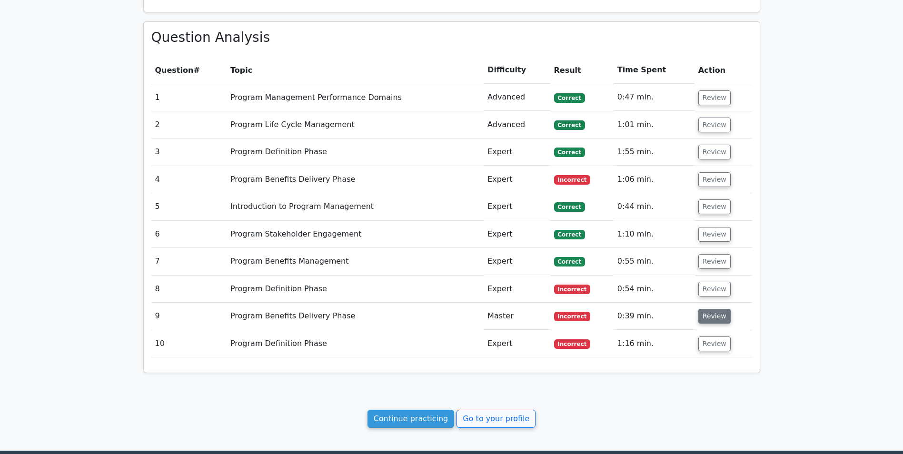
click at [708, 318] on button "Review" at bounding box center [715, 316] width 32 height 15
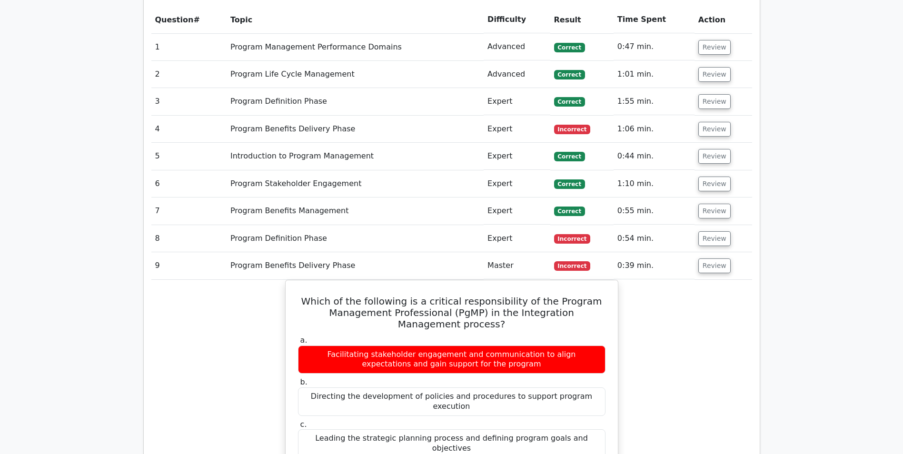
scroll to position [571, 0]
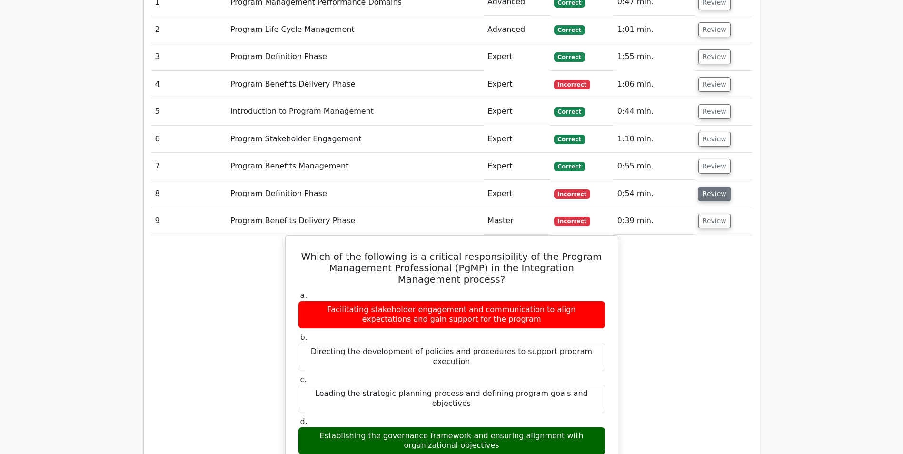
click at [713, 196] on button "Review" at bounding box center [715, 194] width 32 height 15
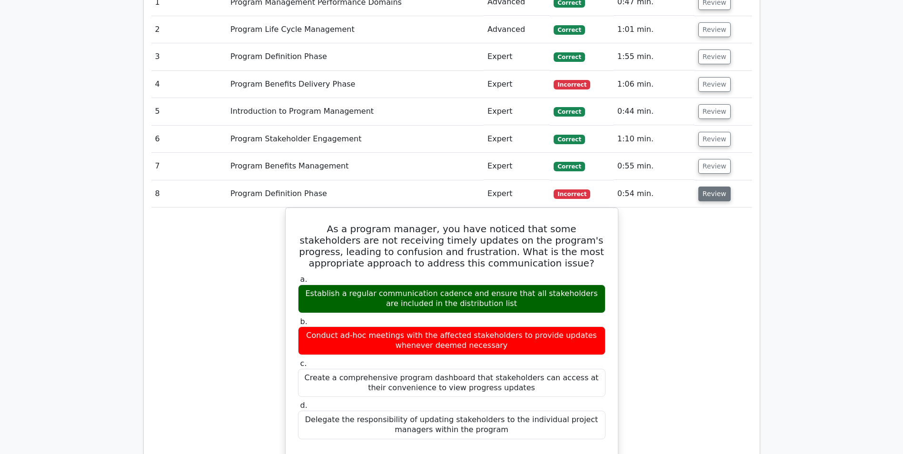
click at [709, 192] on button "Review" at bounding box center [715, 194] width 32 height 15
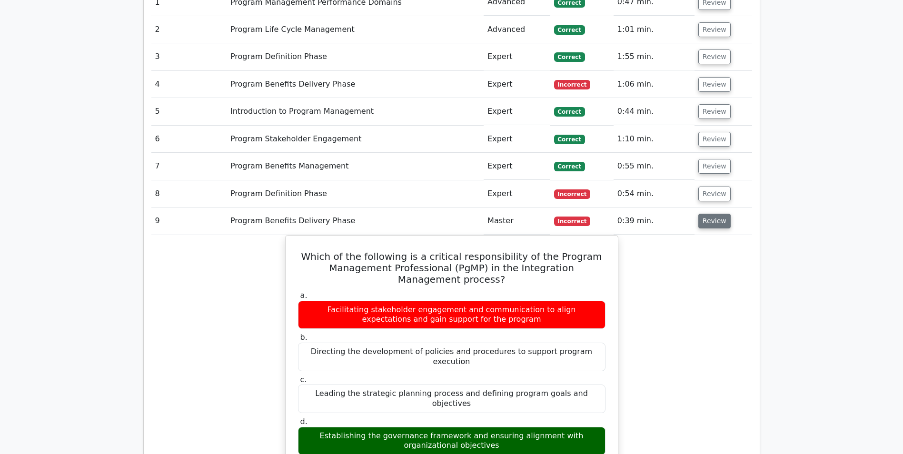
click at [704, 222] on button "Review" at bounding box center [715, 221] width 32 height 15
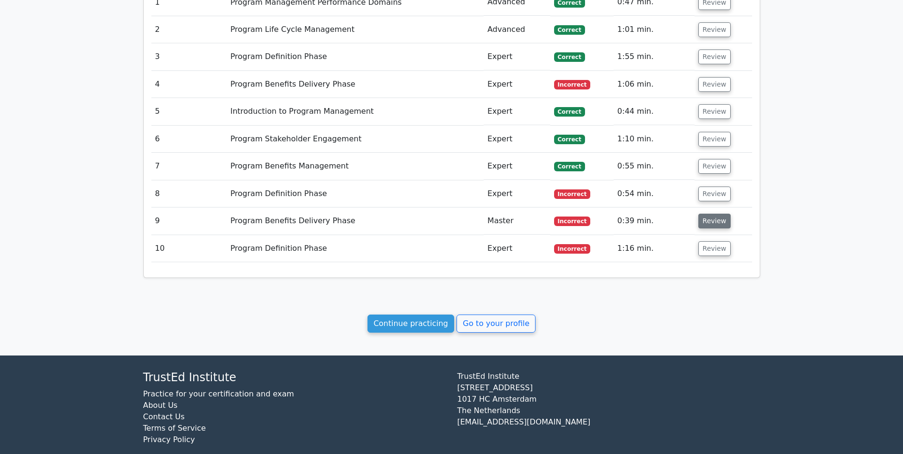
click at [704, 222] on button "Review" at bounding box center [715, 221] width 32 height 15
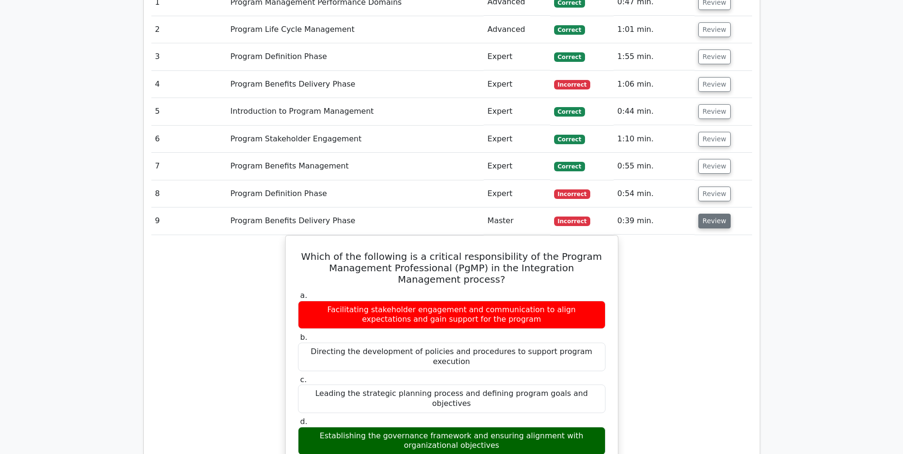
click at [706, 223] on button "Review" at bounding box center [715, 221] width 32 height 15
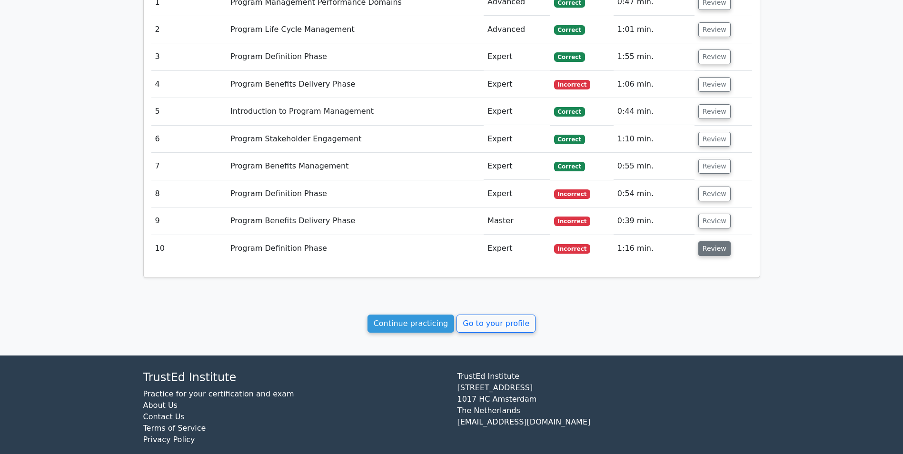
click at [703, 247] on button "Review" at bounding box center [715, 248] width 32 height 15
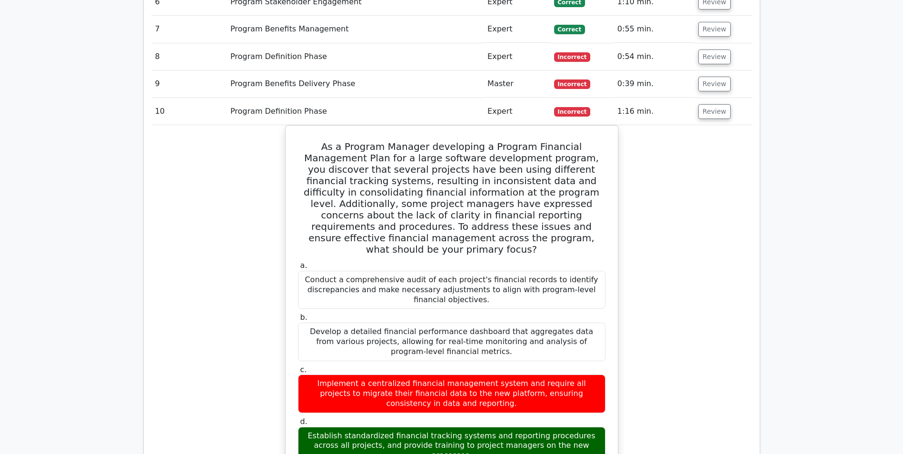
scroll to position [714, 0]
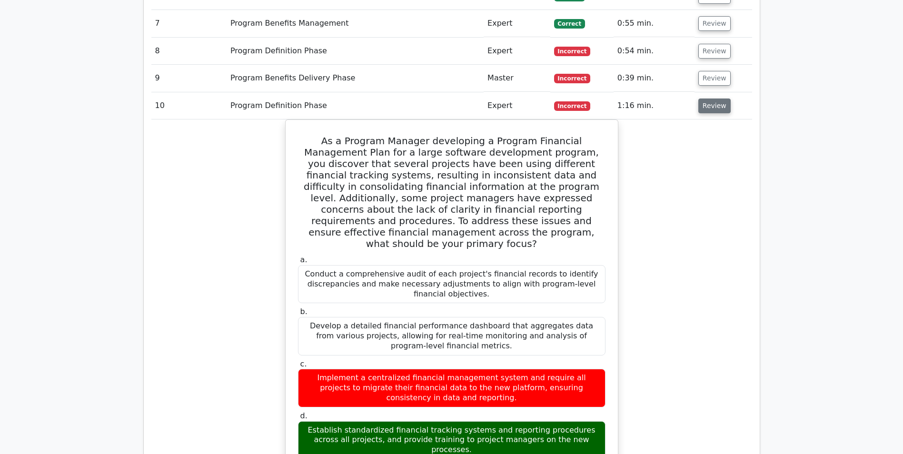
click at [709, 108] on button "Review" at bounding box center [715, 106] width 32 height 15
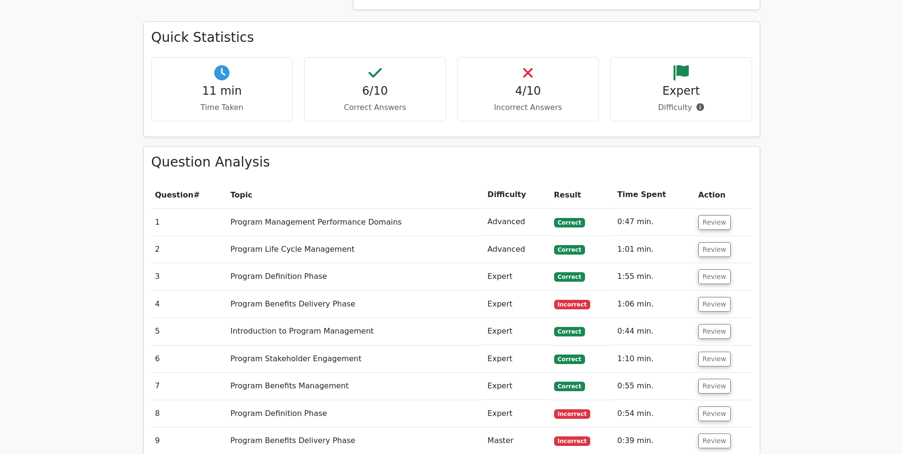
scroll to position [348, 0]
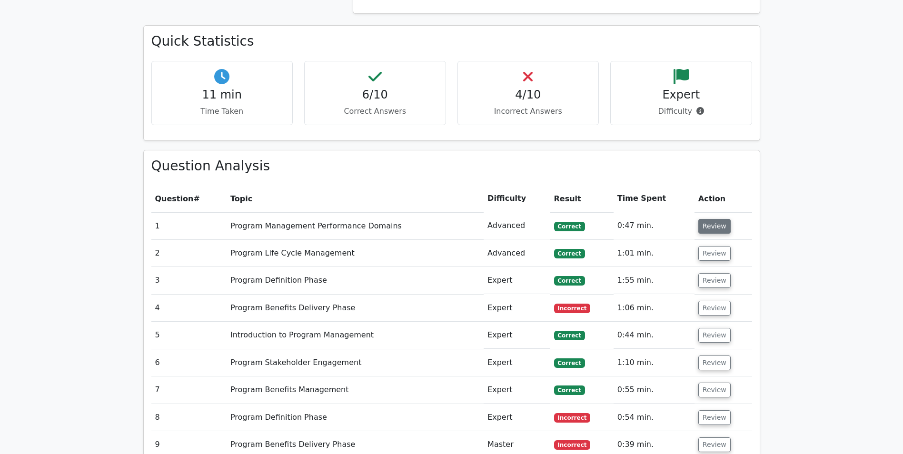
click at [722, 230] on button "Review" at bounding box center [715, 226] width 32 height 15
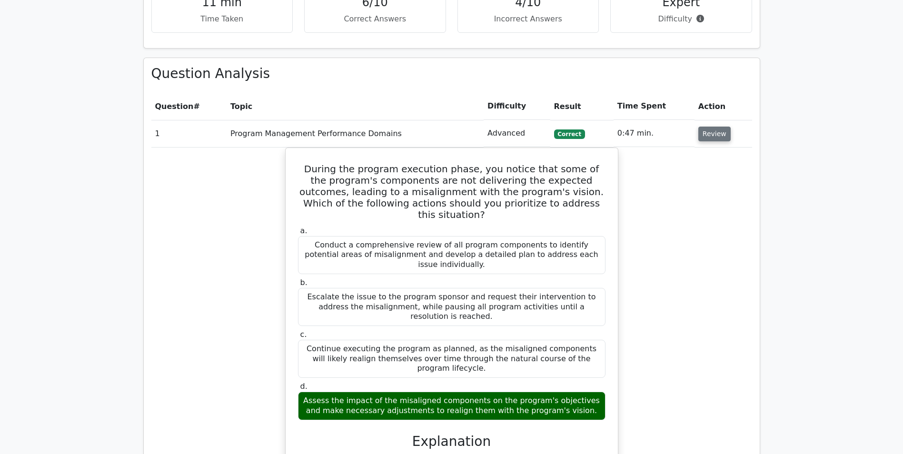
scroll to position [443, 0]
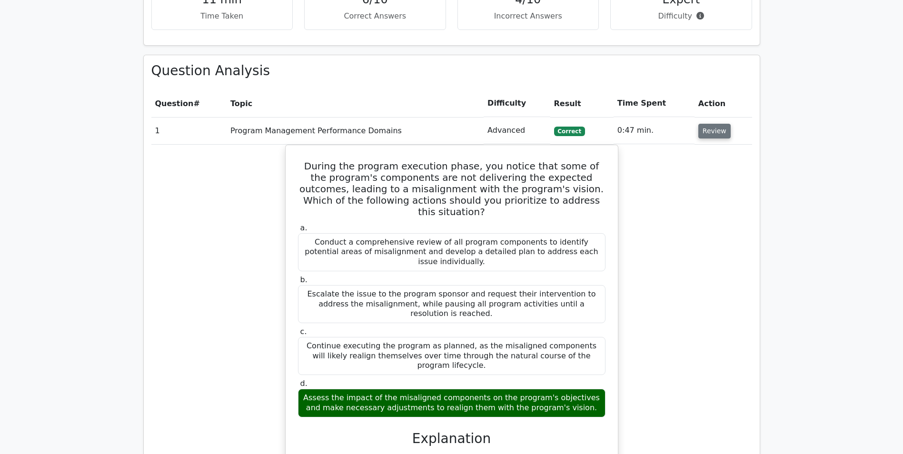
click at [706, 136] on button "Review" at bounding box center [715, 131] width 32 height 15
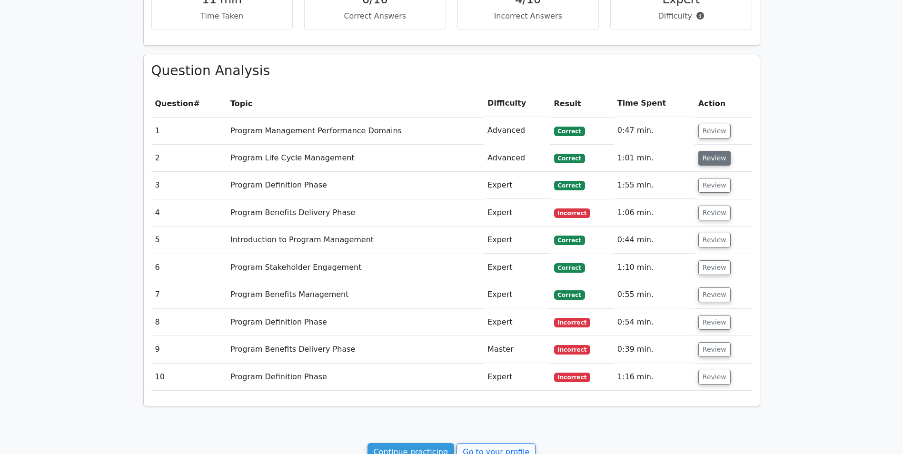
click at [706, 162] on button "Review" at bounding box center [715, 158] width 32 height 15
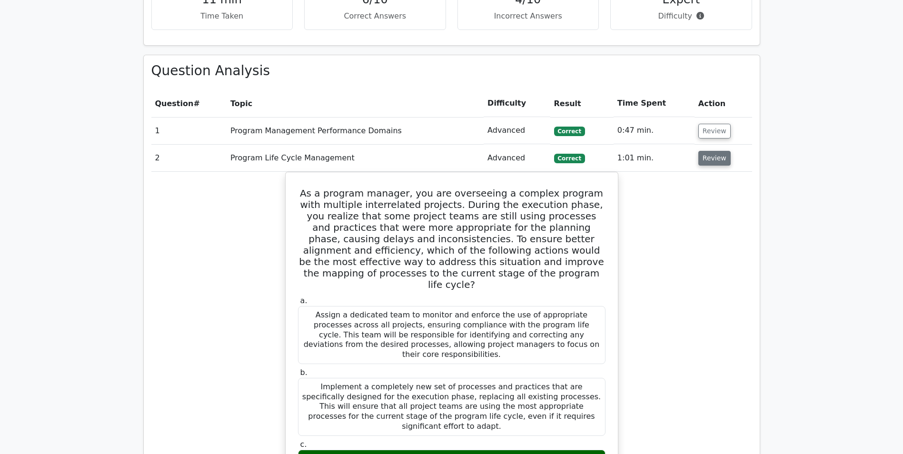
click at [706, 160] on button "Review" at bounding box center [715, 158] width 32 height 15
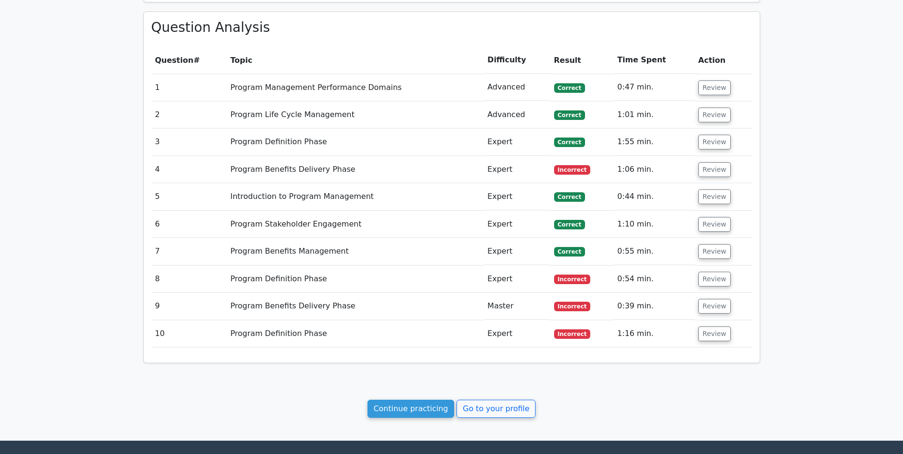
scroll to position [538, 0]
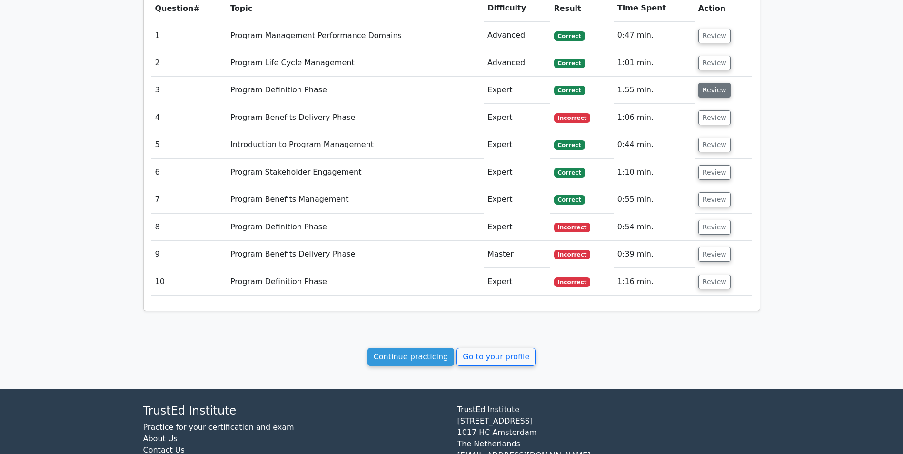
click at [715, 90] on button "Review" at bounding box center [715, 90] width 32 height 15
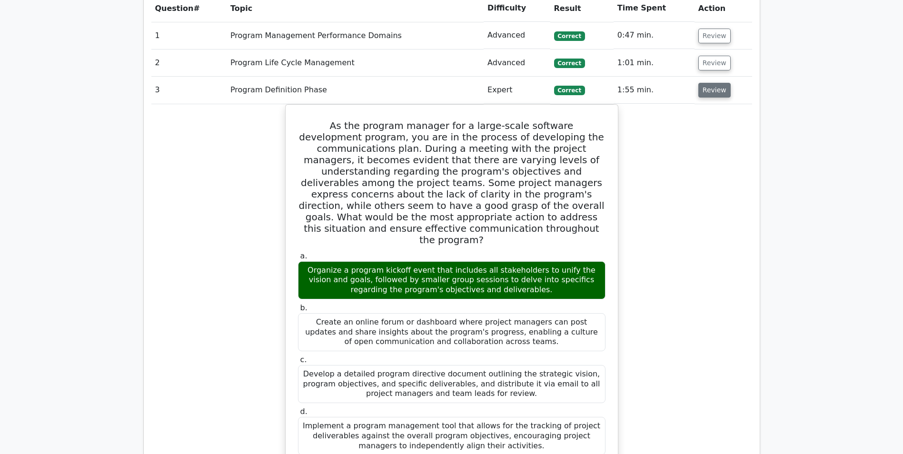
click at [715, 90] on button "Review" at bounding box center [715, 90] width 32 height 15
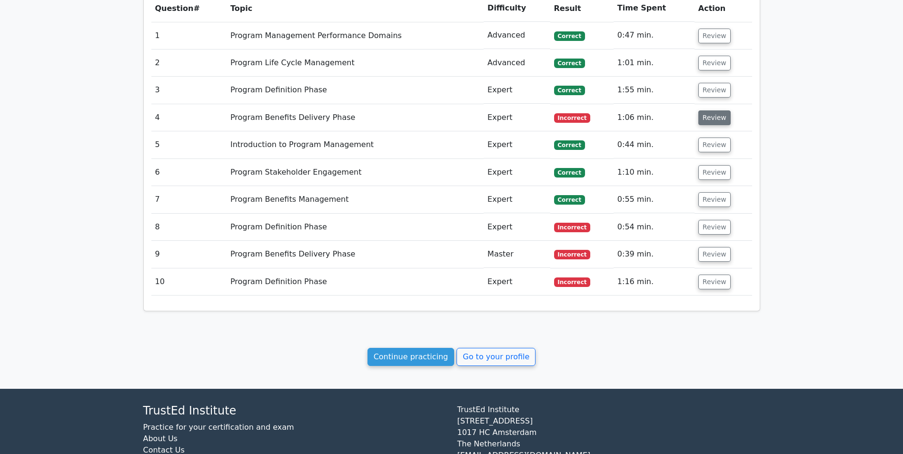
click at [709, 119] on button "Review" at bounding box center [715, 117] width 32 height 15
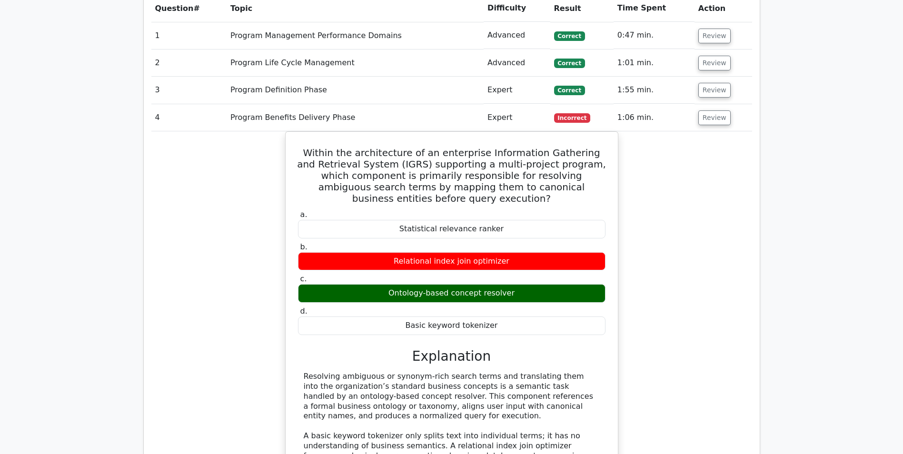
click at [711, 245] on div "Within the architecture of an enterprise Information Gathering and Retrieval Sy…" at bounding box center [451, 336] width 601 height 410
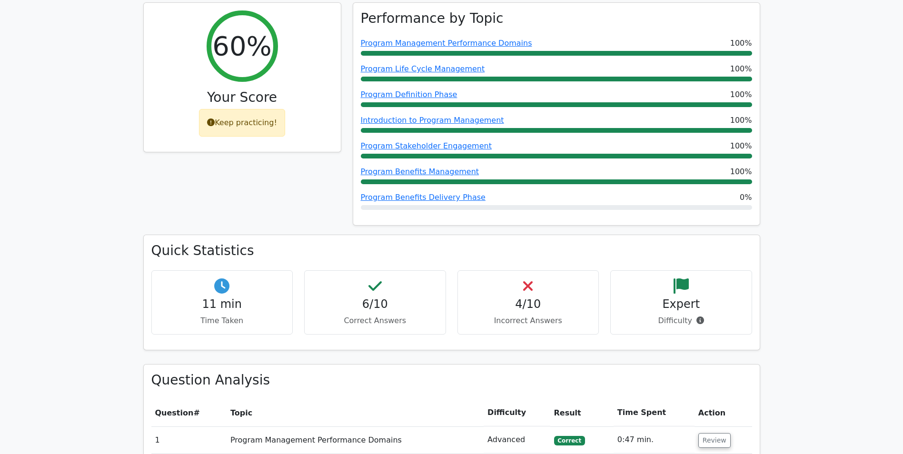
scroll to position [0, 0]
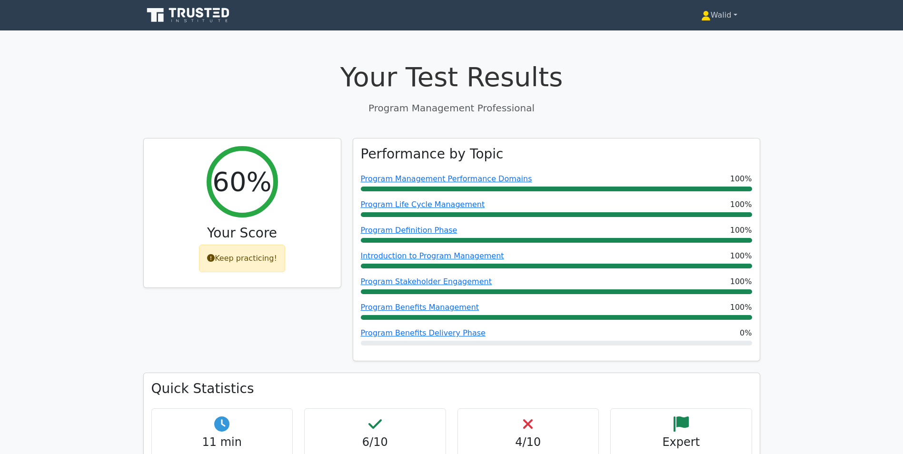
click at [712, 17] on link "Walid" at bounding box center [720, 15] width 82 height 19
click at [701, 35] on link "Profile" at bounding box center [716, 37] width 75 height 15
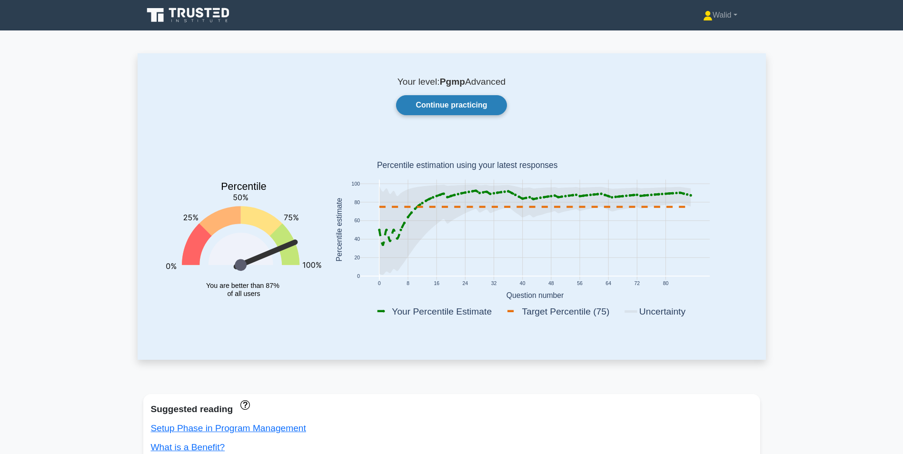
click at [433, 110] on link "Continue practicing" at bounding box center [451, 105] width 110 height 20
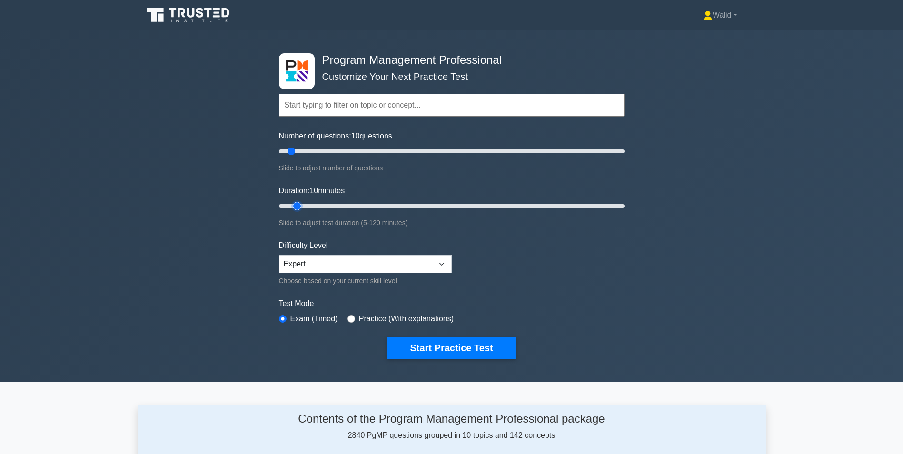
click at [301, 204] on input "Duration: 10 minutes" at bounding box center [452, 205] width 346 height 11
click at [303, 204] on input "Duration: 10 minutes" at bounding box center [452, 205] width 346 height 11
click at [304, 204] on input "Duration: 10 minutes" at bounding box center [452, 205] width 346 height 11
type input "15"
click at [305, 204] on input "Duration: 15 minutes" at bounding box center [452, 205] width 346 height 11
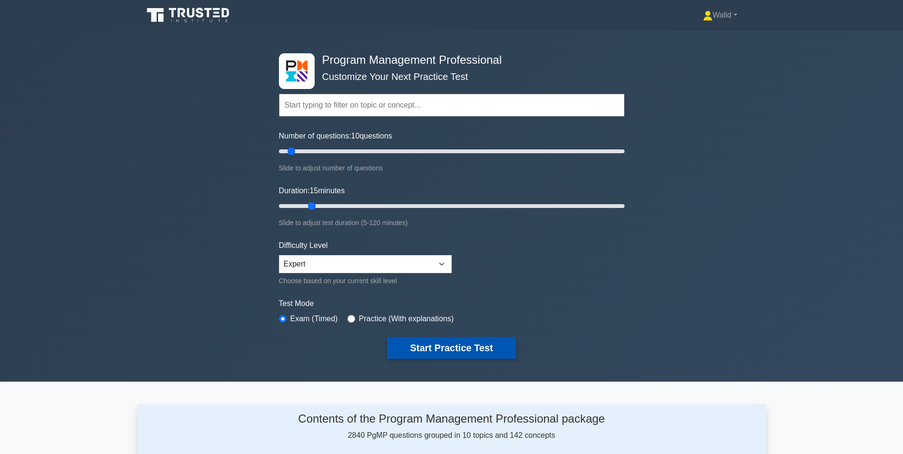
click at [452, 348] on button "Start Practice Test" at bounding box center [451, 348] width 129 height 22
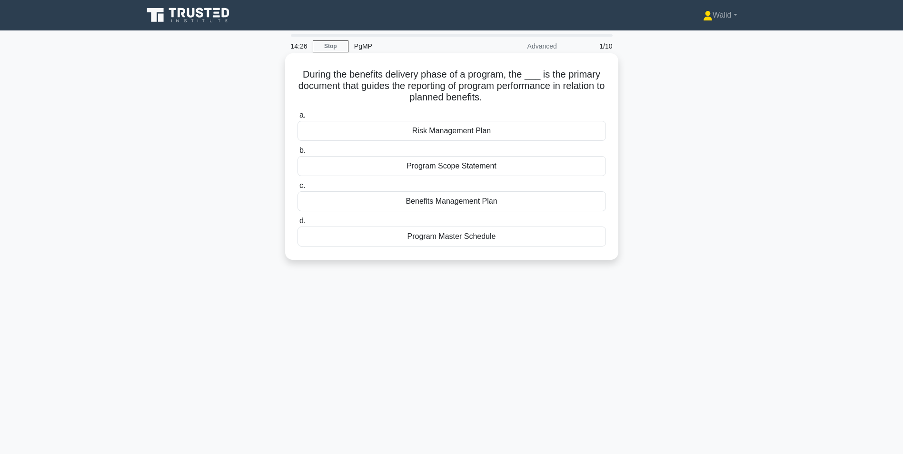
click at [426, 205] on div "Benefits Management Plan" at bounding box center [452, 201] width 309 height 20
click at [298, 189] on input "c. Benefits Management Plan" at bounding box center [298, 186] width 0 height 6
click at [486, 205] on div "Monte Carlo simulation" at bounding box center [452, 201] width 309 height 20
click at [298, 189] on input "c. Monte Carlo simulation" at bounding box center [298, 186] width 0 height 6
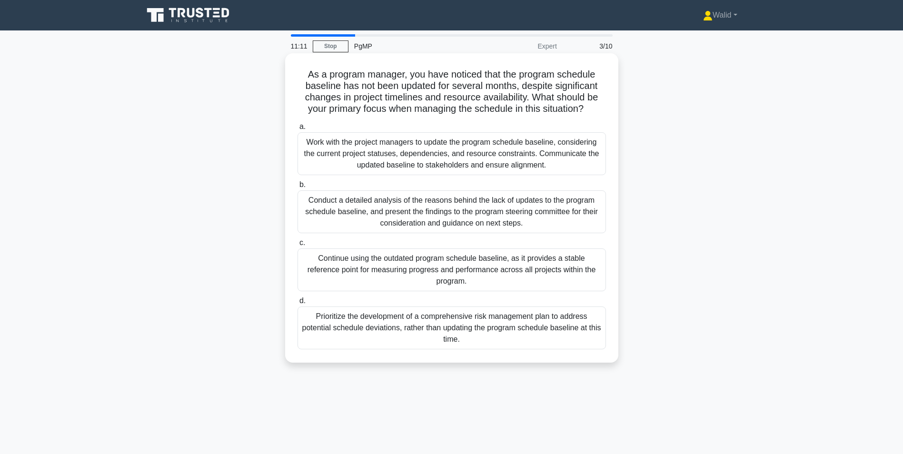
click at [505, 154] on div "Work with the project managers to update the program schedule baseline, conside…" at bounding box center [452, 153] width 309 height 43
click at [298, 130] on input "a. Work with the project managers to update the program schedule baseline, cons…" at bounding box center [298, 127] width 0 height 6
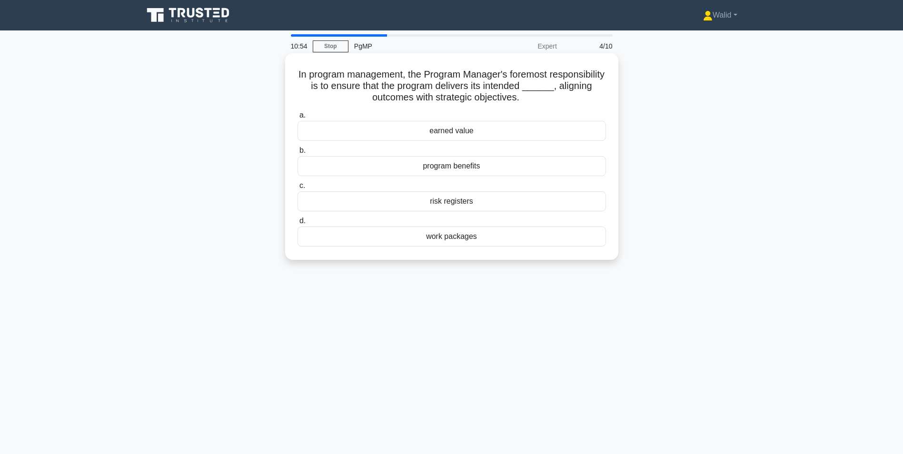
click at [443, 170] on div "program benefits" at bounding box center [452, 166] width 309 height 20
click at [298, 154] on input "b. program benefits" at bounding box center [298, 151] width 0 height 6
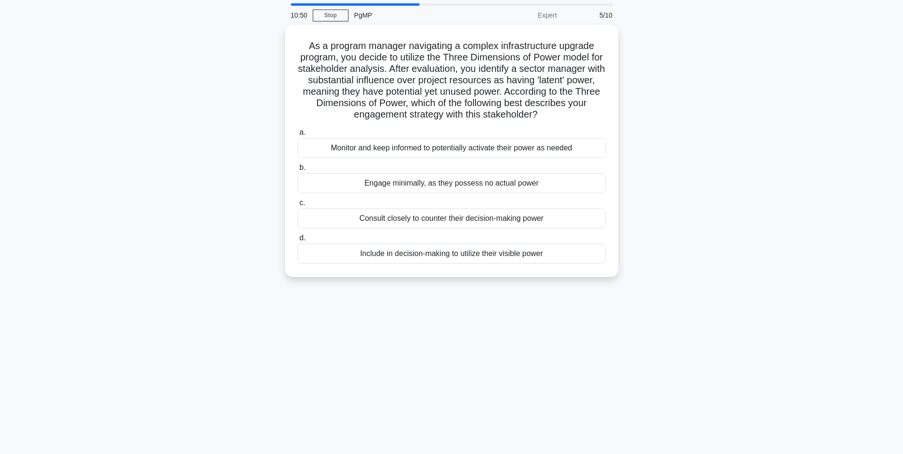
scroll to position [48, 0]
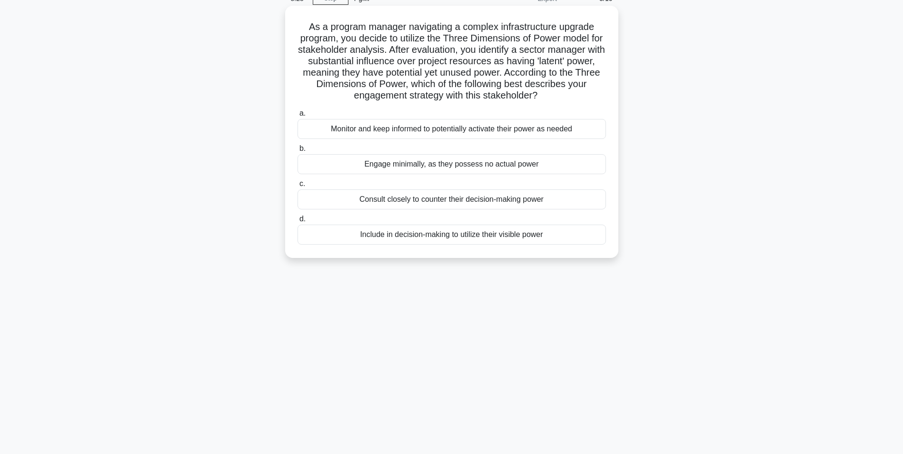
click at [424, 132] on div "Monitor and keep informed to potentially activate their power as needed" at bounding box center [452, 129] width 309 height 20
click at [298, 117] on input "a. Monitor and keep informed to potentially activate their power as needed" at bounding box center [298, 113] width 0 height 6
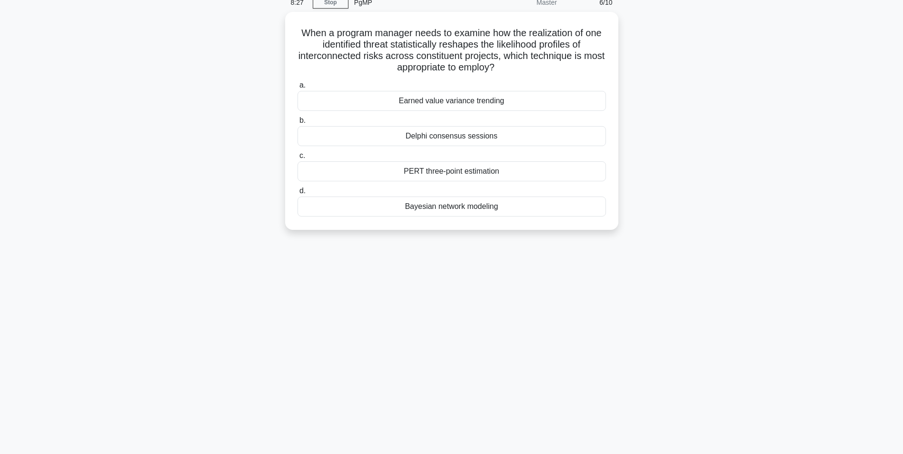
scroll to position [0, 0]
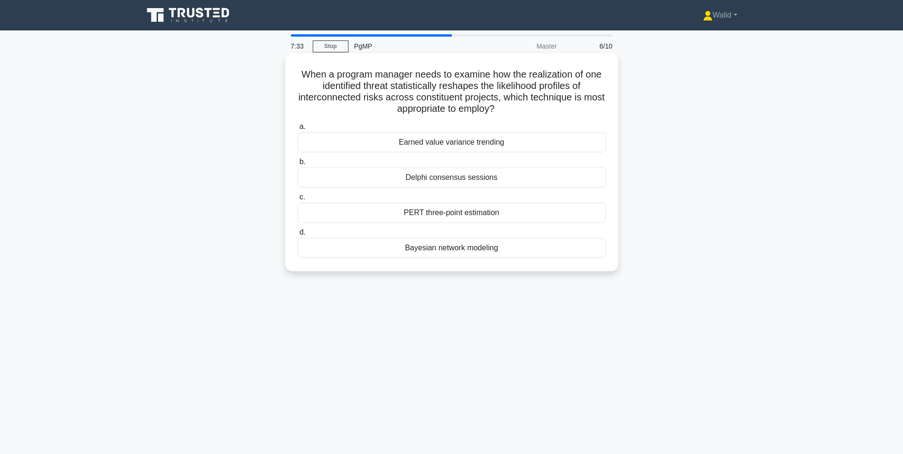
click at [494, 177] on div "Delphi consensus sessions" at bounding box center [452, 178] width 309 height 20
click at [298, 165] on input "b. Delphi consensus sessions" at bounding box center [298, 162] width 0 height 6
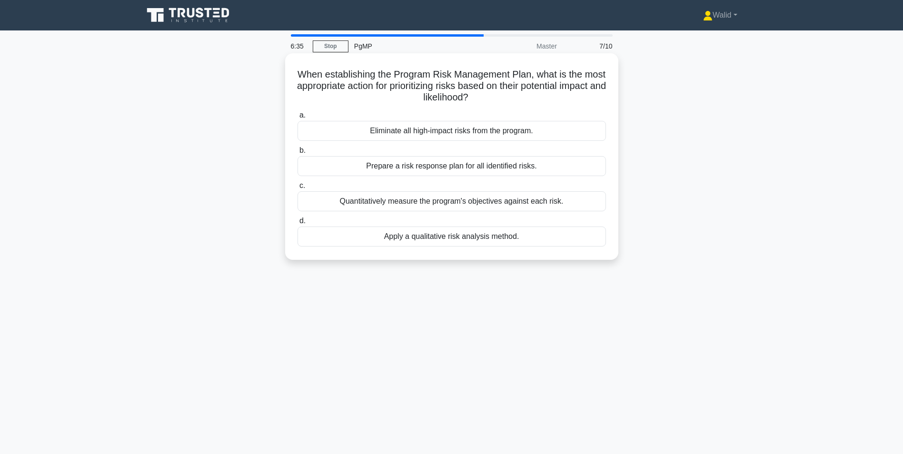
click at [430, 238] on div "Apply a qualitative risk analysis method." at bounding box center [452, 237] width 309 height 20
click at [298, 224] on input "d. Apply a qualitative risk analysis method." at bounding box center [298, 221] width 0 height 6
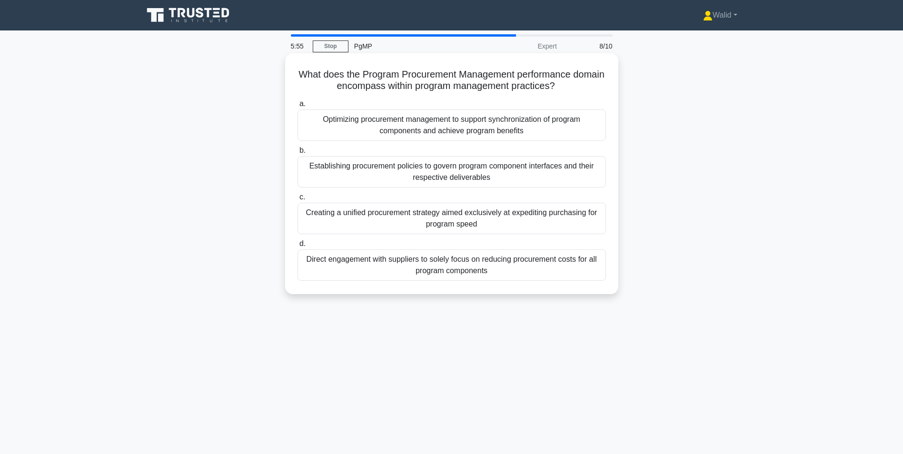
click at [363, 130] on div "Optimizing procurement management to support synchronization of program compone…" at bounding box center [452, 125] width 309 height 31
click at [298, 107] on input "a. Optimizing procurement management to support synchronization of program comp…" at bounding box center [298, 104] width 0 height 6
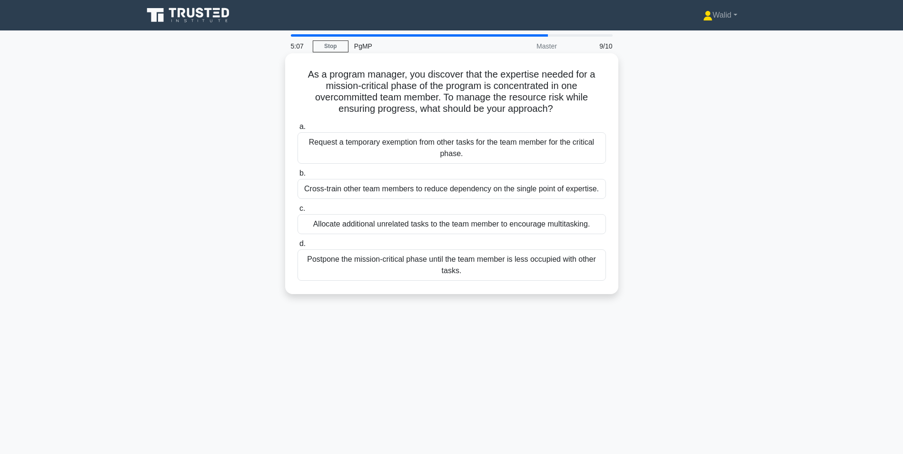
click at [340, 190] on div "Cross-train other team members to reduce dependency on the single point of expe…" at bounding box center [452, 189] width 309 height 20
click at [298, 177] on input "b. Cross-train other team members to reduce dependency on the single point of e…" at bounding box center [298, 173] width 0 height 6
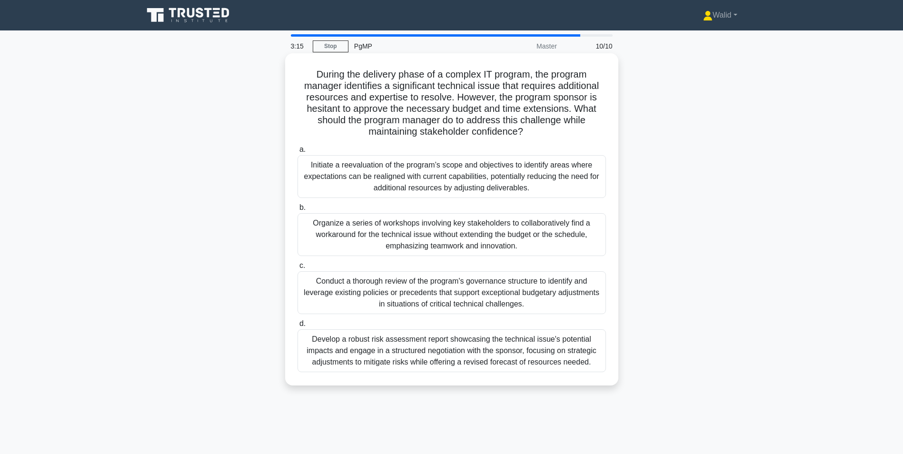
click at [430, 352] on div "Develop a robust risk assessment report showcasing the technical issue's potent…" at bounding box center [452, 351] width 309 height 43
click at [298, 327] on input "d. Develop a robust risk assessment report showcasing the technical issue's pot…" at bounding box center [298, 324] width 0 height 6
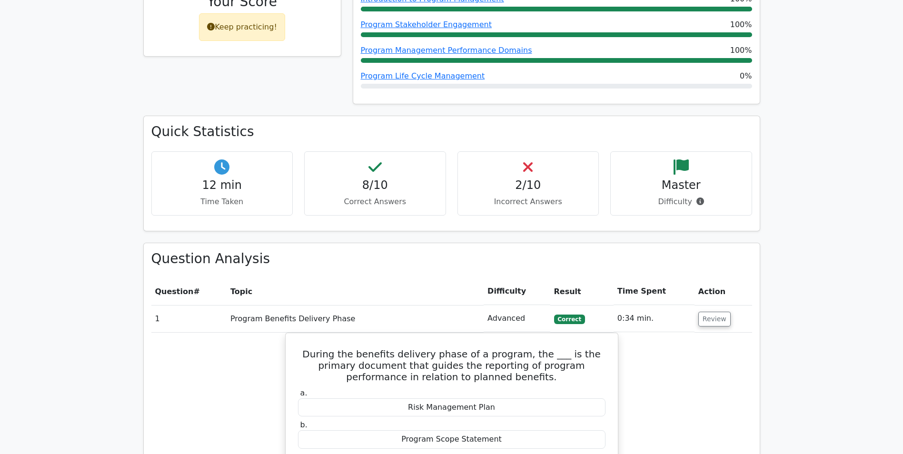
scroll to position [286, 0]
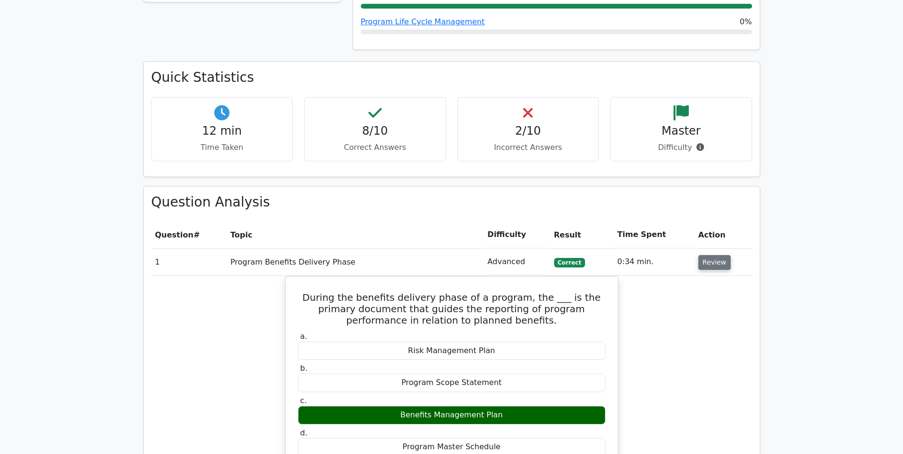
click at [710, 261] on button "Review" at bounding box center [715, 262] width 32 height 15
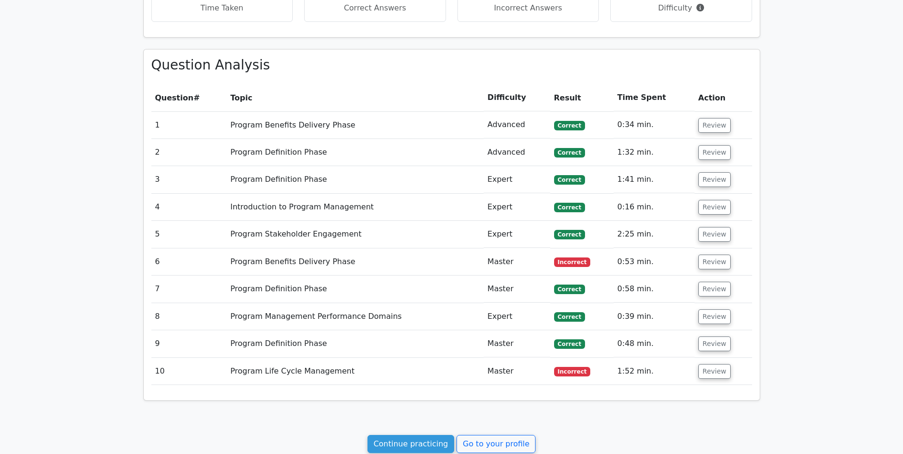
scroll to position [429, 0]
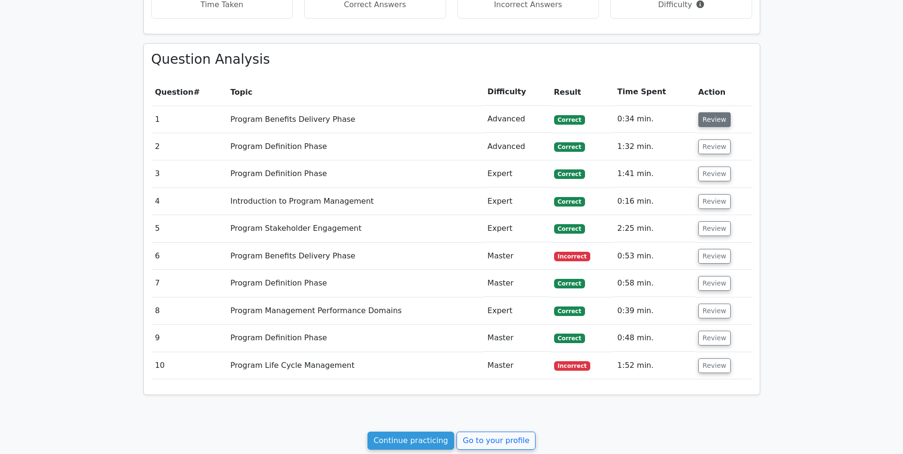
click at [706, 123] on button "Review" at bounding box center [715, 119] width 32 height 15
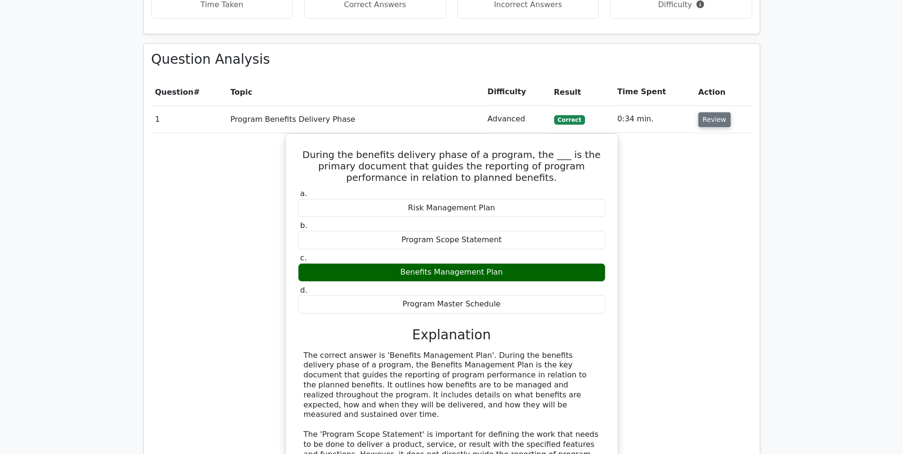
click at [707, 121] on button "Review" at bounding box center [715, 119] width 32 height 15
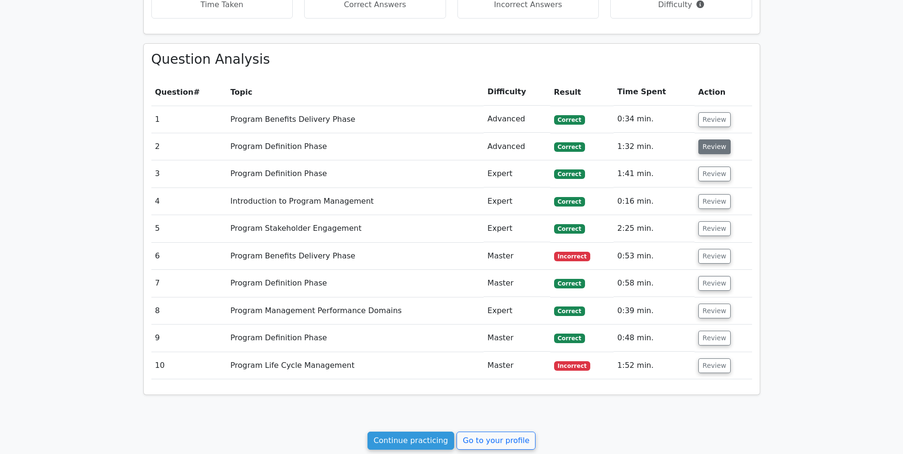
click at [707, 144] on button "Review" at bounding box center [715, 147] width 32 height 15
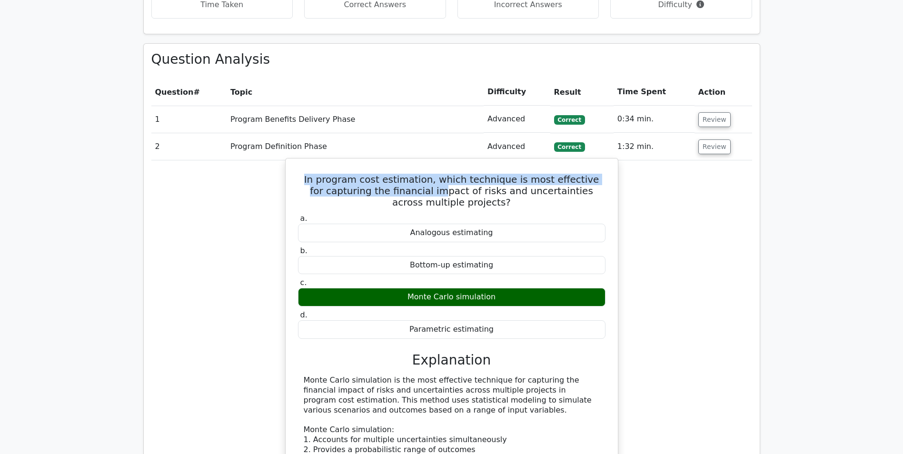
drag, startPoint x: 311, startPoint y: 179, endPoint x: 406, endPoint y: 193, distance: 95.4
click at [406, 193] on h5 "In program cost estimation, which technique is most effective for capturing the…" at bounding box center [452, 191] width 310 height 34
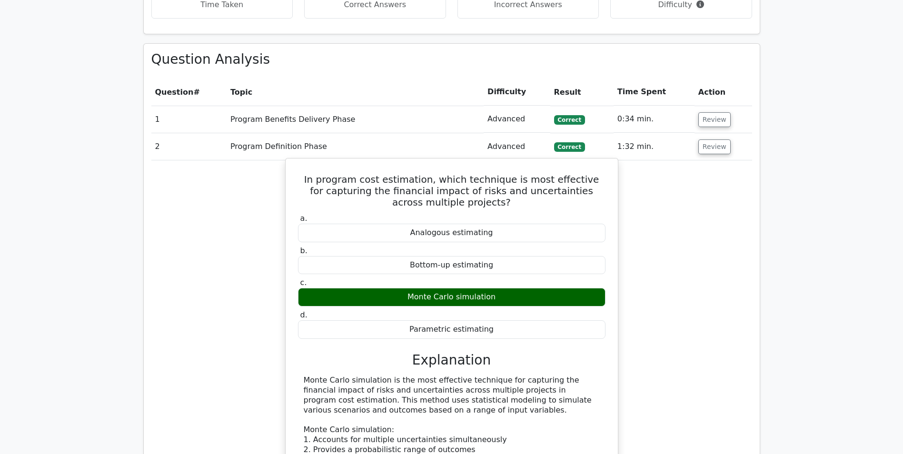
drag, startPoint x: 406, startPoint y: 193, endPoint x: 490, endPoint y: 193, distance: 84.3
click at [490, 193] on h5 "In program cost estimation, which technique is most effective for capturing the…" at bounding box center [452, 191] width 310 height 34
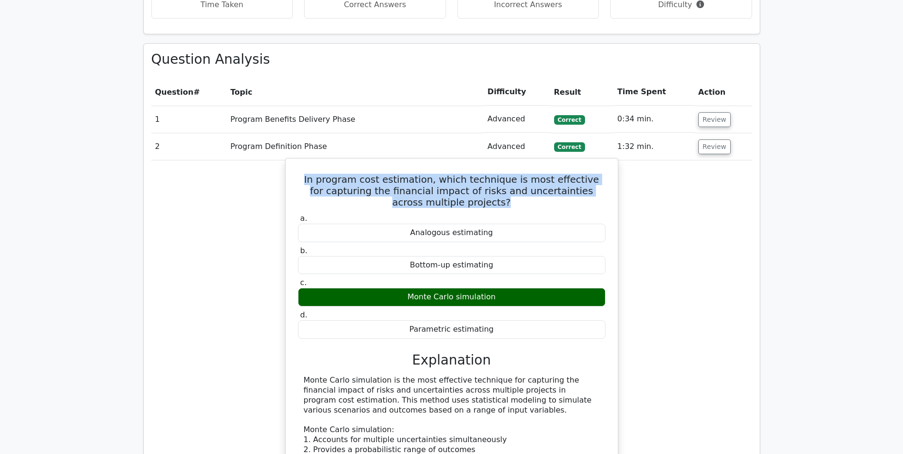
drag, startPoint x: 310, startPoint y: 176, endPoint x: 546, endPoint y: 200, distance: 236.9
click at [546, 200] on h5 "In program cost estimation, which technique is most effective for capturing the…" at bounding box center [452, 191] width 310 height 34
copy h5 "In program cost estimation, which technique is most effective for capturing the…"
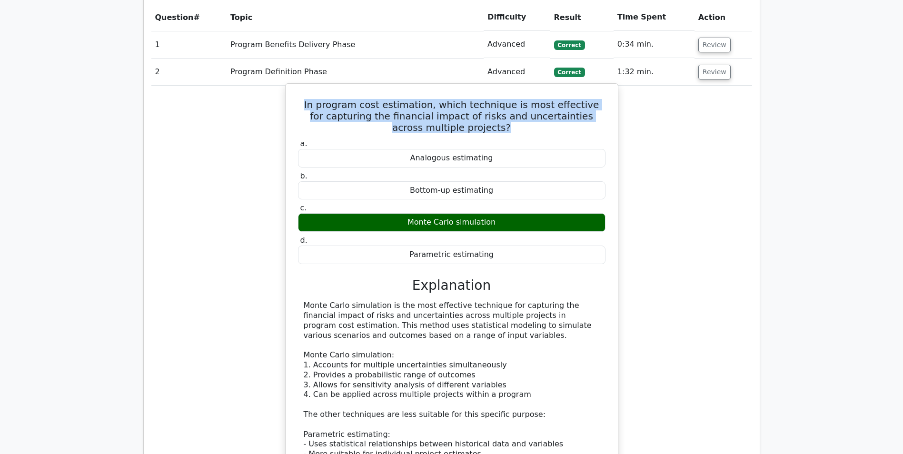
scroll to position [524, 0]
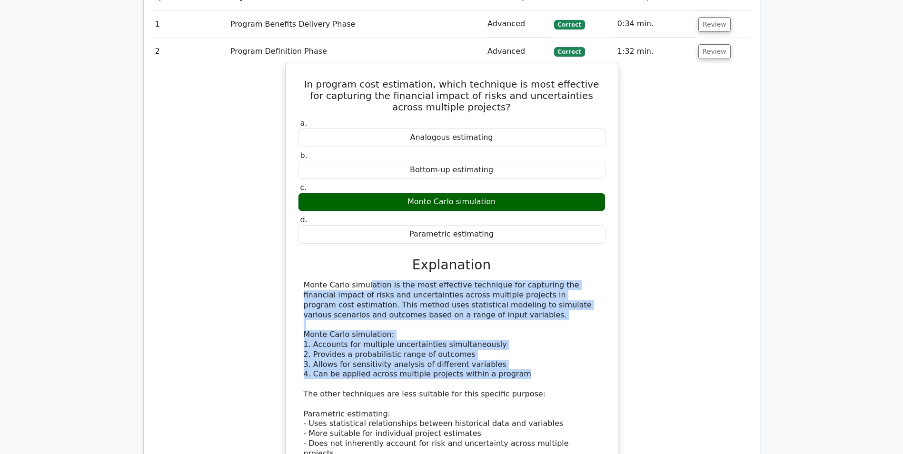
drag, startPoint x: 305, startPoint y: 287, endPoint x: 514, endPoint y: 376, distance: 226.8
click at [514, 376] on div "Monte Carlo simulation is the most effective technique for capturing the financ…" at bounding box center [452, 443] width 296 height 327
copy div "Monte Carlo simulation is the most effective technique for capturing the financ…"
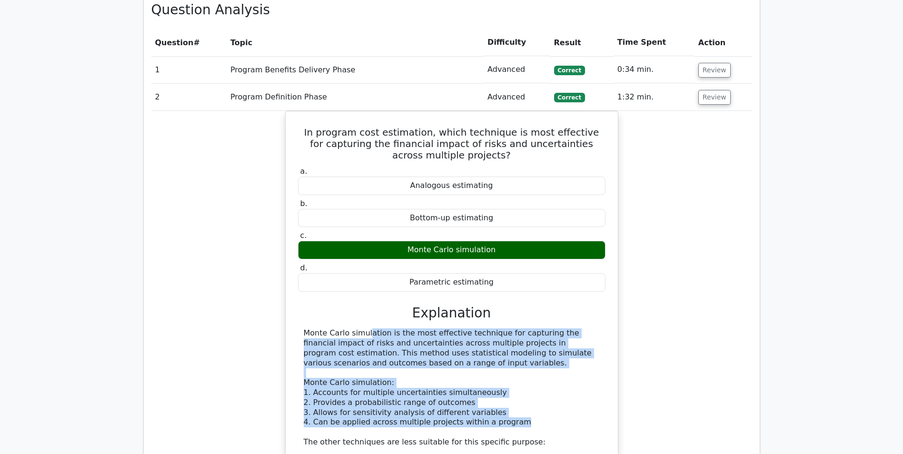
scroll to position [429, 0]
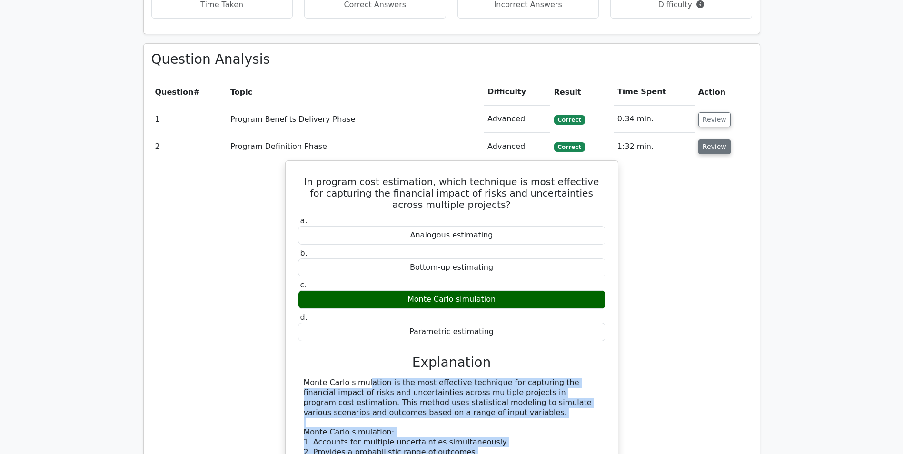
click at [704, 149] on button "Review" at bounding box center [715, 147] width 32 height 15
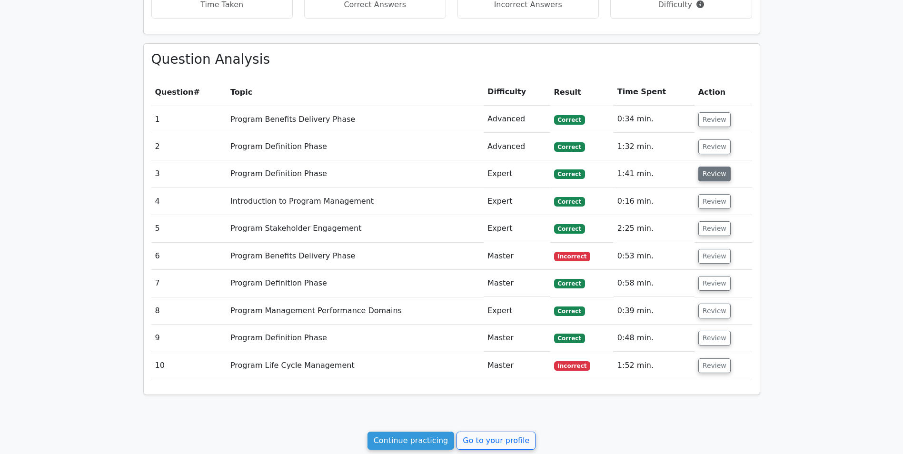
click at [706, 175] on button "Review" at bounding box center [715, 174] width 32 height 15
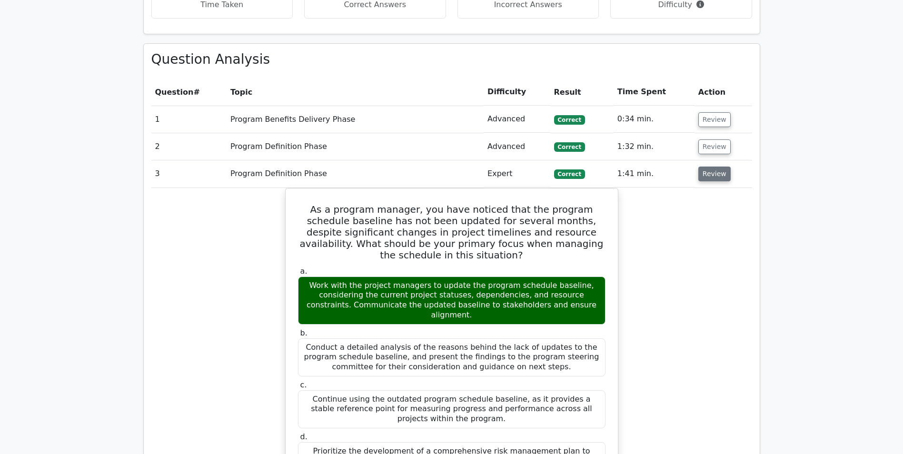
click at [709, 171] on button "Review" at bounding box center [715, 174] width 32 height 15
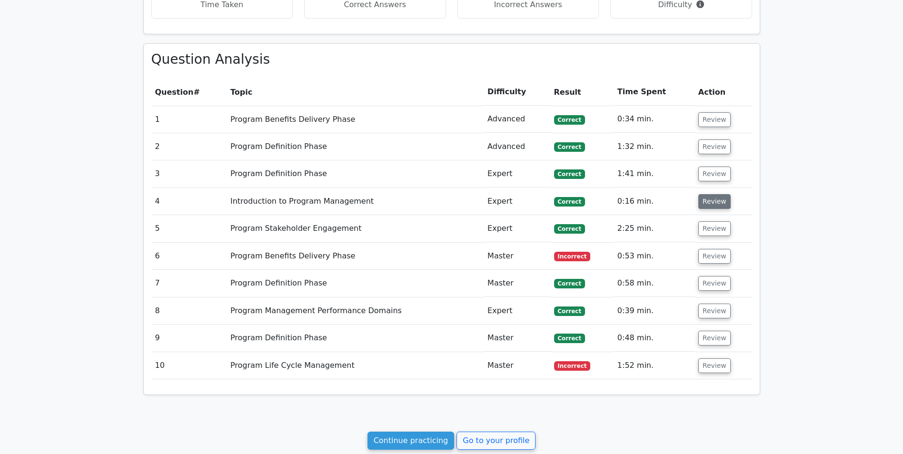
click at [709, 204] on button "Review" at bounding box center [715, 201] width 32 height 15
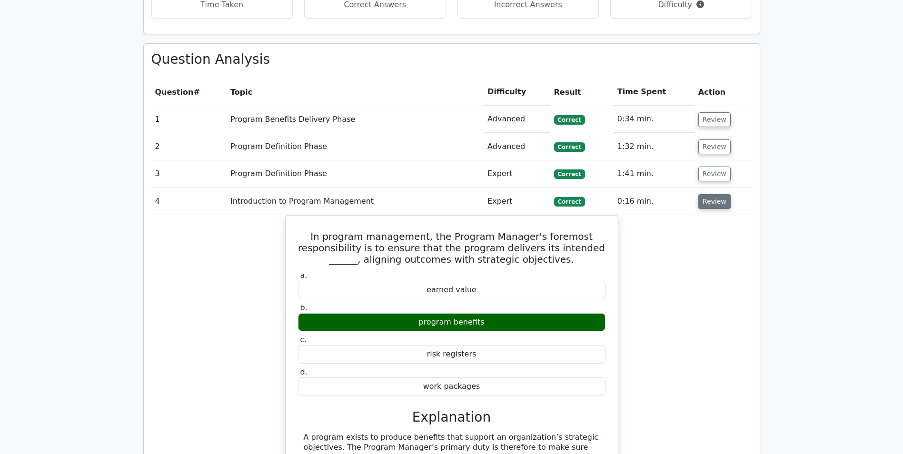
click at [709, 203] on button "Review" at bounding box center [715, 201] width 32 height 15
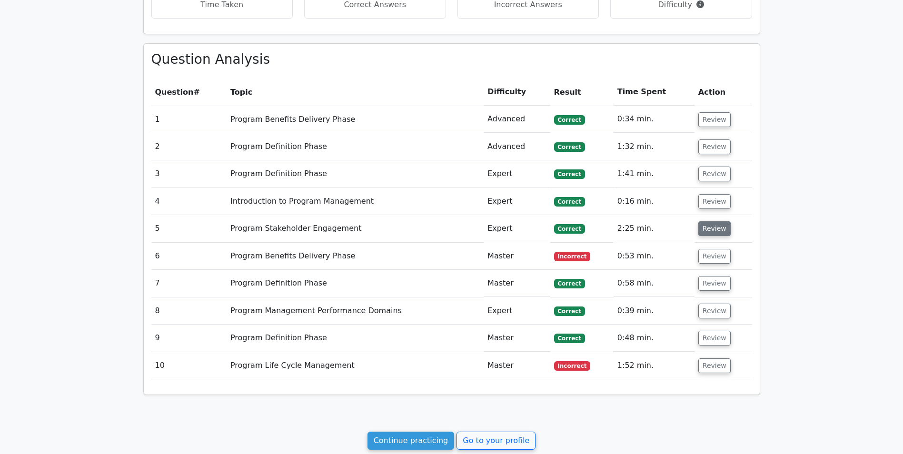
click at [705, 230] on button "Review" at bounding box center [715, 228] width 32 height 15
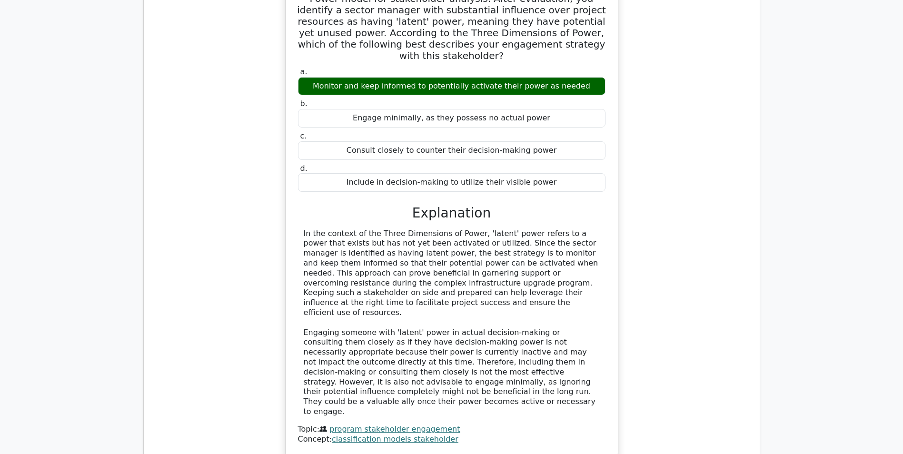
scroll to position [714, 0]
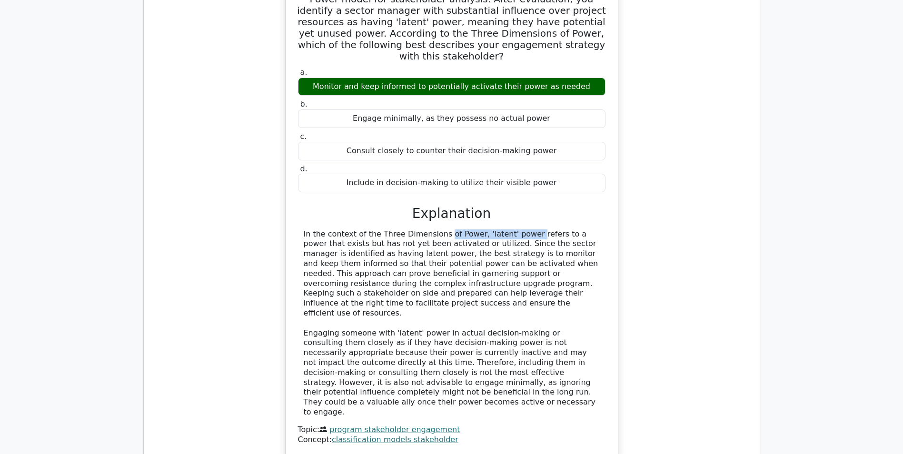
drag, startPoint x: 374, startPoint y: 221, endPoint x: 466, endPoint y: 218, distance: 92.0
click at [466, 230] on div "In the context of the Three Dimensions of Power, 'latent' power refers to a pow…" at bounding box center [452, 324] width 296 height 188
drag, startPoint x: 466, startPoint y: 218, endPoint x: 499, endPoint y: 280, distance: 70.1
click at [499, 280] on div "In the context of the Three Dimensions of Power, 'latent' power refers to a pow…" at bounding box center [452, 324] width 296 height 188
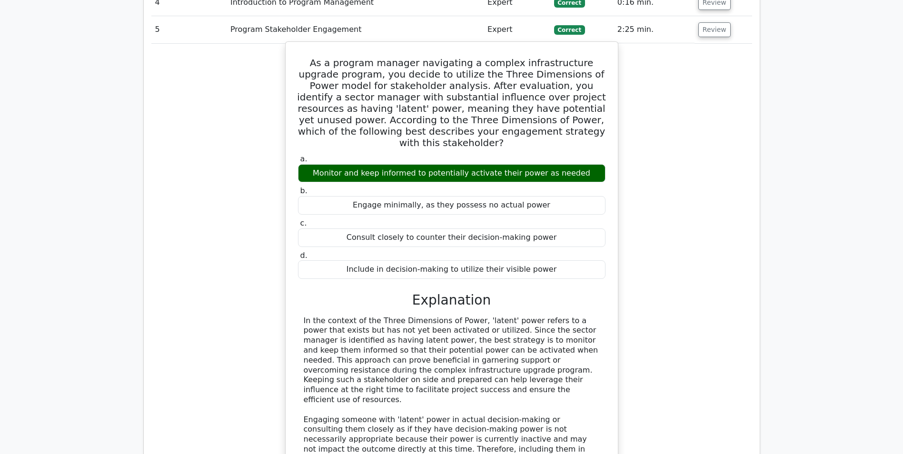
scroll to position [619, 0]
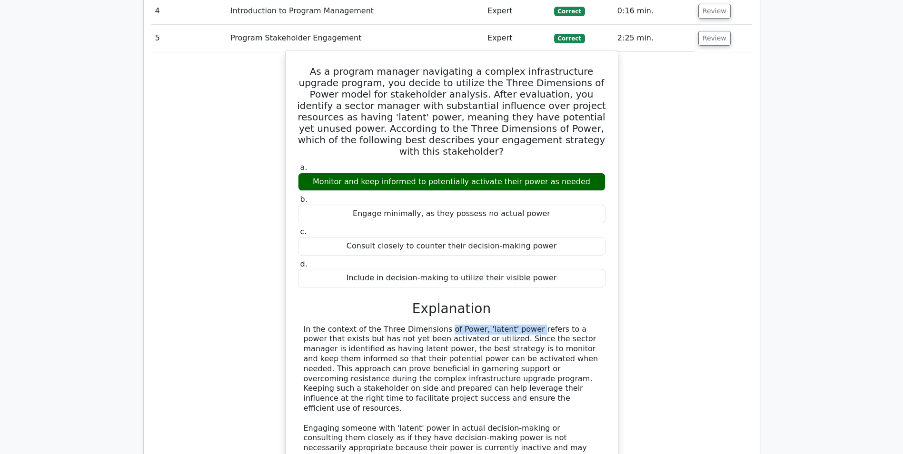
drag, startPoint x: 375, startPoint y: 319, endPoint x: 465, endPoint y: 320, distance: 90.0
click at [465, 325] on div "In the context of the Three Dimensions of Power, 'latent' power refers to a pow…" at bounding box center [452, 419] width 296 height 188
drag, startPoint x: 465, startPoint y: 320, endPoint x: 454, endPoint y: 321, distance: 10.6
copy div "Three Dimensions of Power"
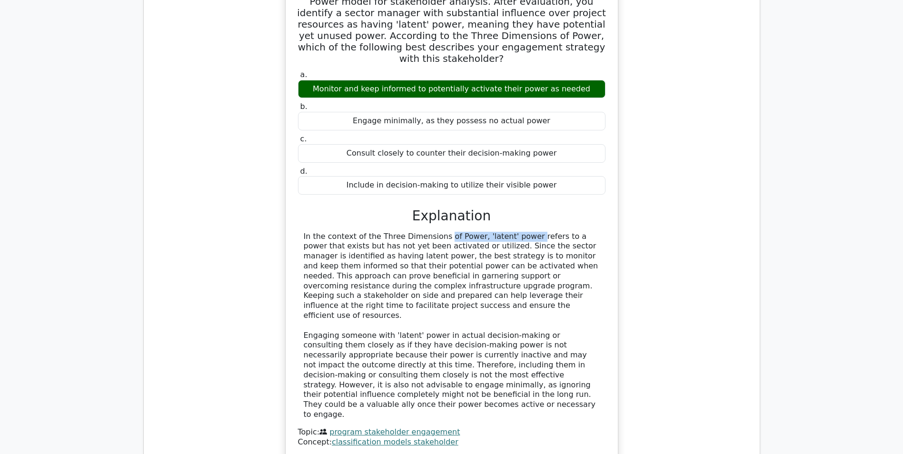
scroll to position [476, 0]
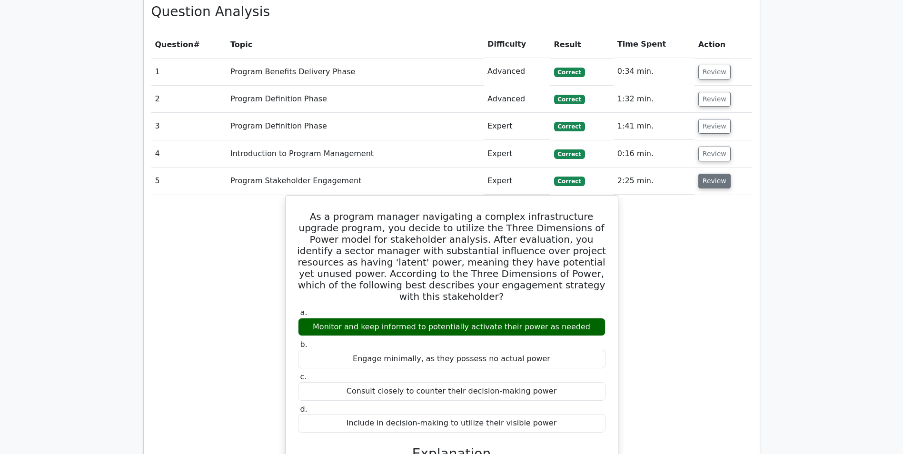
click at [715, 179] on button "Review" at bounding box center [715, 181] width 32 height 15
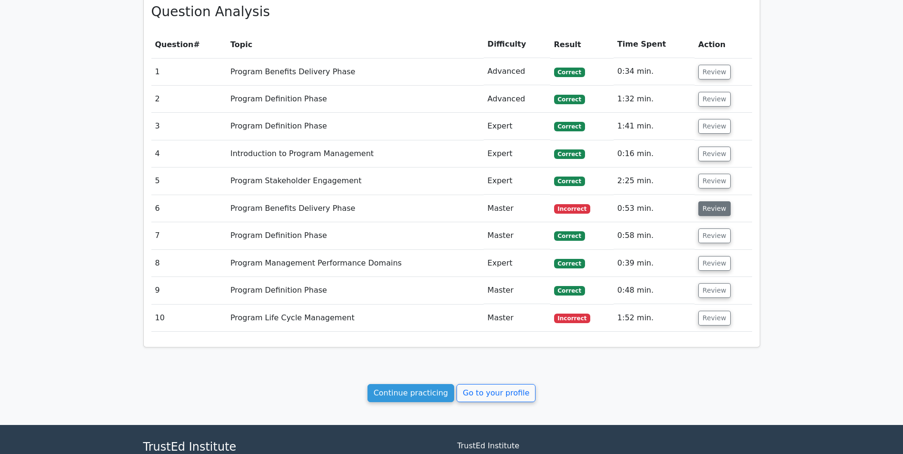
click at [709, 214] on button "Review" at bounding box center [715, 208] width 32 height 15
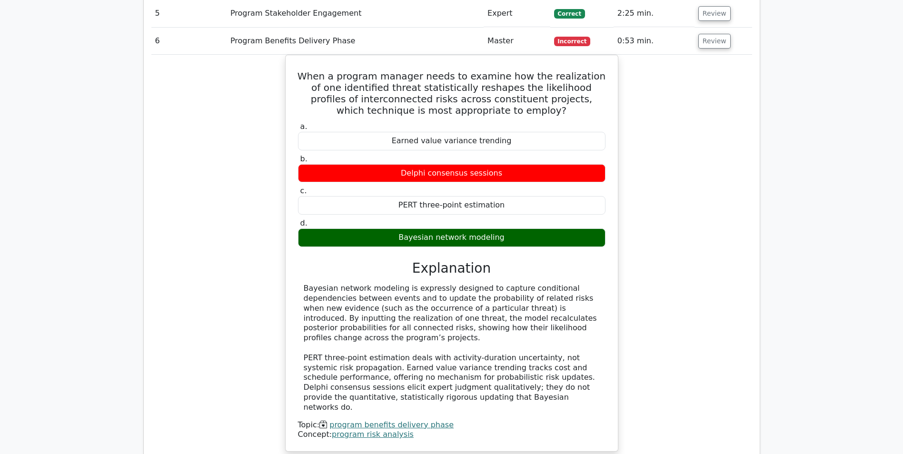
scroll to position [667, 0]
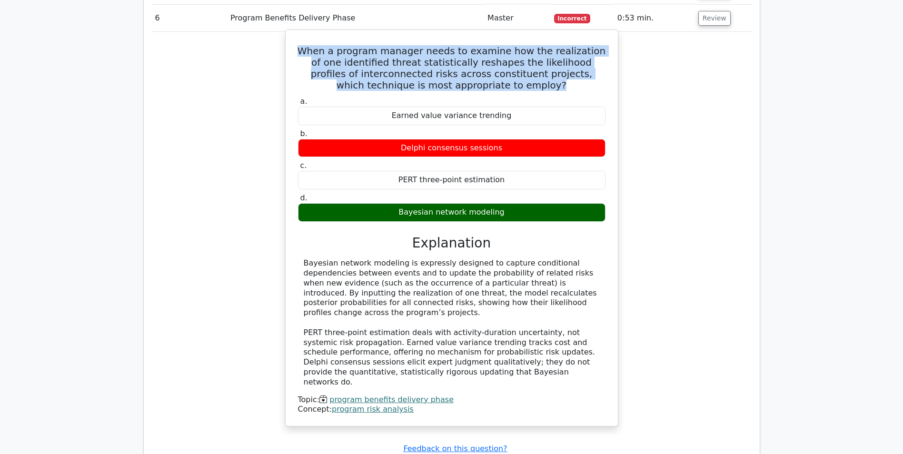
drag, startPoint x: 300, startPoint y: 50, endPoint x: 528, endPoint y: 82, distance: 230.2
click at [528, 82] on h5 "When a program manager needs to examine how the realization of one identified t…" at bounding box center [452, 68] width 310 height 46
drag, startPoint x: 528, startPoint y: 82, endPoint x: 495, endPoint y: 74, distance: 33.3
copy h5 "When a program manager needs to examine how the realization of one identified t…"
drag, startPoint x: 304, startPoint y: 265, endPoint x: 539, endPoint y: 303, distance: 238.4
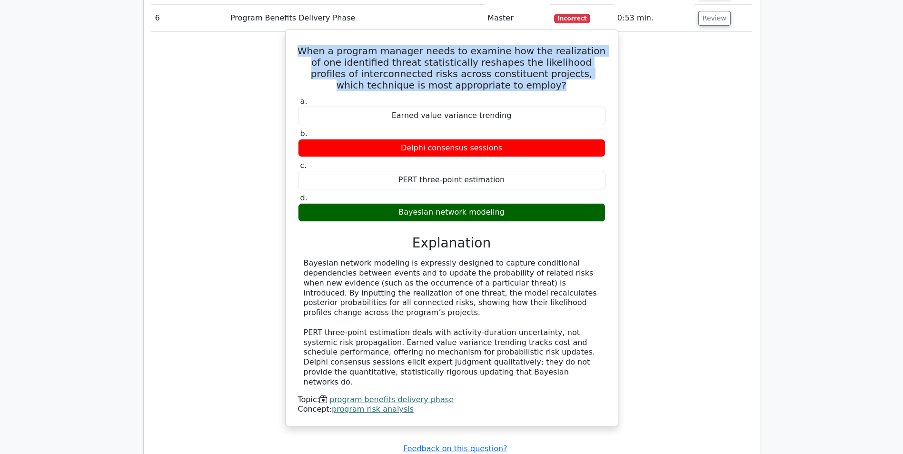
click at [539, 303] on div "Bayesian network modeling is expressly designed to capture conditional dependen…" at bounding box center [452, 323] width 296 height 129
click at [432, 307] on div "Bayesian network modeling is expressly designed to capture conditional dependen…" at bounding box center [452, 323] width 296 height 129
click at [352, 294] on div "Bayesian network modeling is expressly designed to capture conditional dependen…" at bounding box center [452, 323] width 296 height 129
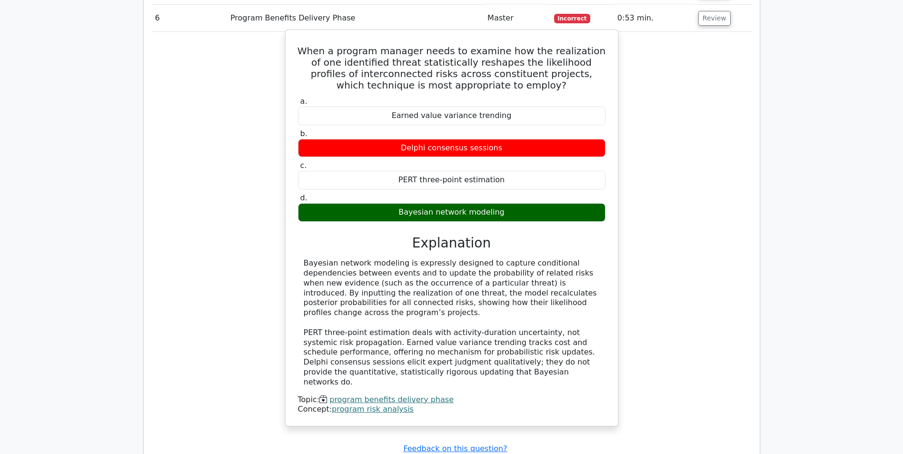
click at [303, 263] on div "Bayesian network modeling is expressly designed to capture conditional dependen…" at bounding box center [452, 323] width 308 height 129
drag, startPoint x: 304, startPoint y: 263, endPoint x: 535, endPoint y: 304, distance: 234.0
click at [535, 304] on div "Bayesian network modeling is expressly designed to capture conditional dependen…" at bounding box center [452, 323] width 296 height 129
drag, startPoint x: 535, startPoint y: 304, endPoint x: 460, endPoint y: 290, distance: 76.1
copy div "Bayesian network modeling is expressly designed to capture conditional dependen…"
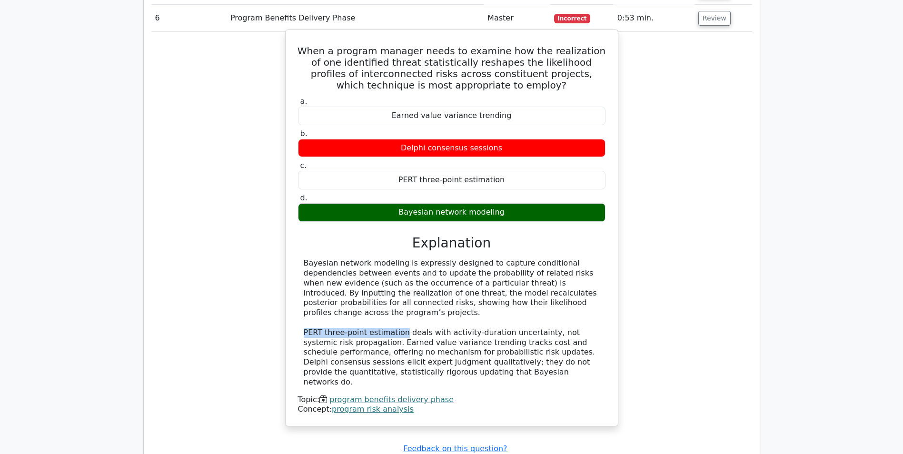
drag, startPoint x: 305, startPoint y: 323, endPoint x: 398, endPoint y: 323, distance: 92.9
click at [398, 323] on div "Bayesian network modeling is expressly designed to capture conditional dependen…" at bounding box center [452, 323] width 296 height 129
drag, startPoint x: 398, startPoint y: 323, endPoint x: 393, endPoint y: 323, distance: 4.8
copy div "PERT three-point estimation"
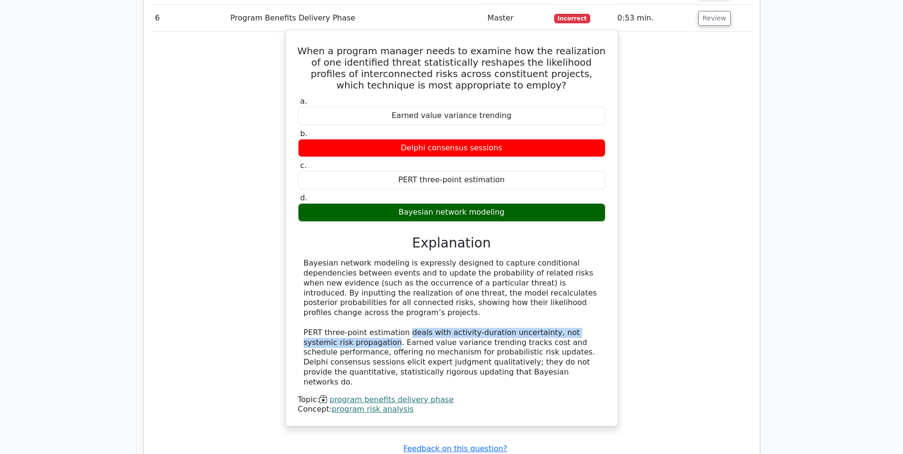
drag, startPoint x: 401, startPoint y: 322, endPoint x: 344, endPoint y: 333, distance: 58.2
click at [344, 333] on div "Bayesian network modeling is expressly designed to capture conditional dependen…" at bounding box center [452, 323] width 296 height 129
drag, startPoint x: 344, startPoint y: 333, endPoint x: 338, endPoint y: 333, distance: 6.7
copy div "deals with activity-duration uncertainty, not systemic risk propagation"
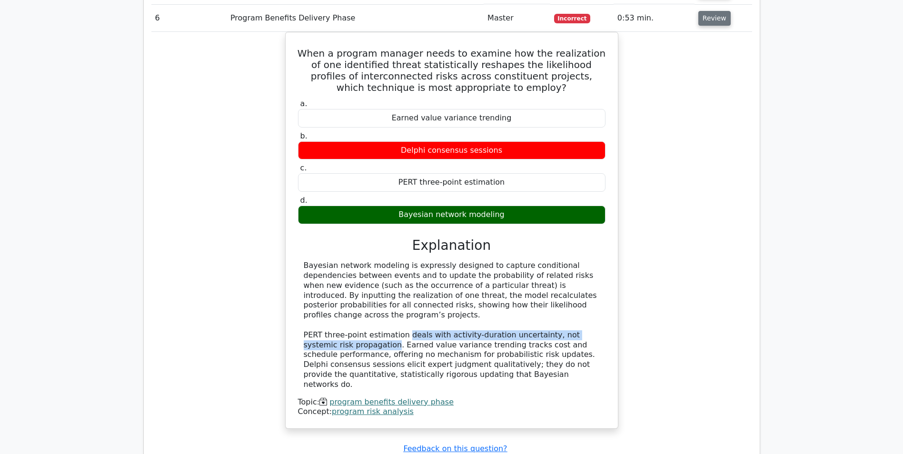
click at [713, 16] on button "Review" at bounding box center [715, 18] width 32 height 15
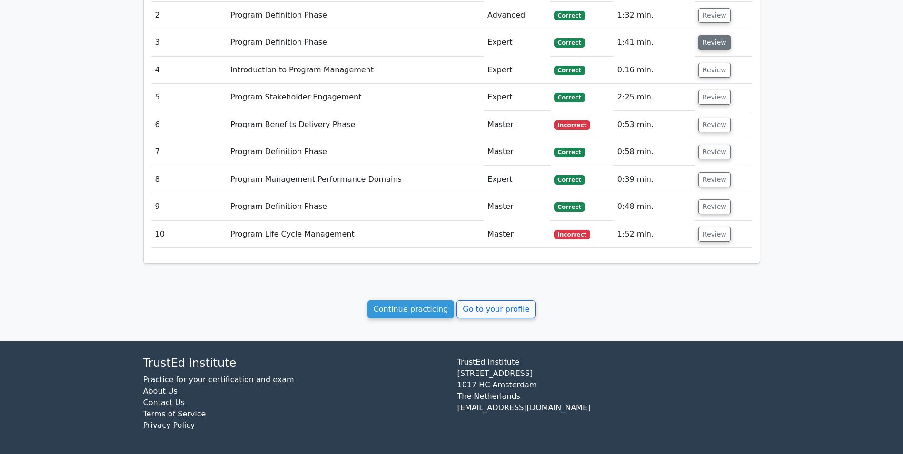
click at [714, 47] on button "Review" at bounding box center [715, 42] width 32 height 15
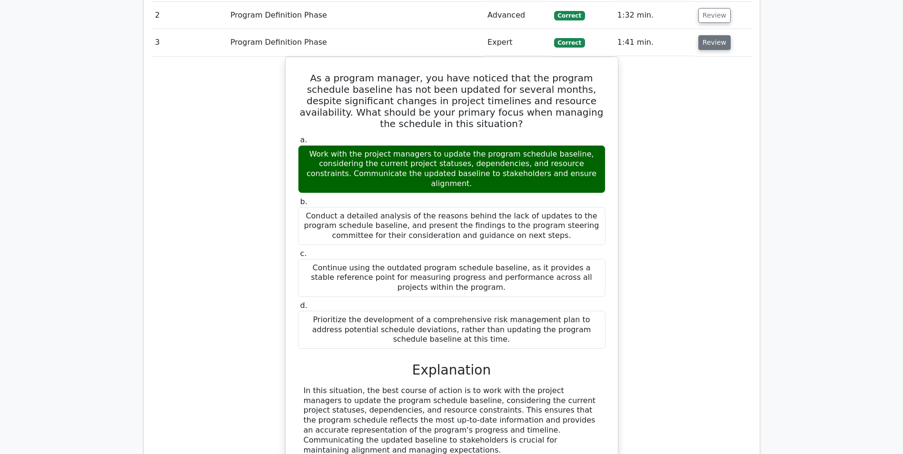
click at [713, 47] on button "Review" at bounding box center [715, 42] width 32 height 15
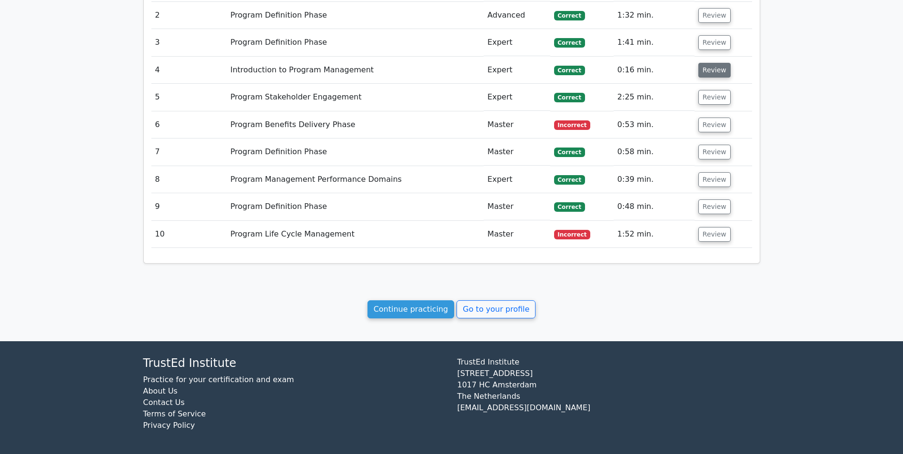
click at [711, 70] on button "Review" at bounding box center [715, 70] width 32 height 15
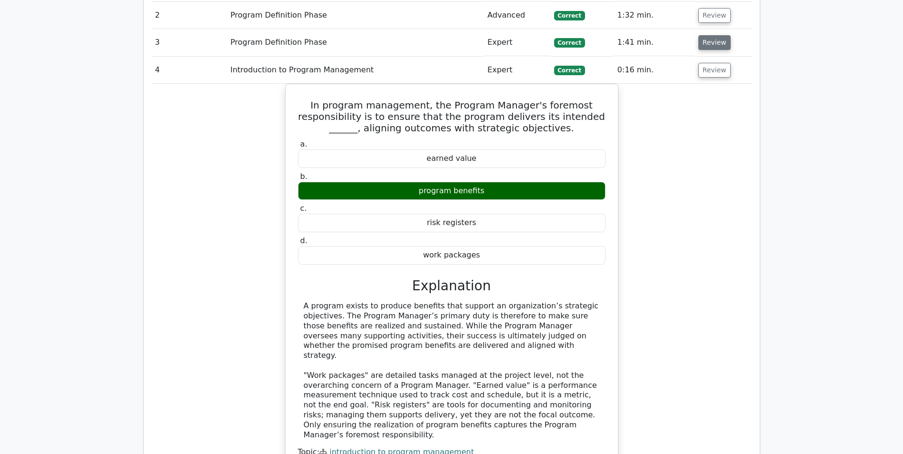
click at [713, 43] on button "Review" at bounding box center [715, 42] width 32 height 15
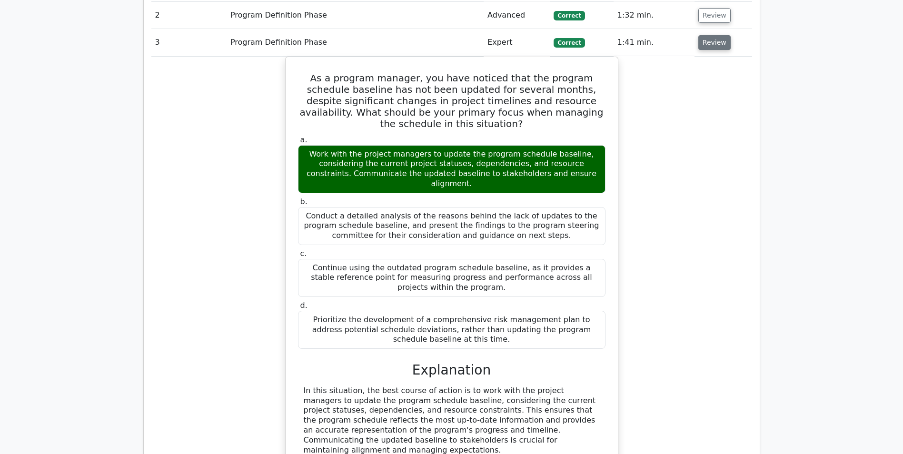
click at [712, 46] on button "Review" at bounding box center [715, 42] width 32 height 15
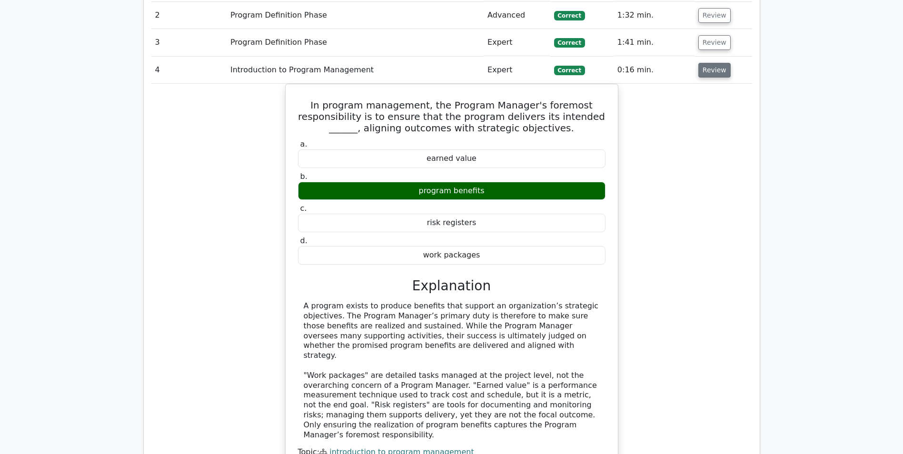
click at [715, 70] on button "Review" at bounding box center [715, 70] width 32 height 15
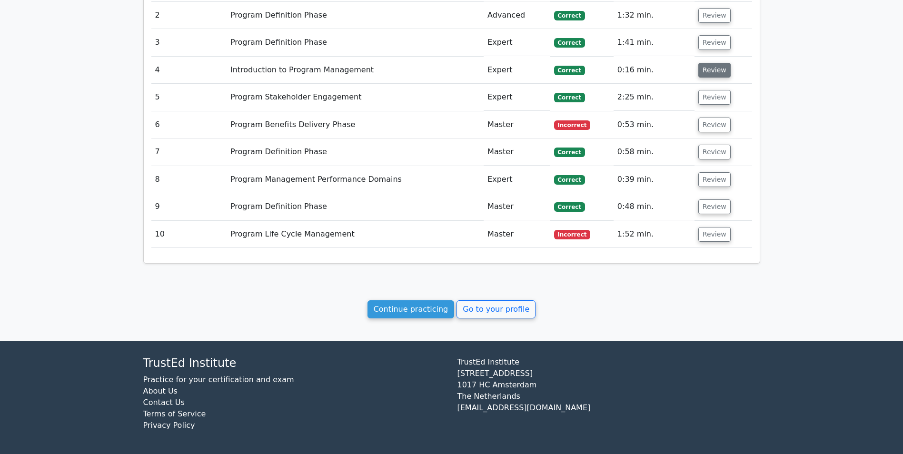
click at [715, 70] on button "Review" at bounding box center [715, 70] width 32 height 15
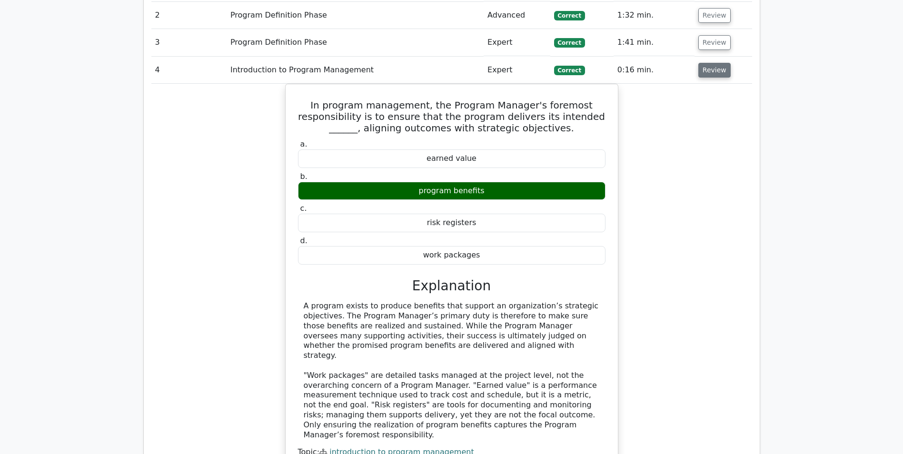
click at [715, 70] on button "Review" at bounding box center [715, 70] width 32 height 15
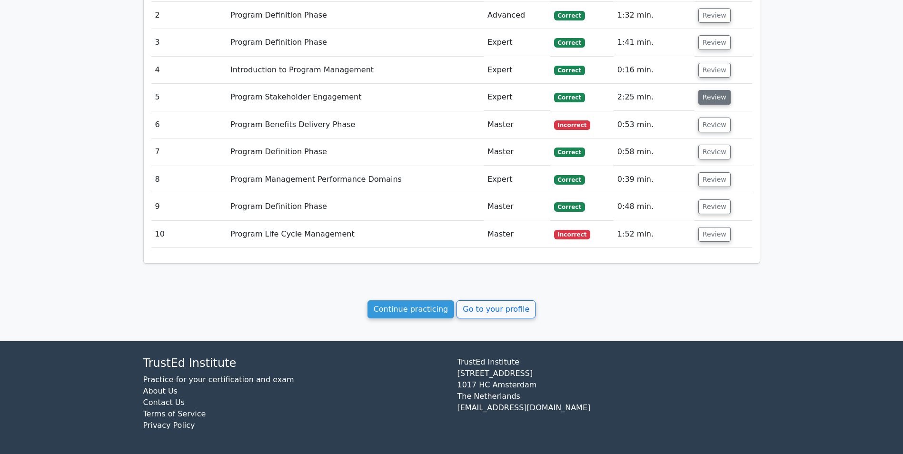
click at [713, 93] on button "Review" at bounding box center [715, 97] width 32 height 15
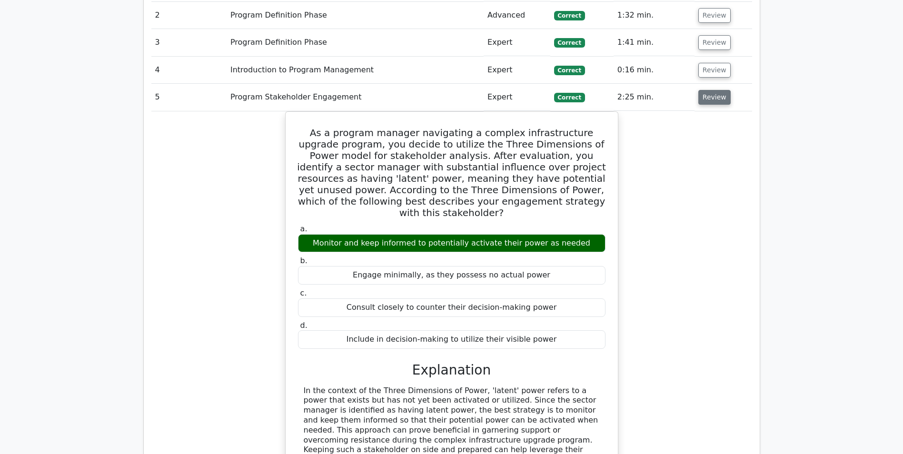
click at [713, 93] on button "Review" at bounding box center [715, 97] width 32 height 15
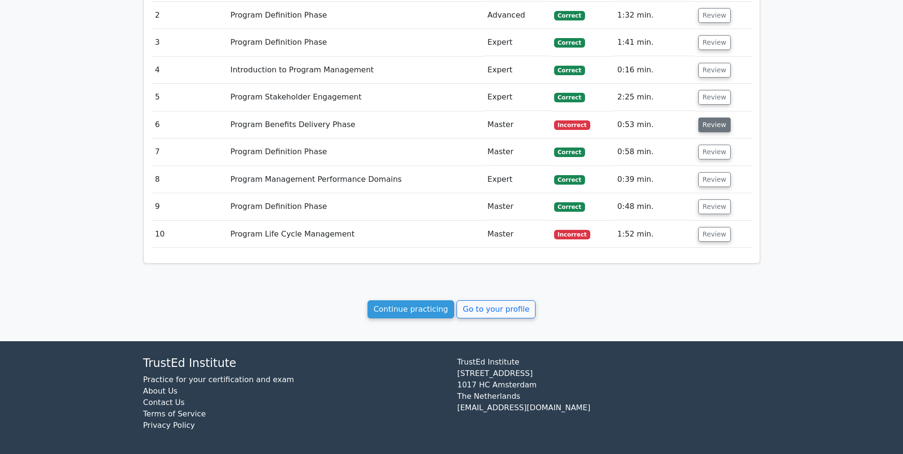
click at [708, 121] on button "Review" at bounding box center [715, 125] width 32 height 15
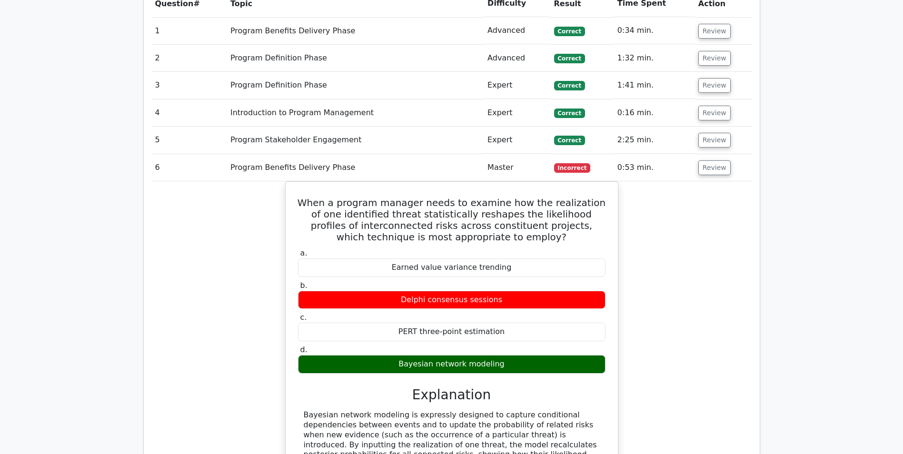
scroll to position [512, 0]
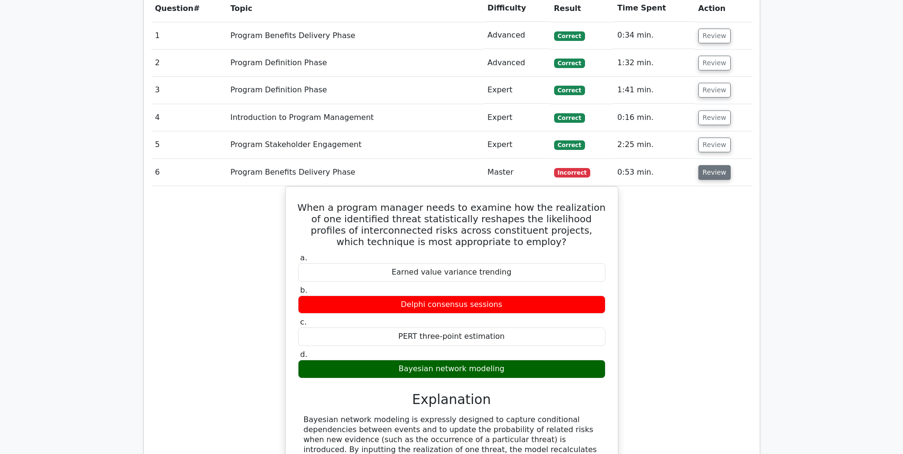
click at [708, 177] on button "Review" at bounding box center [715, 172] width 32 height 15
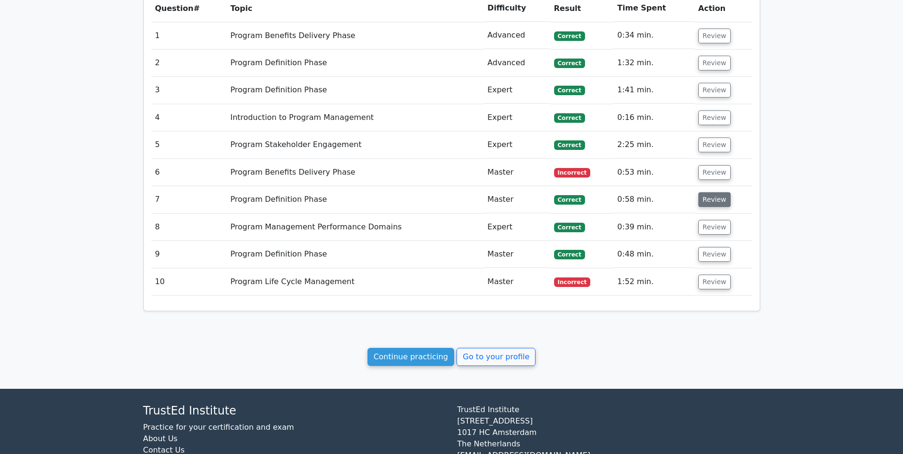
click at [706, 201] on button "Review" at bounding box center [715, 199] width 32 height 15
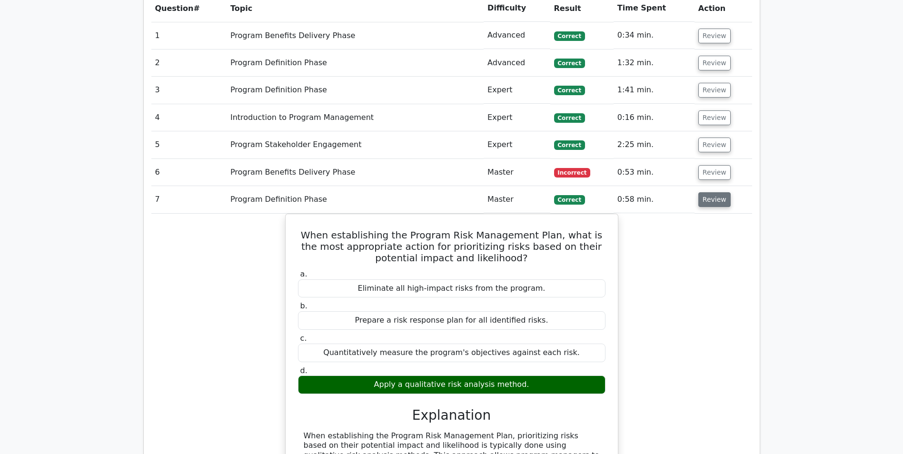
click at [704, 202] on button "Review" at bounding box center [715, 199] width 32 height 15
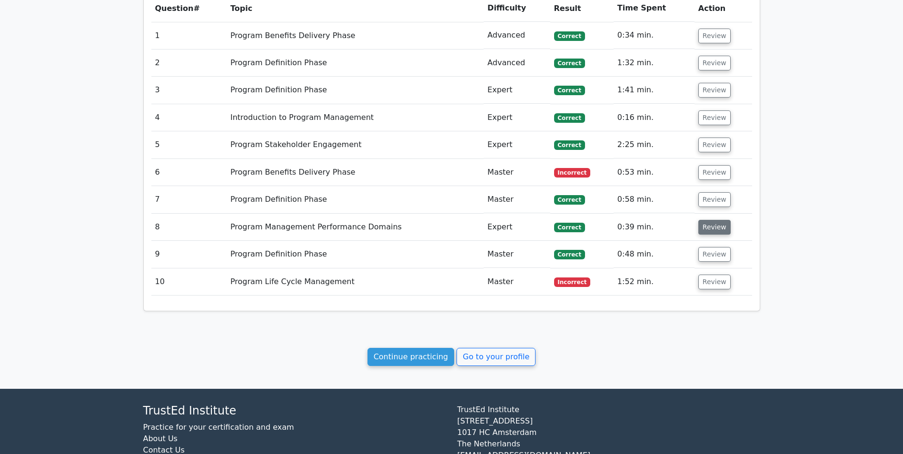
click at [706, 228] on button "Review" at bounding box center [715, 227] width 32 height 15
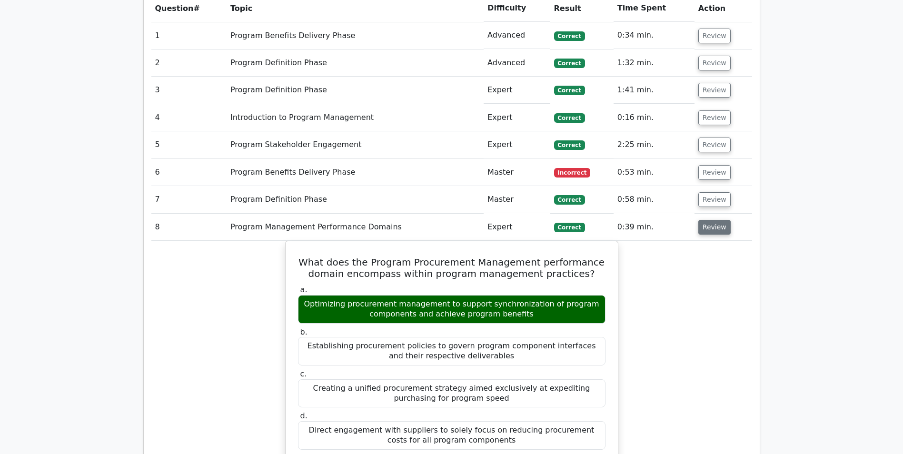
click at [706, 228] on button "Review" at bounding box center [715, 227] width 32 height 15
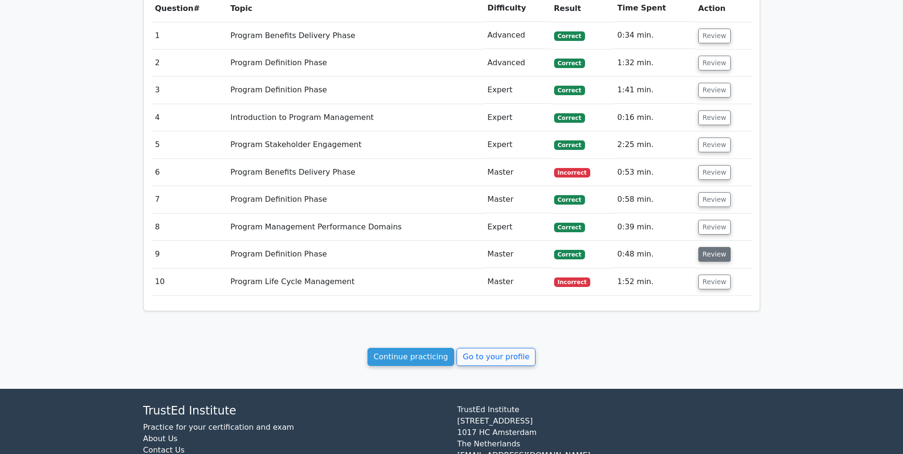
click at [707, 252] on button "Review" at bounding box center [715, 254] width 32 height 15
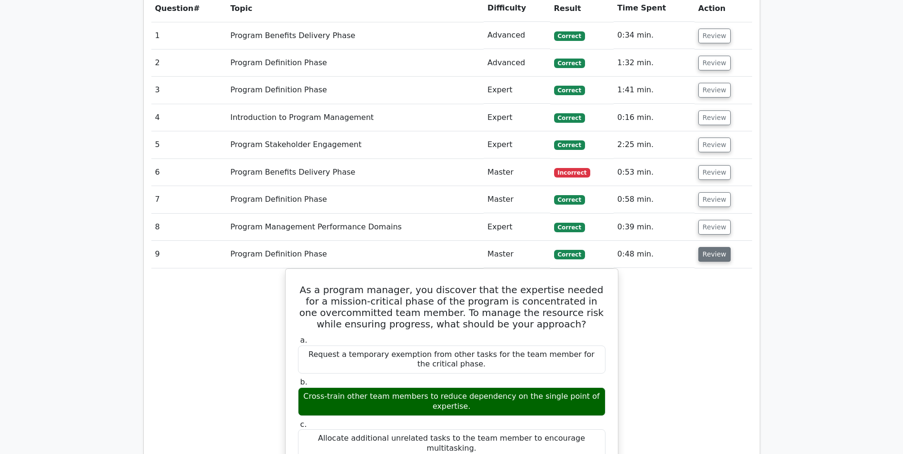
click at [707, 253] on button "Review" at bounding box center [715, 254] width 32 height 15
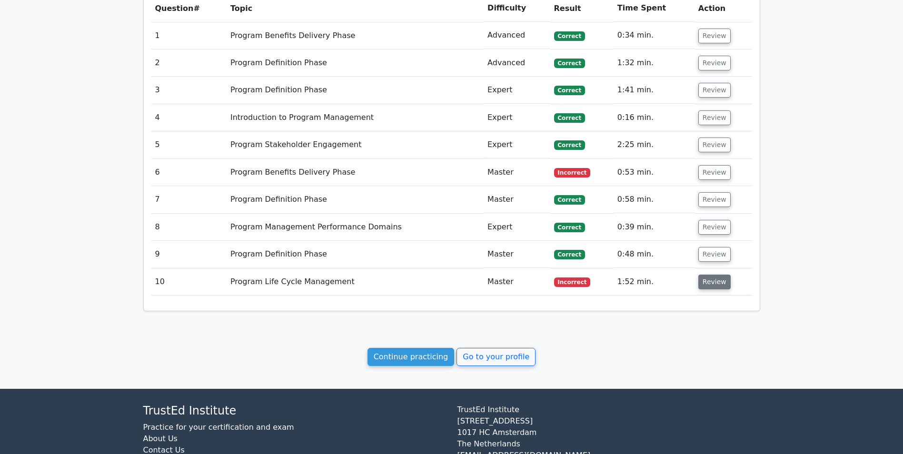
click at [705, 277] on button "Review" at bounding box center [715, 282] width 32 height 15
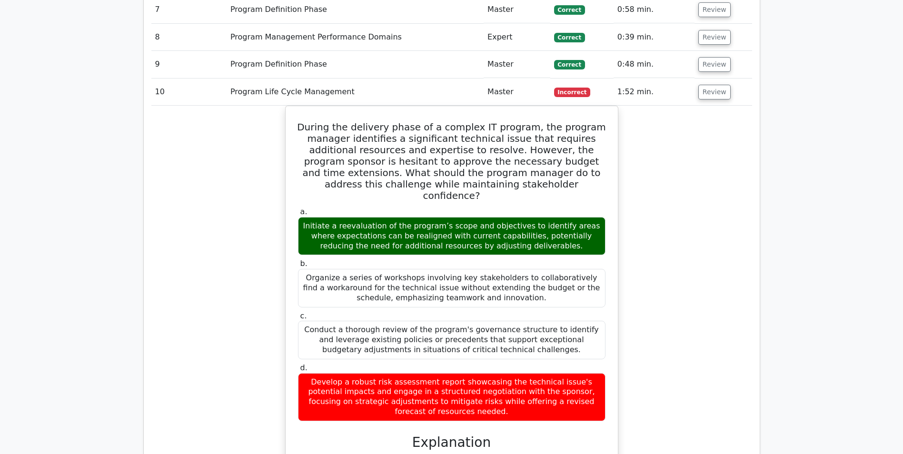
scroll to position [703, 0]
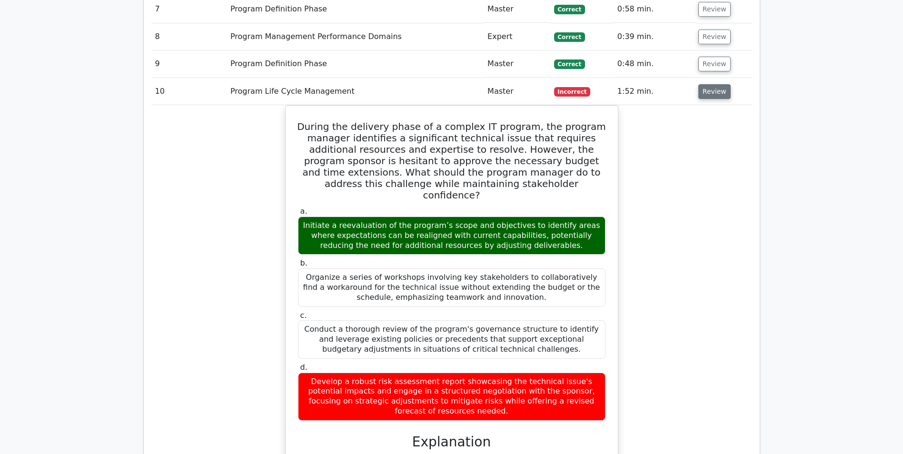
click at [709, 92] on button "Review" at bounding box center [715, 91] width 32 height 15
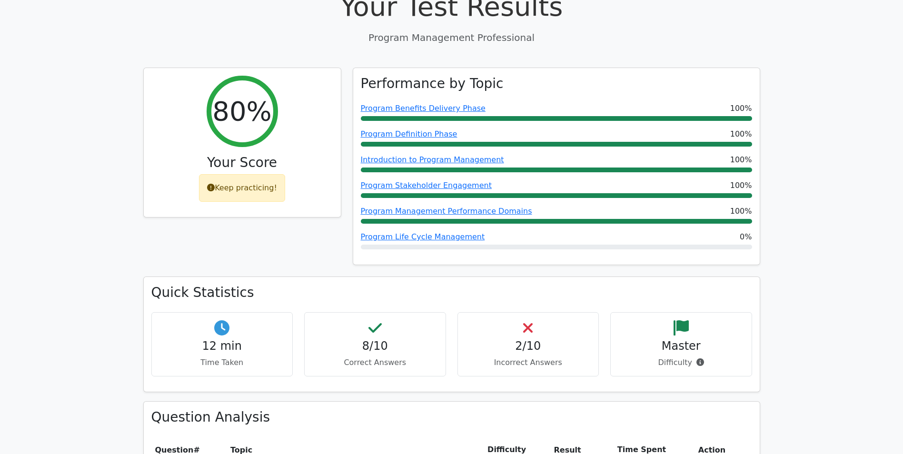
scroll to position [0, 0]
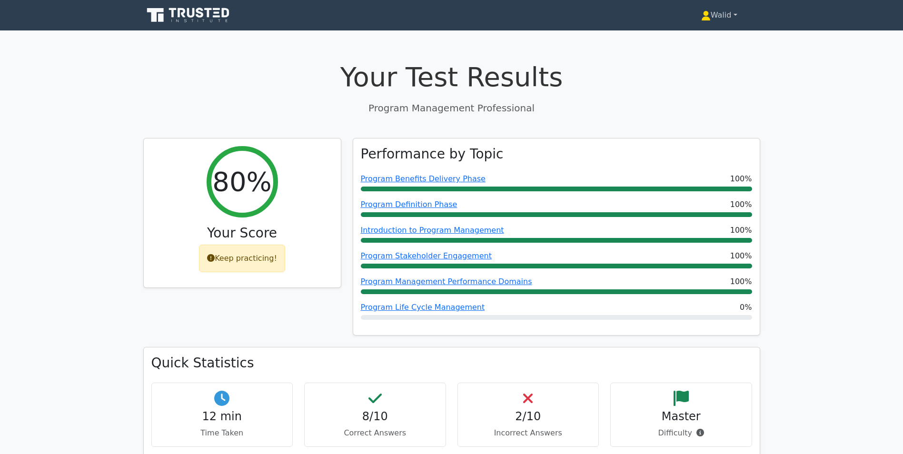
click at [711, 12] on link "Walid" at bounding box center [720, 15] width 82 height 19
click at [705, 36] on link "Profile" at bounding box center [716, 37] width 75 height 15
click at [716, 10] on link "Walid" at bounding box center [720, 15] width 82 height 19
click at [715, 32] on link "Profile" at bounding box center [716, 37] width 75 height 15
